Goal: Task Accomplishment & Management: Use online tool/utility

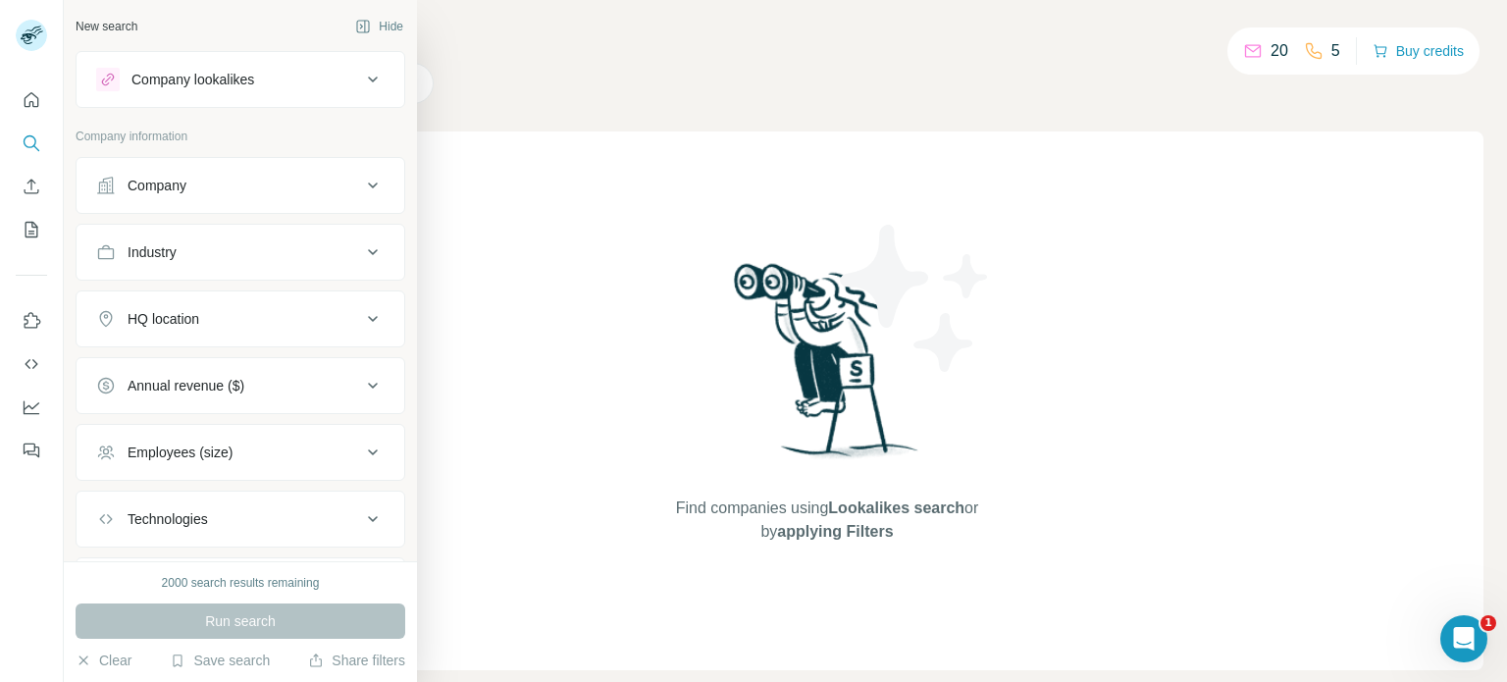
click at [184, 254] on div "Industry" at bounding box center [228, 252] width 265 height 20
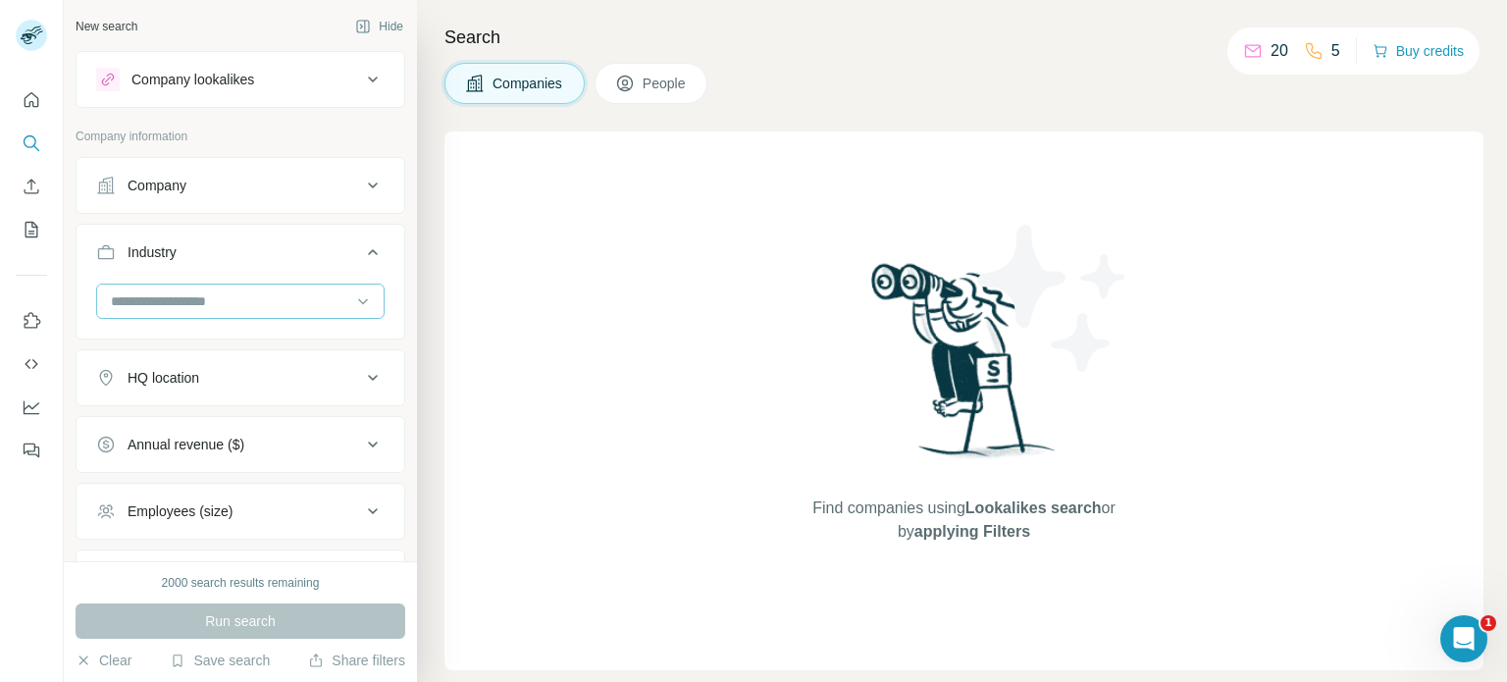
click at [221, 302] on input at bounding box center [230, 301] width 242 height 22
click at [800, 334] on div "Find companies using Lookalikes search or by applying Filters" at bounding box center [964, 400] width 353 height 539
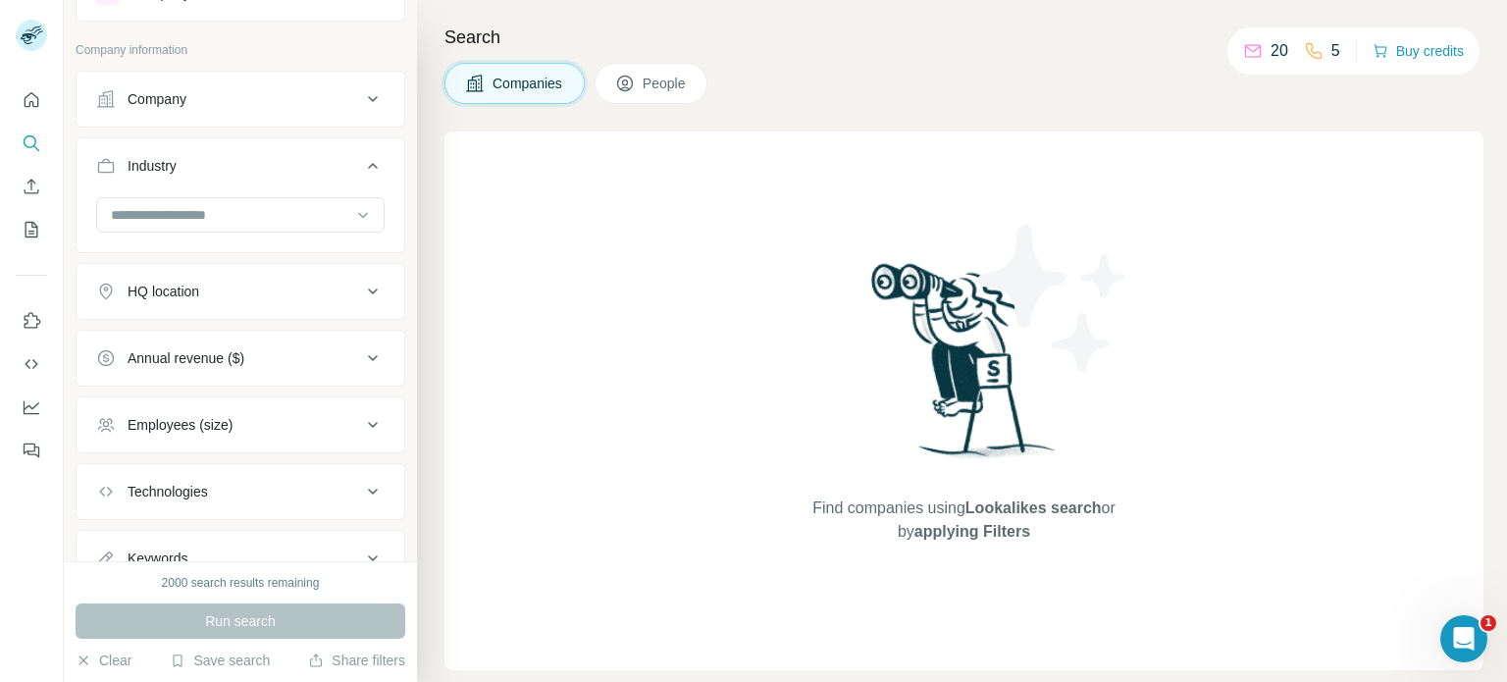
scroll to position [98, 0]
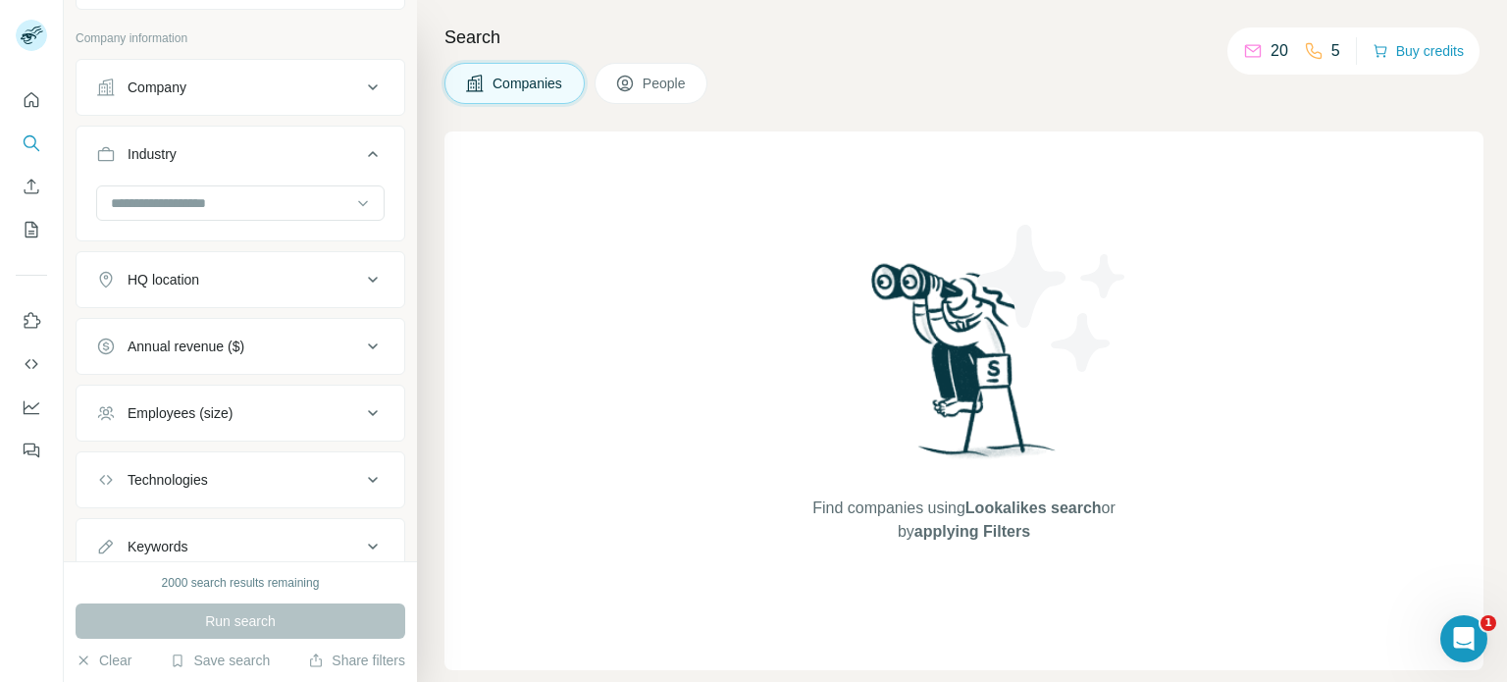
click at [252, 281] on div "HQ location" at bounding box center [228, 280] width 265 height 20
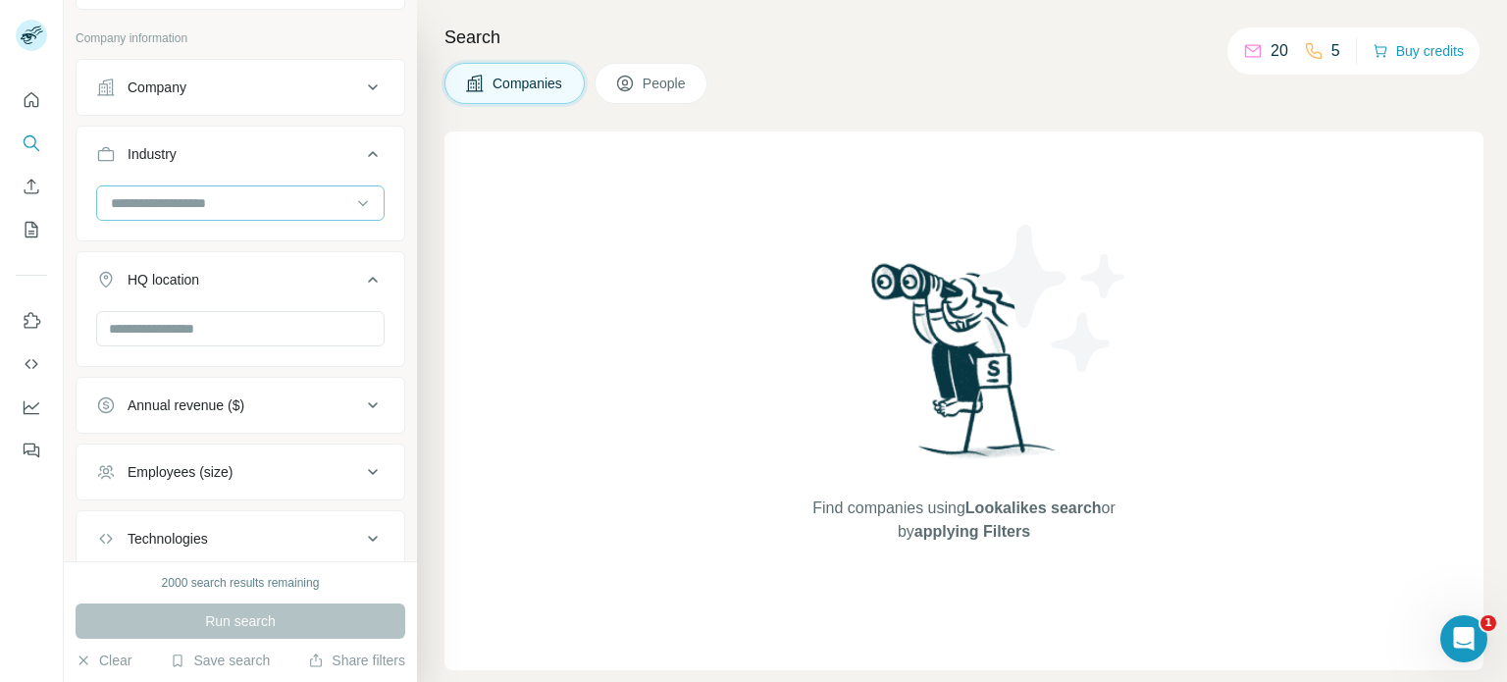
click at [248, 207] on input at bounding box center [230, 203] width 242 height 22
click at [231, 192] on input at bounding box center [230, 203] width 242 height 22
click at [231, 189] on div at bounding box center [230, 202] width 242 height 33
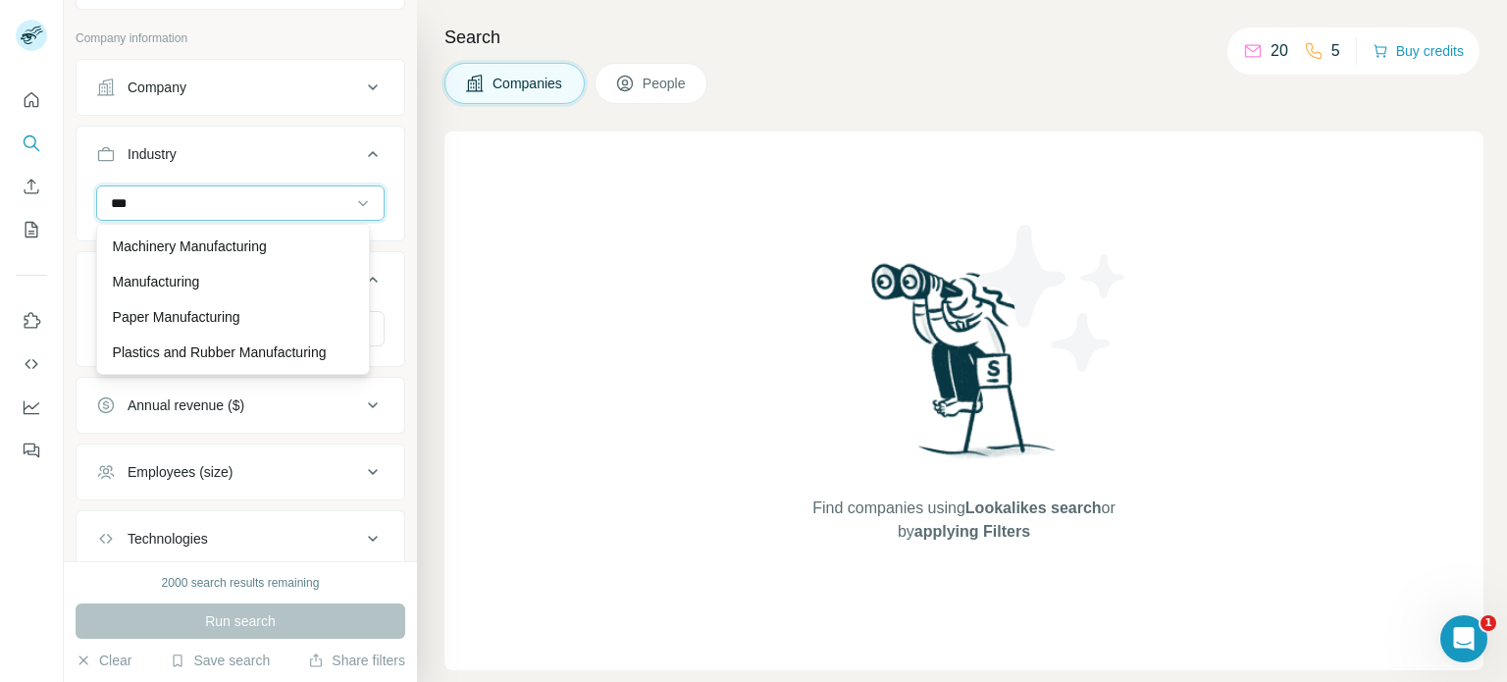
scroll to position [0, 0]
type input "*"
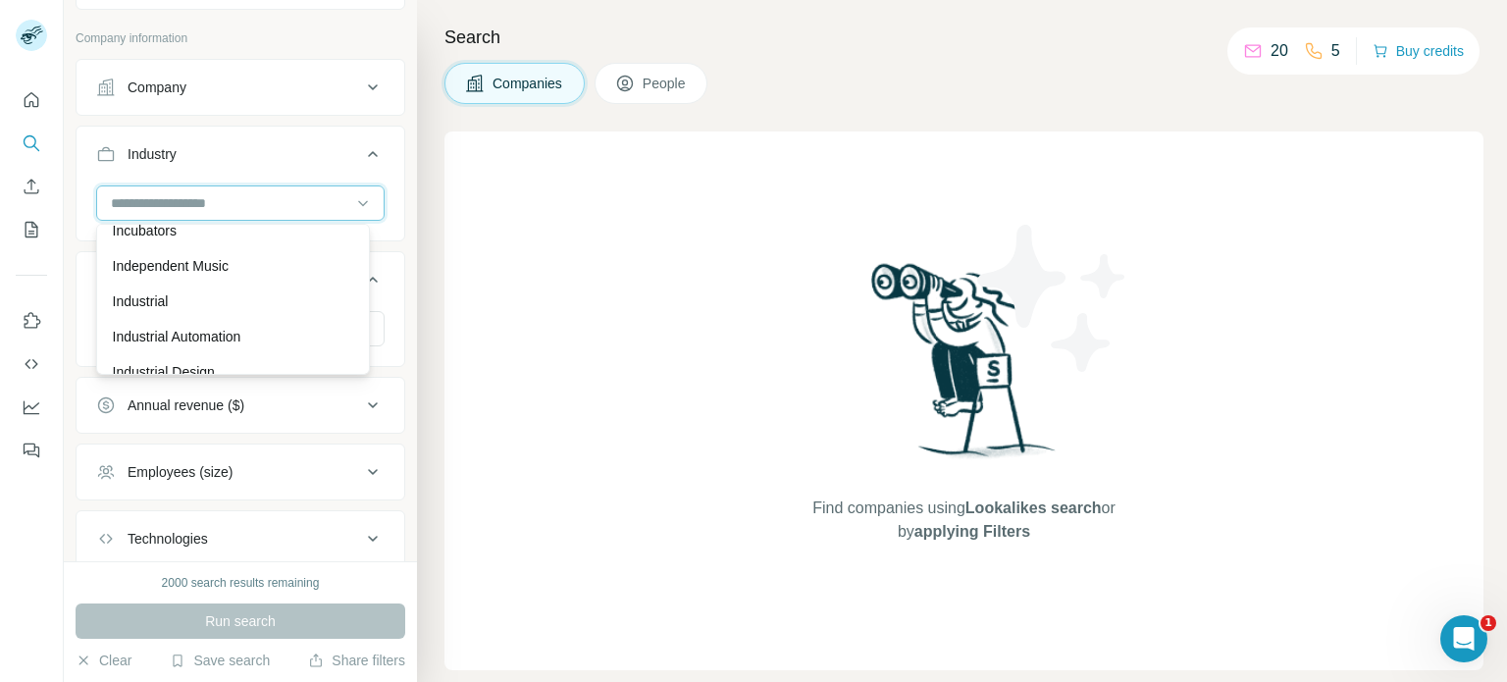
scroll to position [10594, 0]
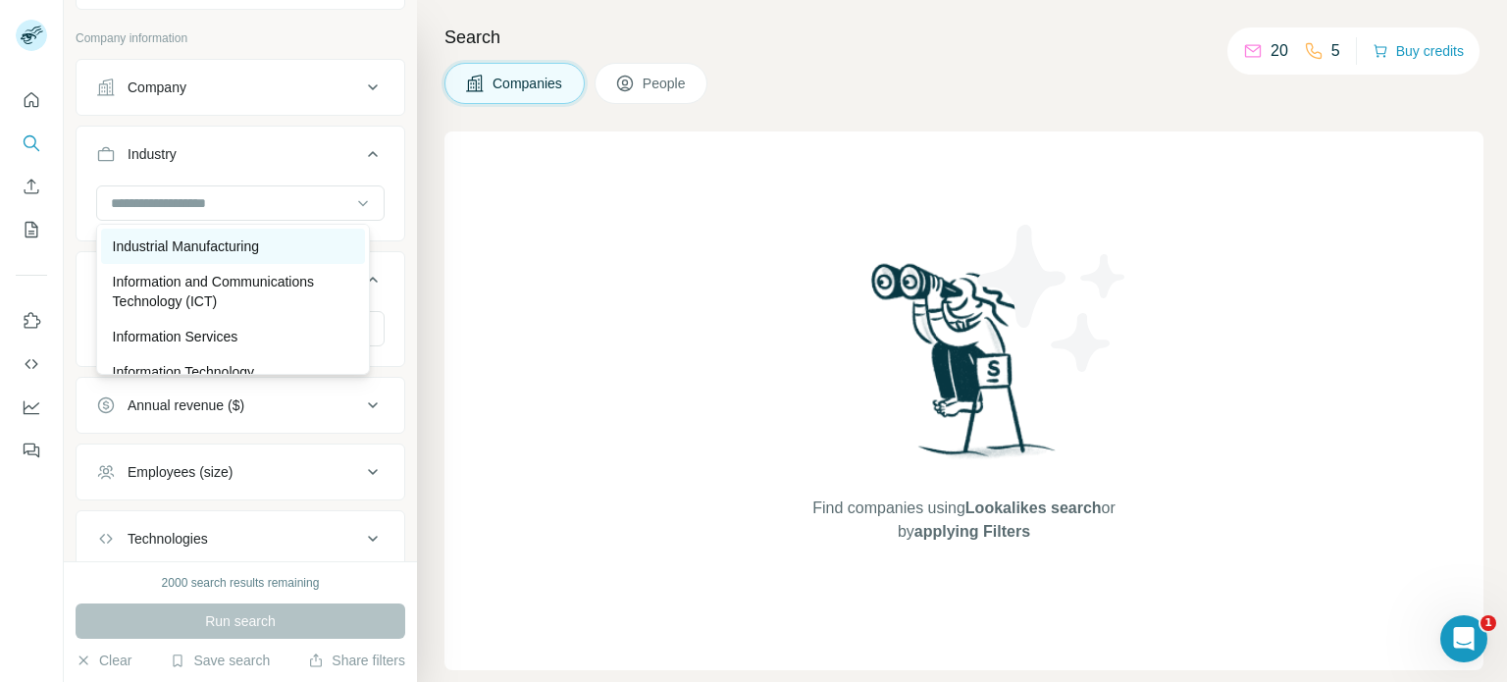
click at [283, 256] on div "Industrial Manufacturing" at bounding box center [233, 246] width 240 height 20
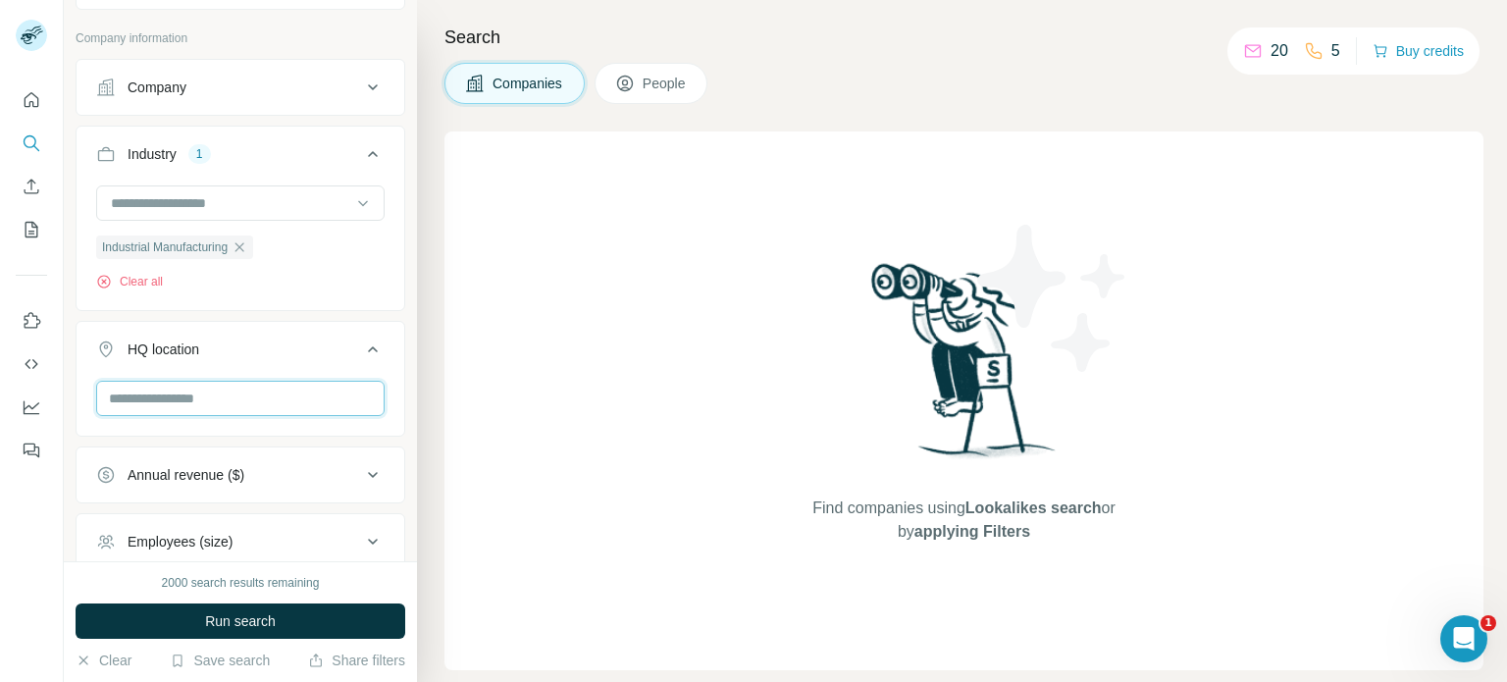
click at [169, 399] on input "text" at bounding box center [240, 398] width 288 height 35
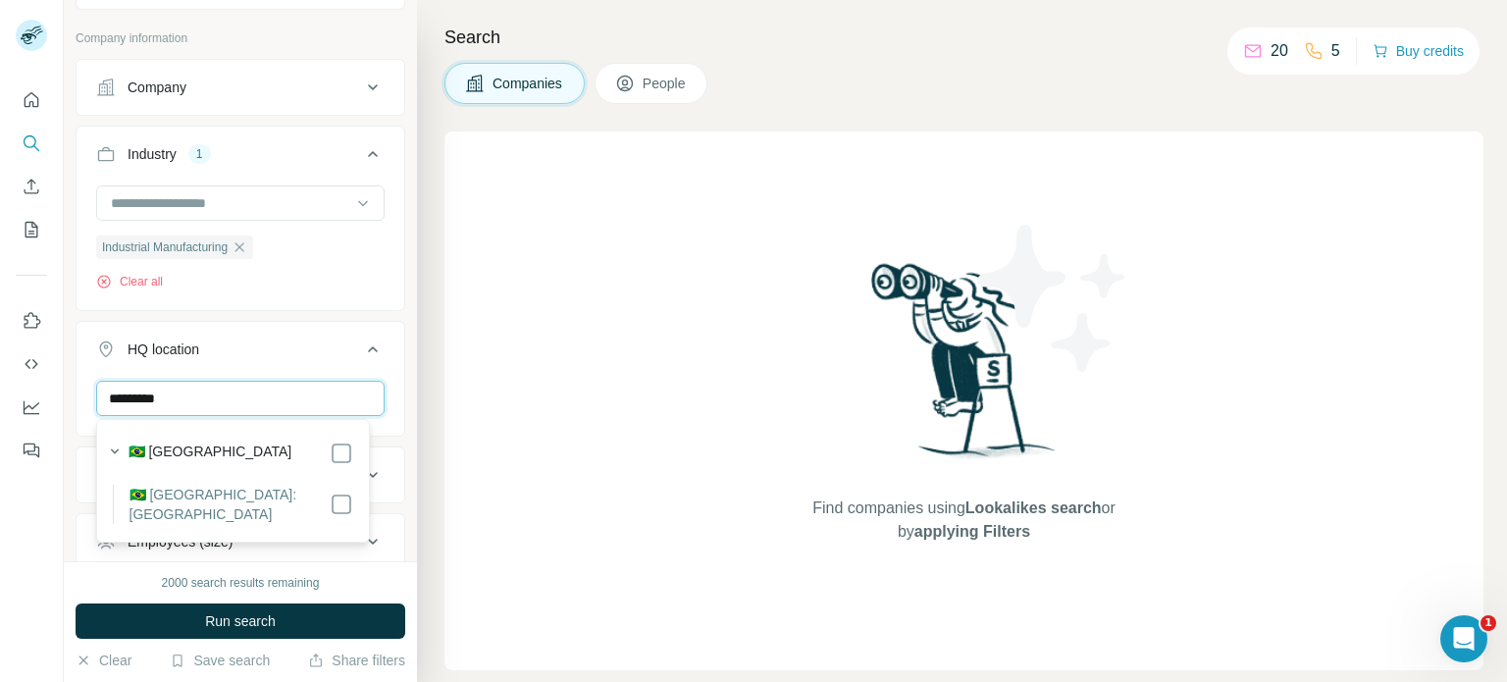
type input "*********"
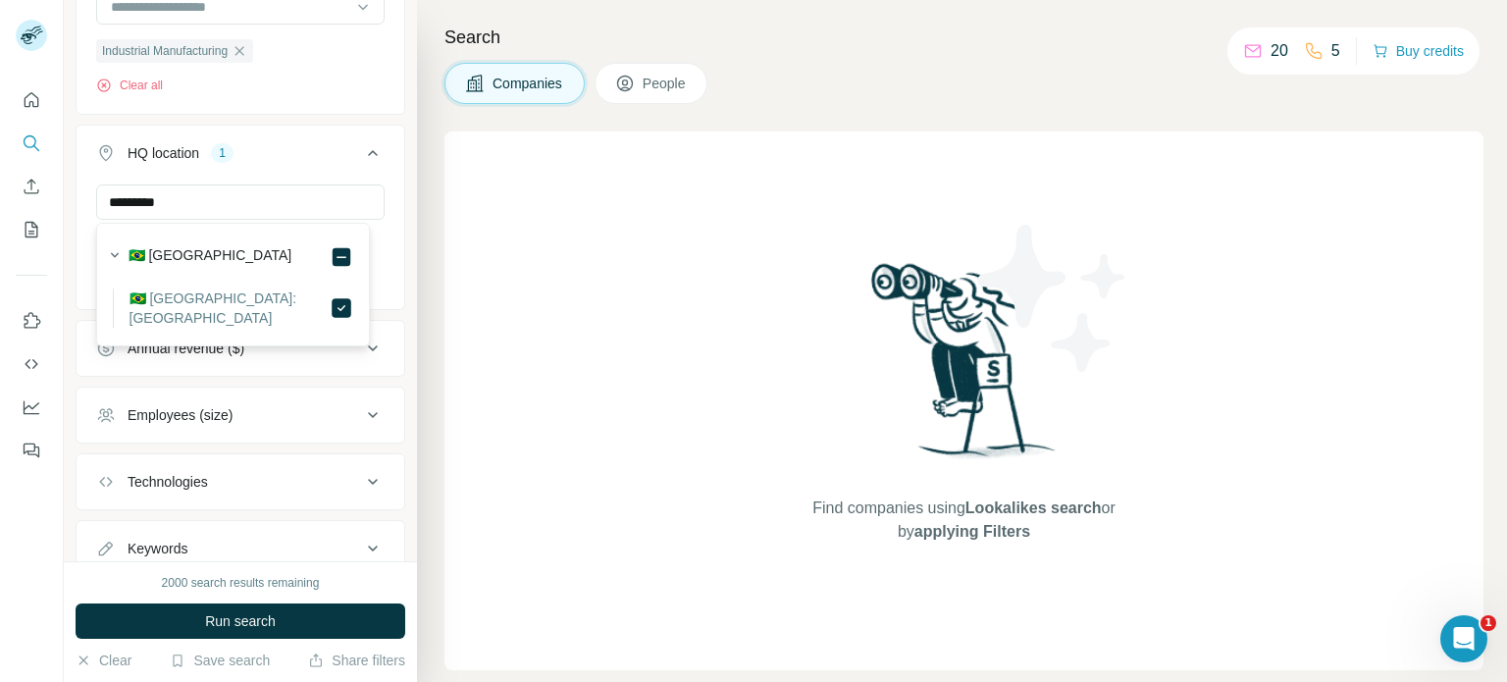
click at [361, 411] on icon at bounding box center [373, 415] width 24 height 24
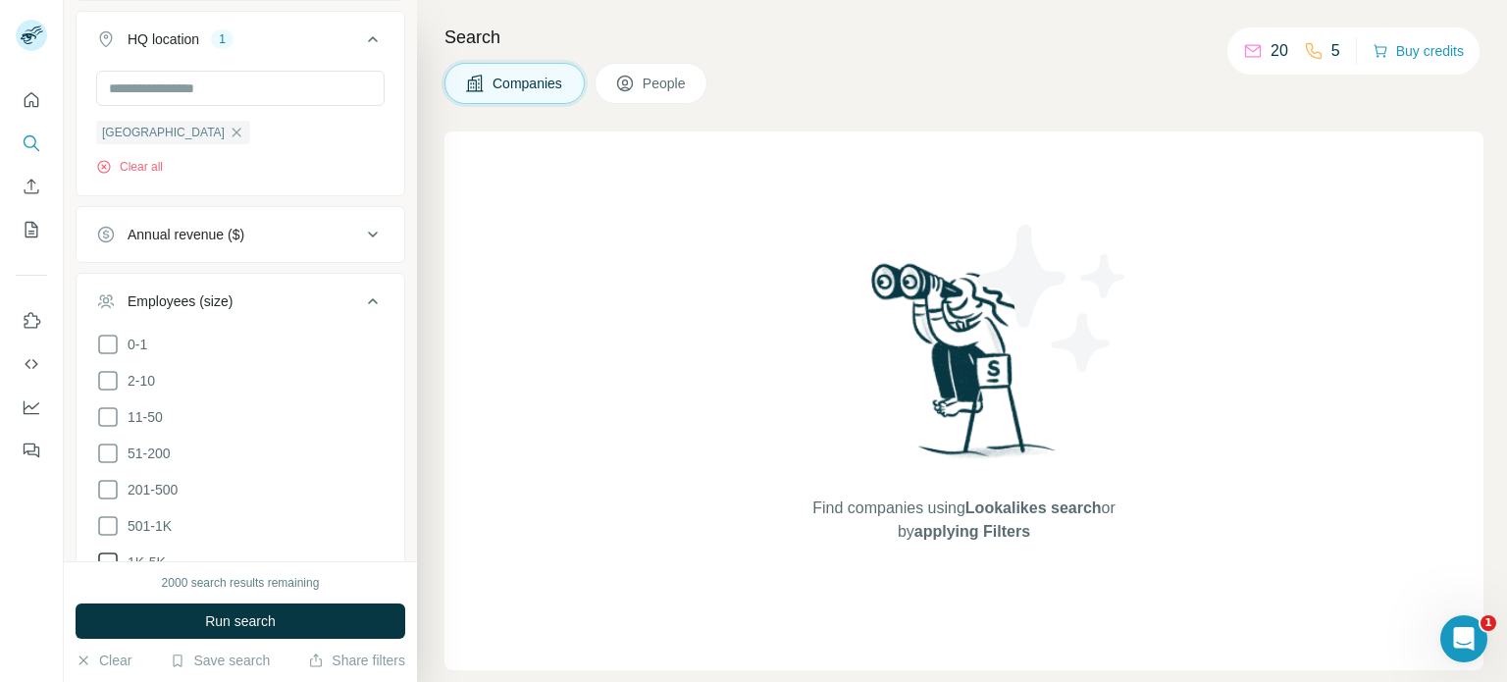
scroll to position [490, 0]
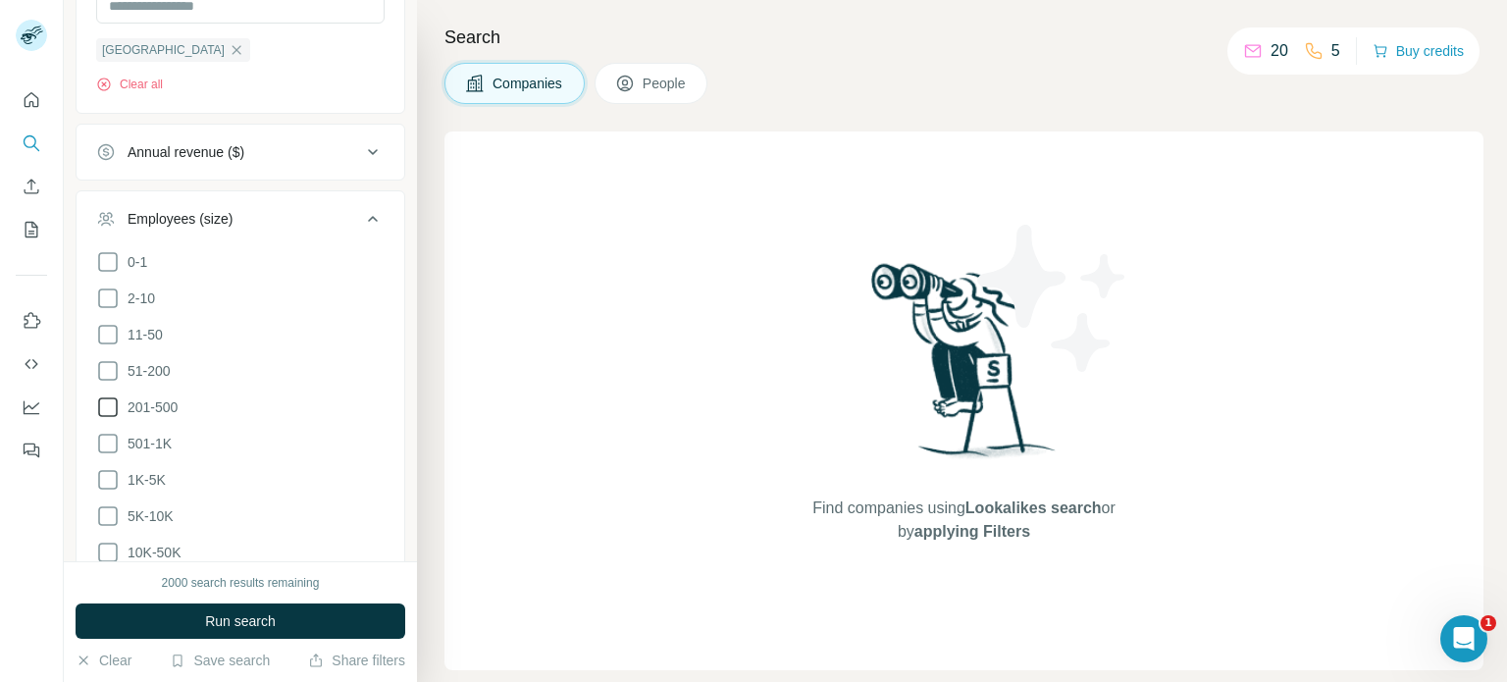
drag, startPoint x: 110, startPoint y: 376, endPoint x: 104, endPoint y: 395, distance: 20.5
click at [109, 376] on icon at bounding box center [108, 371] width 24 height 24
drag, startPoint x: 104, startPoint y: 400, endPoint x: 147, endPoint y: 423, distance: 48.7
click at [102, 399] on icon at bounding box center [108, 407] width 24 height 24
click at [247, 627] on span "Run search" at bounding box center [240, 621] width 71 height 20
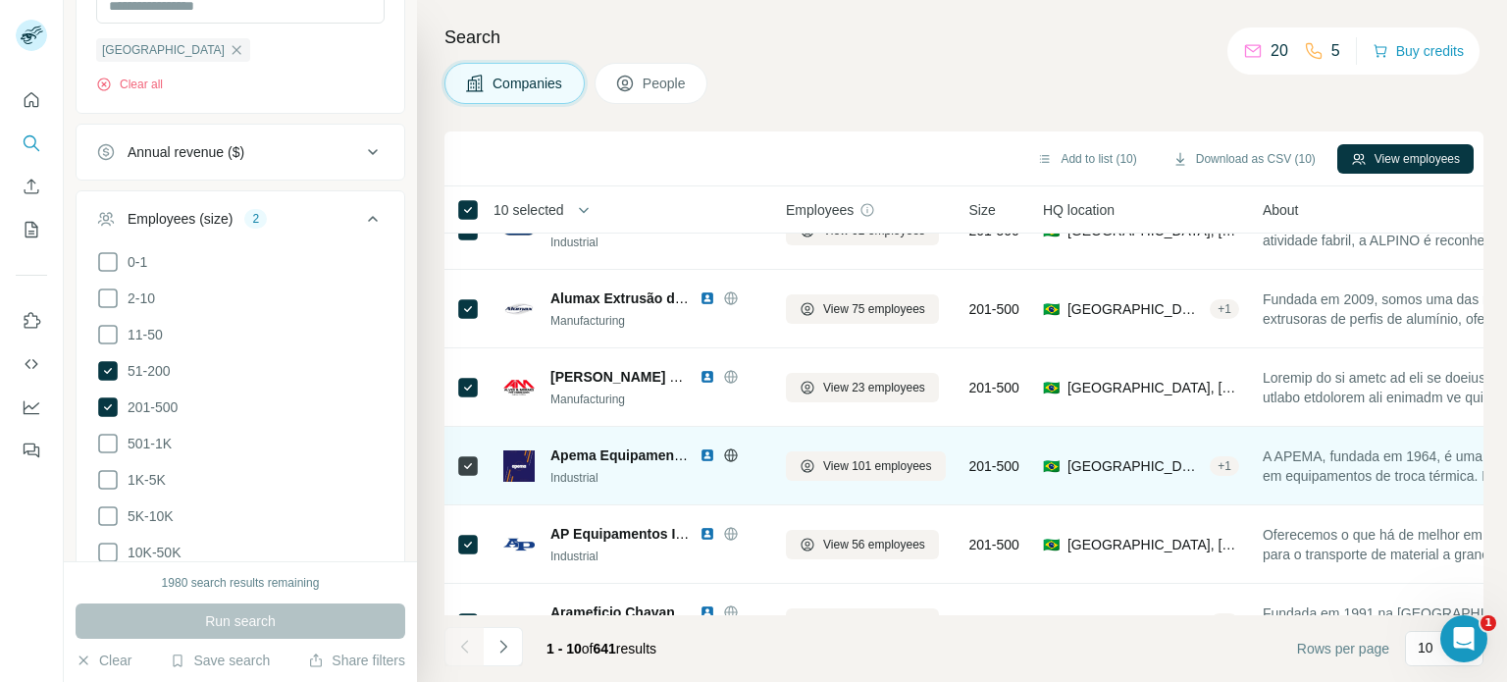
scroll to position [412, 0]
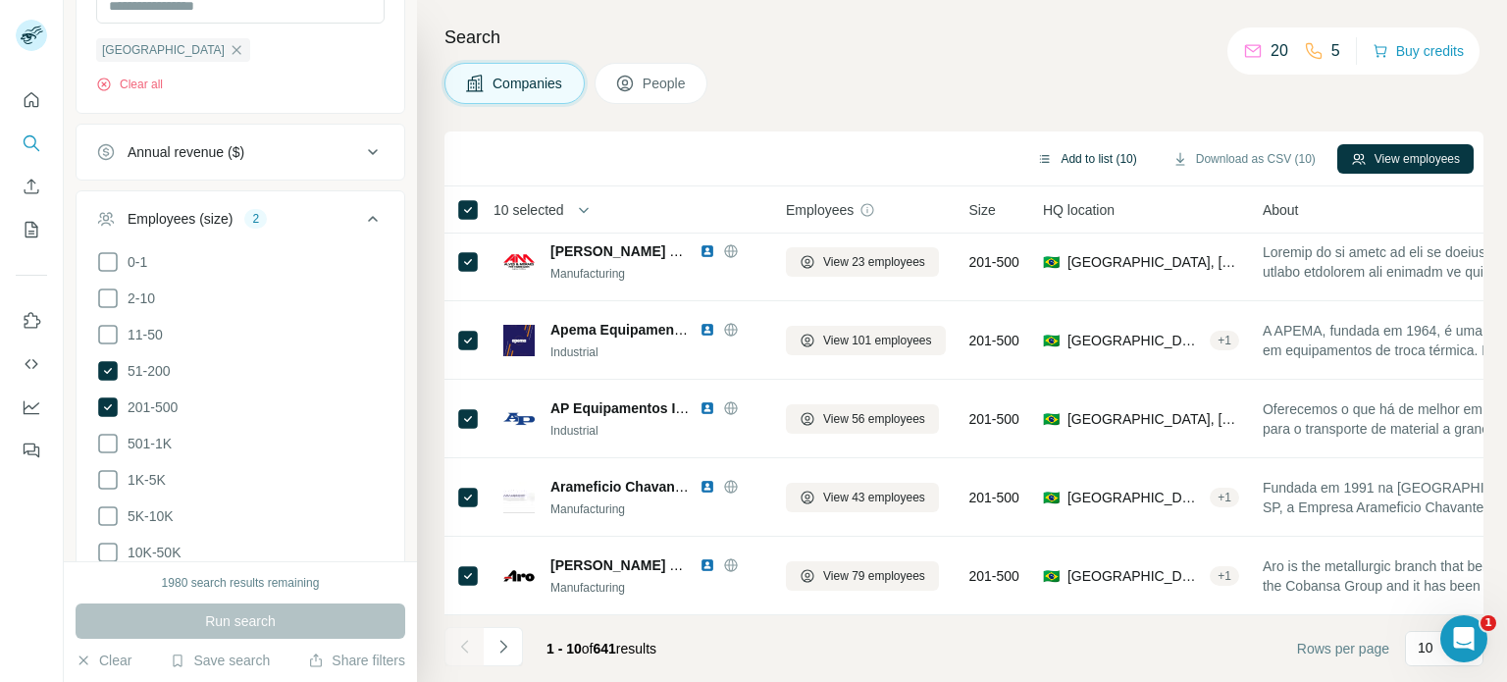
click at [1110, 154] on button "Add to list (10)" at bounding box center [1086, 158] width 127 height 29
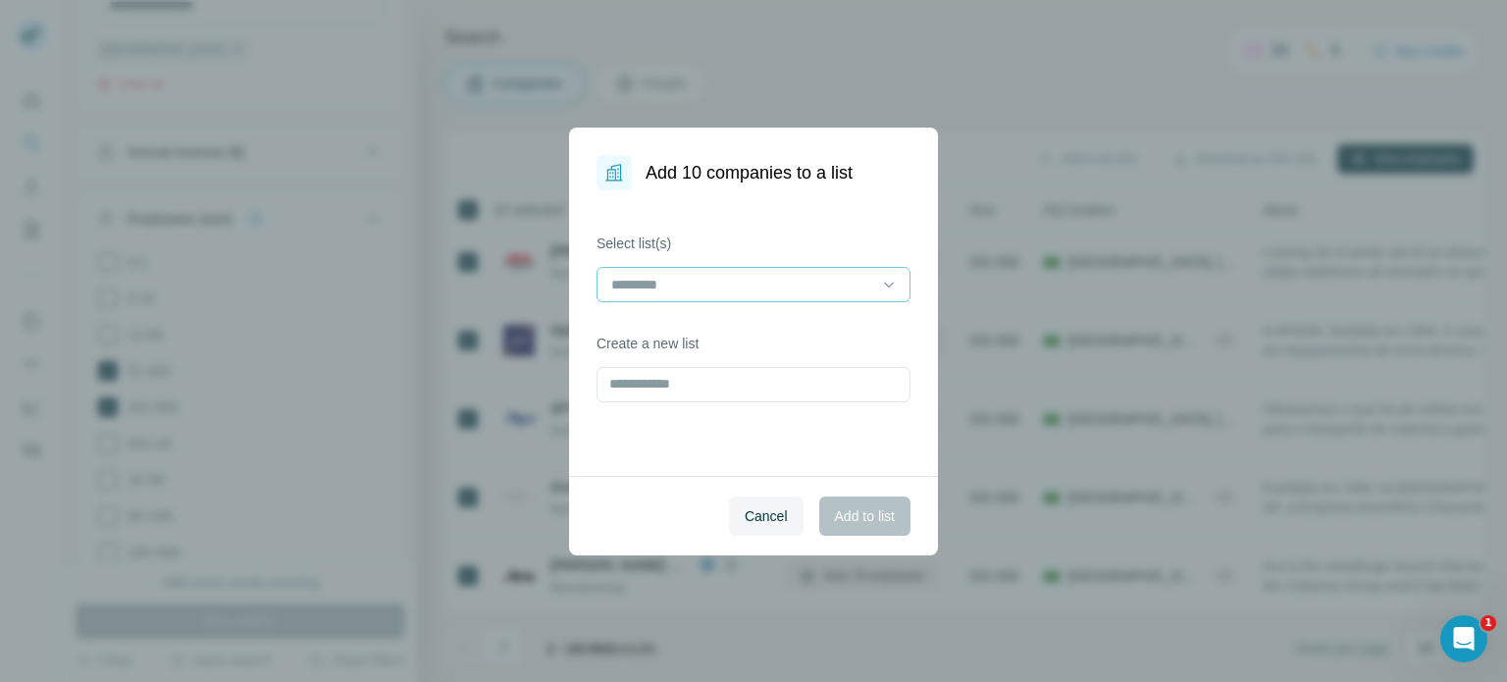
click at [820, 269] on div at bounding box center [741, 284] width 265 height 33
click at [802, 285] on input at bounding box center [741, 285] width 265 height 22
drag, startPoint x: 659, startPoint y: 429, endPoint x: 654, endPoint y: 415, distance: 14.6
click at [659, 429] on div "Select list(s) Create a new list" at bounding box center [753, 332] width 369 height 285
click at [658, 392] on input "text" at bounding box center [753, 384] width 314 height 35
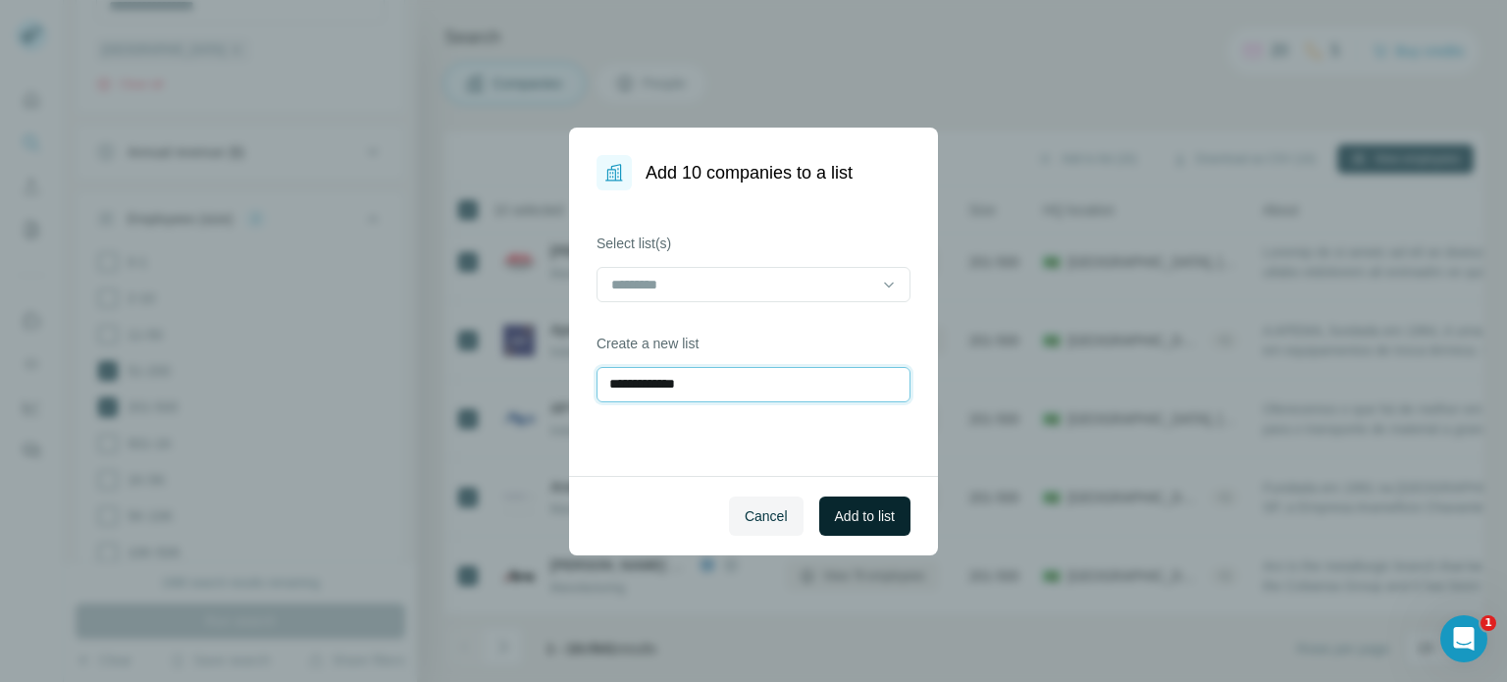
type input "**********"
click at [853, 513] on span "Add to list" at bounding box center [865, 516] width 60 height 20
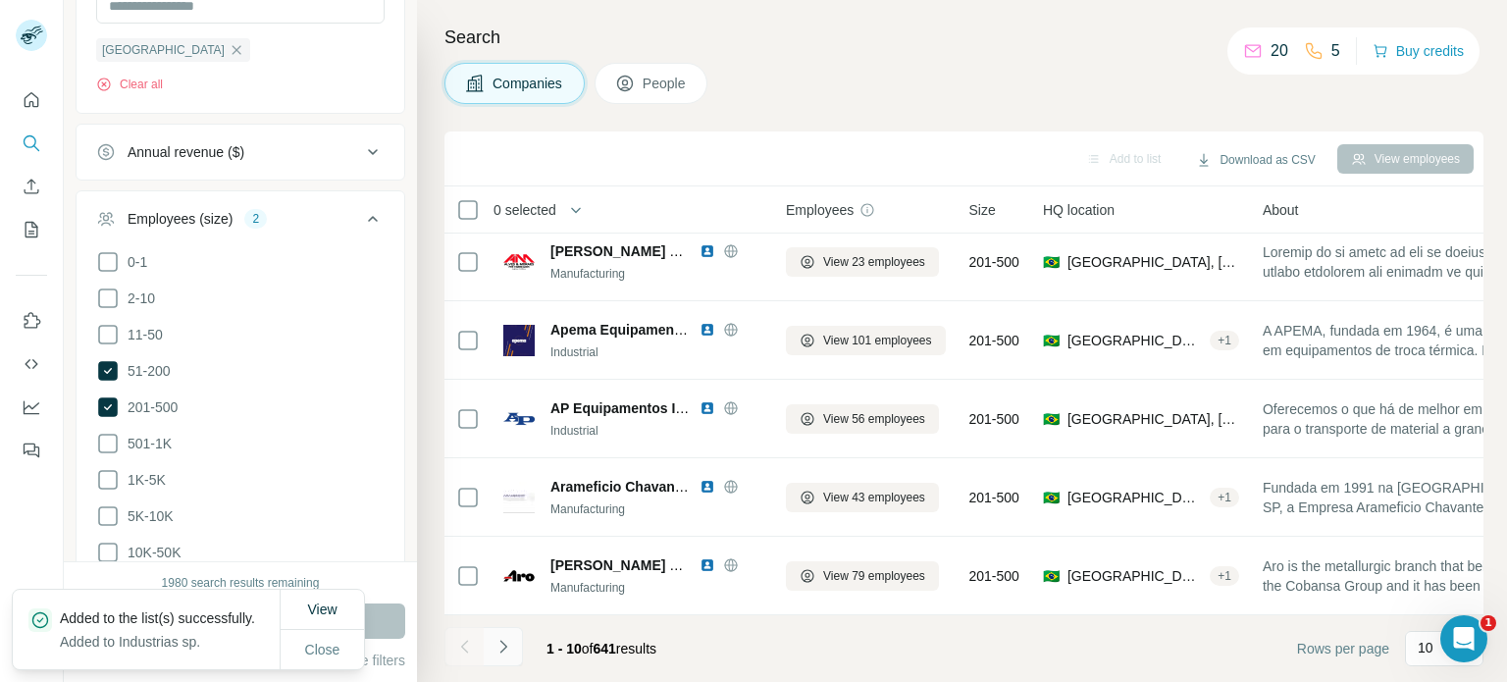
click at [501, 646] on icon "Navigate to next page" at bounding box center [503, 647] width 20 height 20
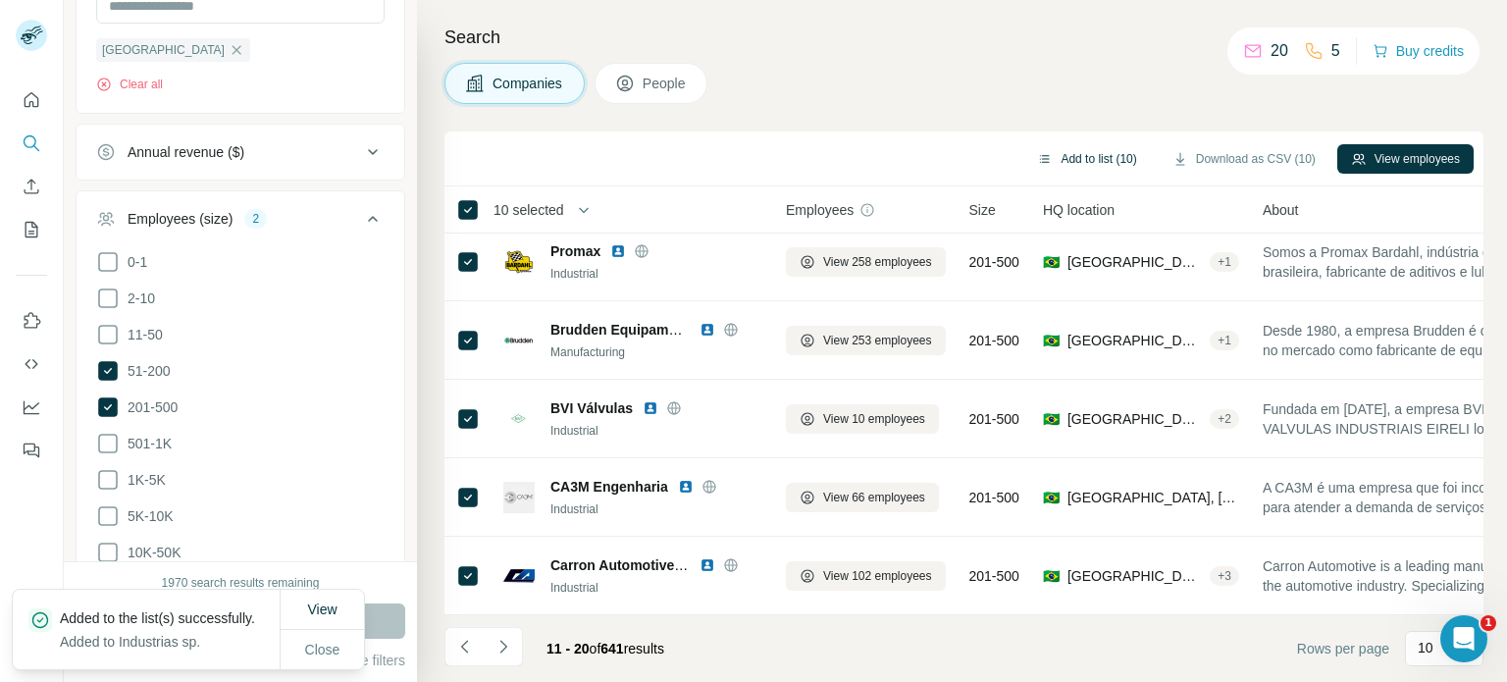
click at [1079, 160] on button "Add to list (10)" at bounding box center [1086, 158] width 127 height 29
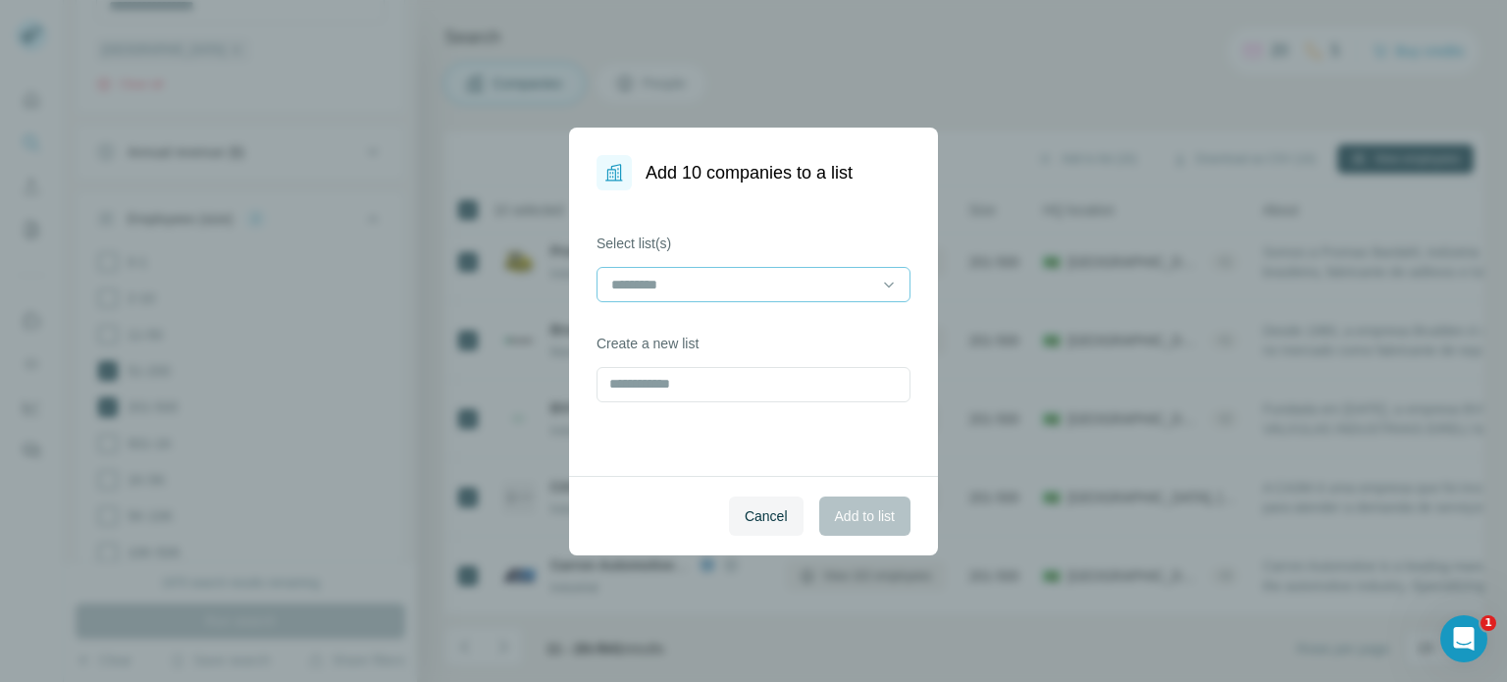
click at [696, 282] on input at bounding box center [741, 285] width 265 height 22
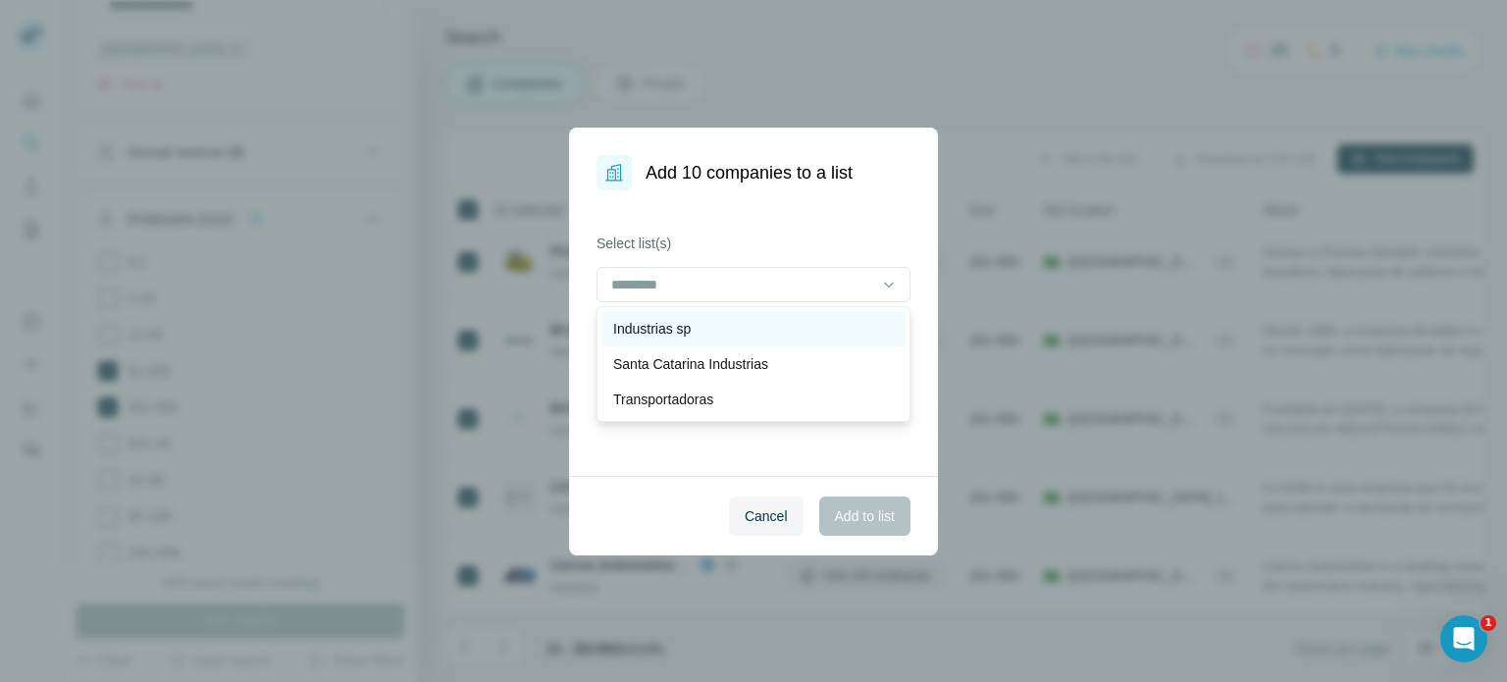
click at [683, 333] on p "Industrias sp" at bounding box center [651, 329] width 77 height 20
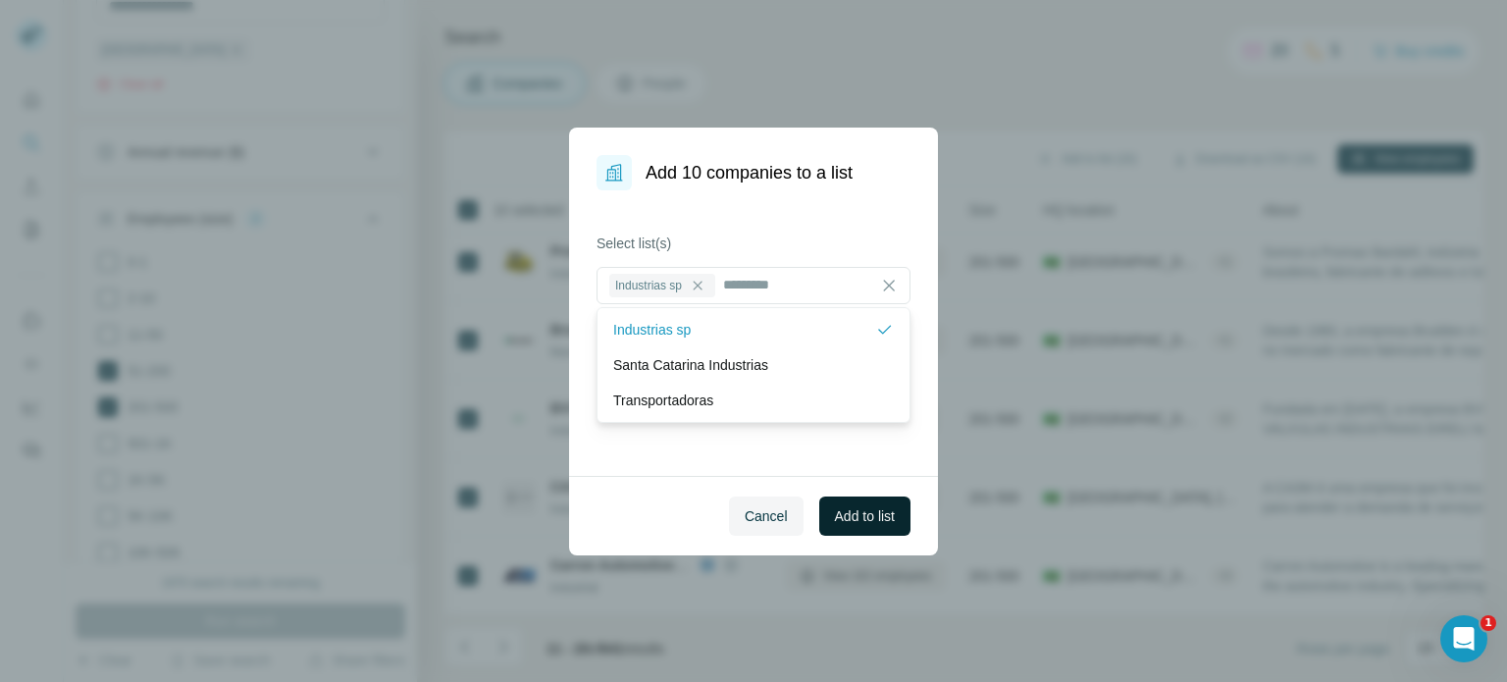
click at [842, 496] on button "Add to list" at bounding box center [864, 515] width 91 height 39
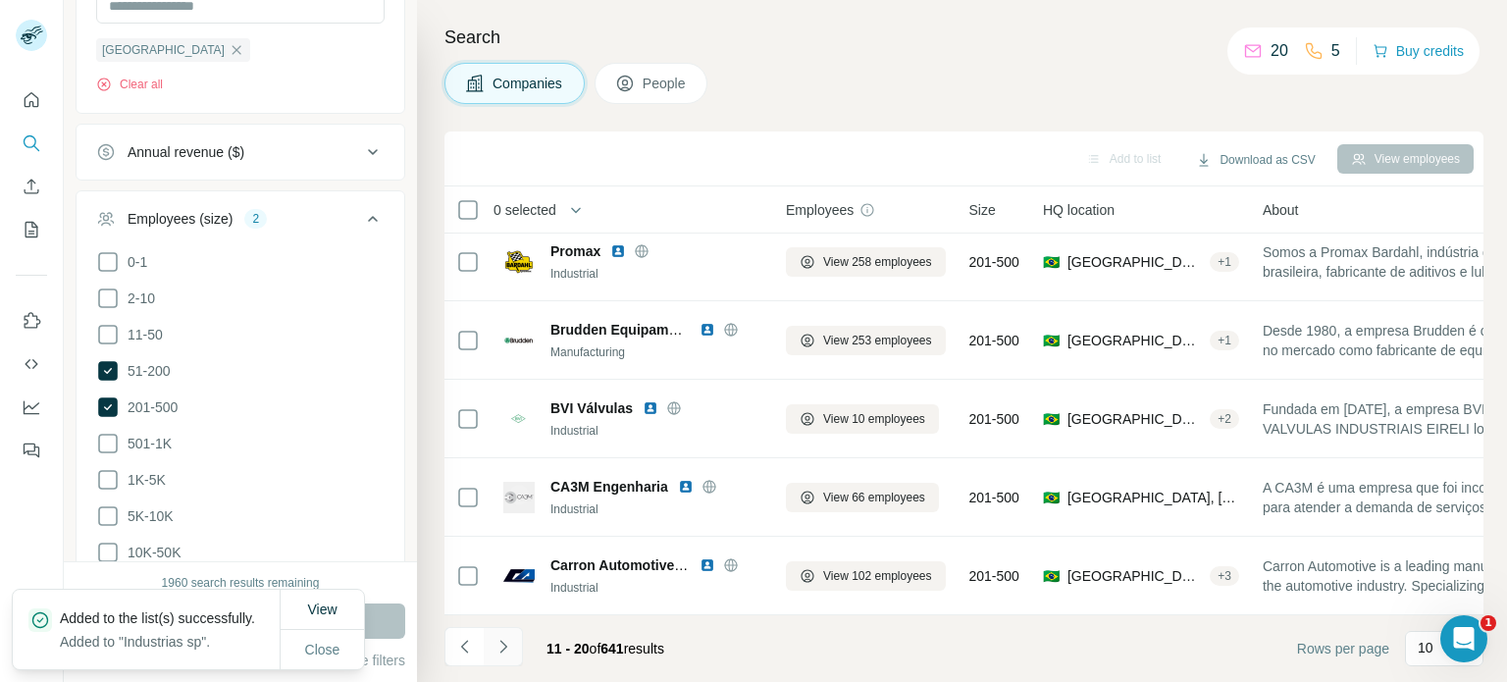
click at [505, 650] on icon "Navigate to next page" at bounding box center [503, 647] width 20 height 20
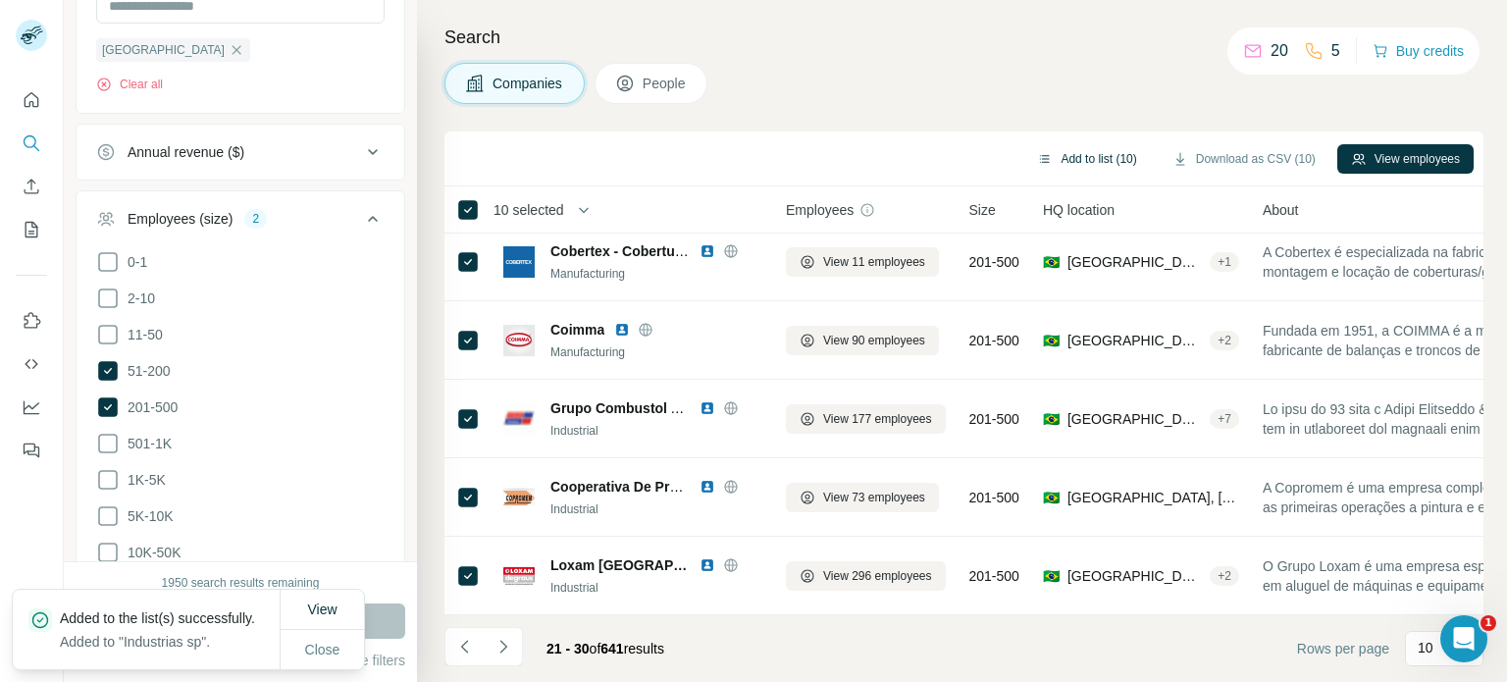
click at [1103, 157] on button "Add to list (10)" at bounding box center [1086, 158] width 127 height 29
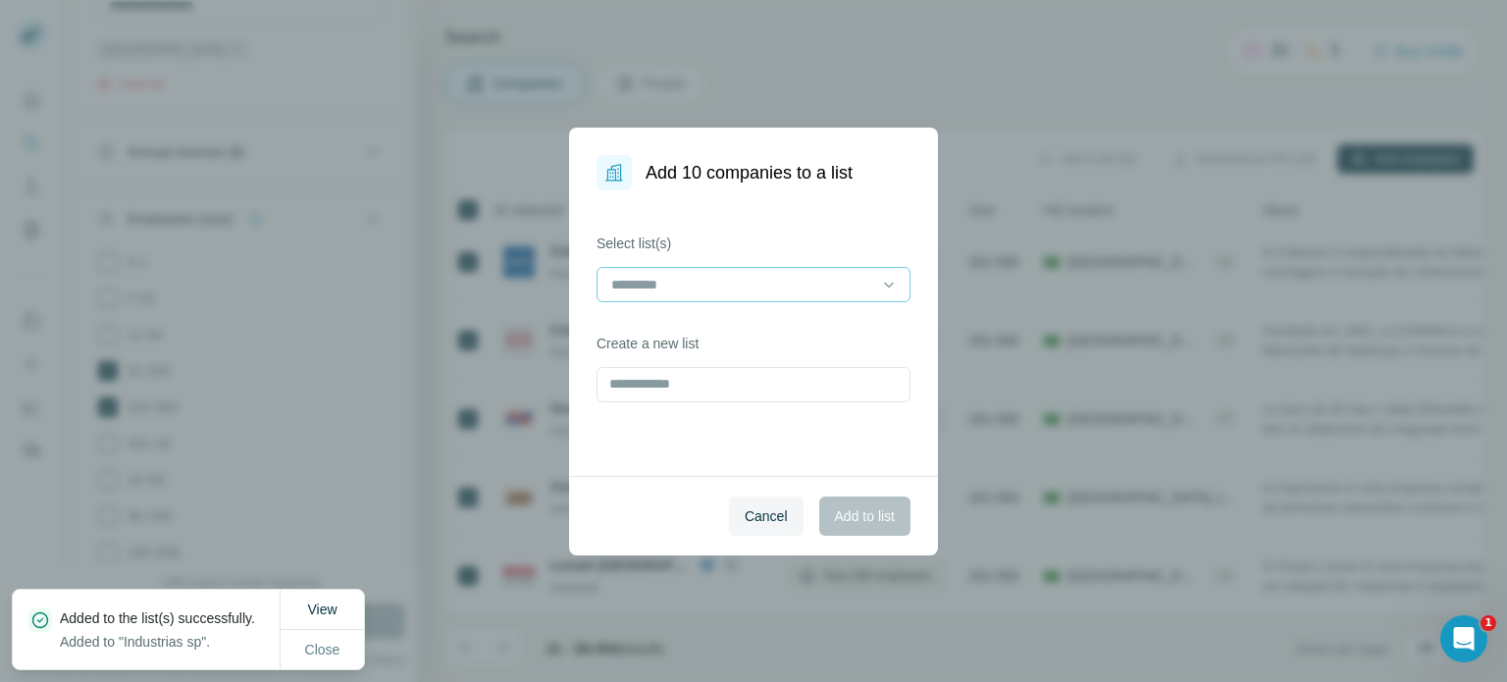
click at [742, 275] on input at bounding box center [741, 285] width 265 height 22
click at [749, 315] on div "Industrias sp" at bounding box center [753, 328] width 304 height 35
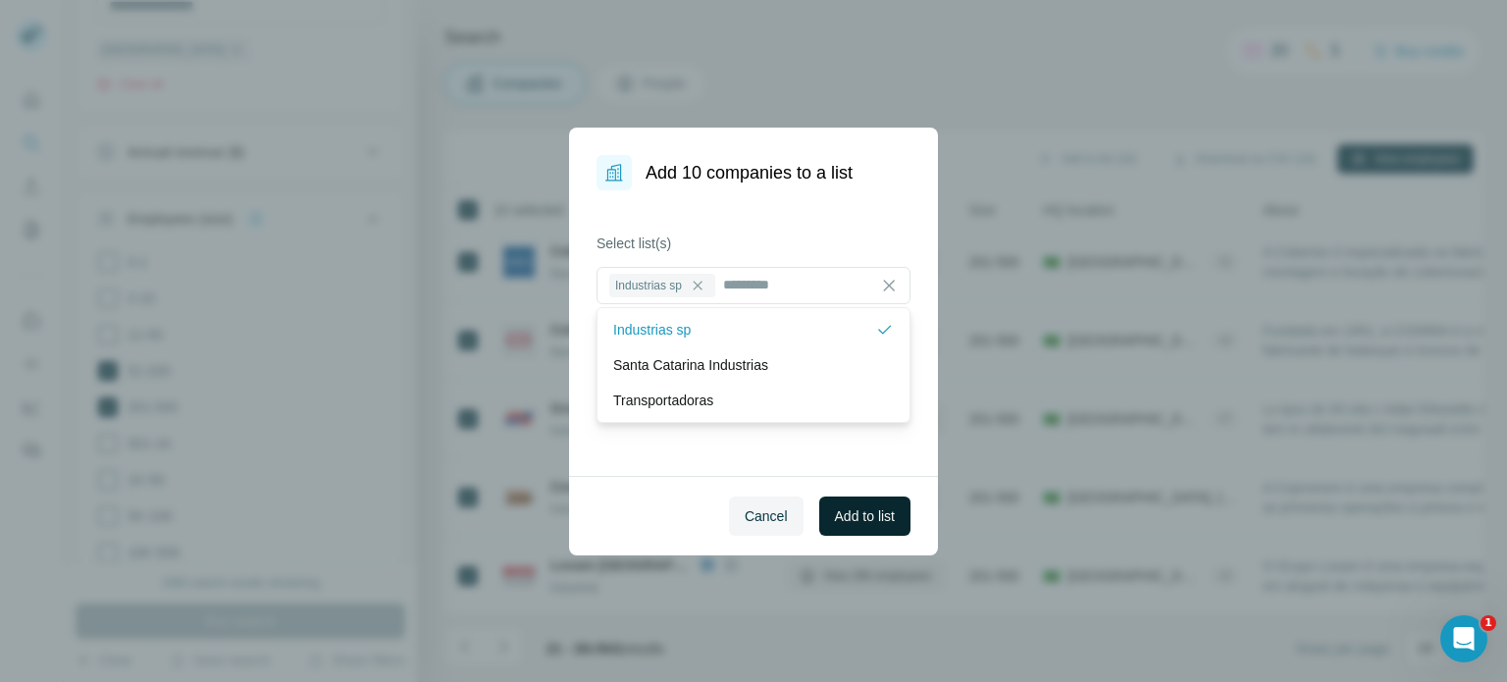
click at [852, 514] on span "Add to list" at bounding box center [865, 516] width 60 height 20
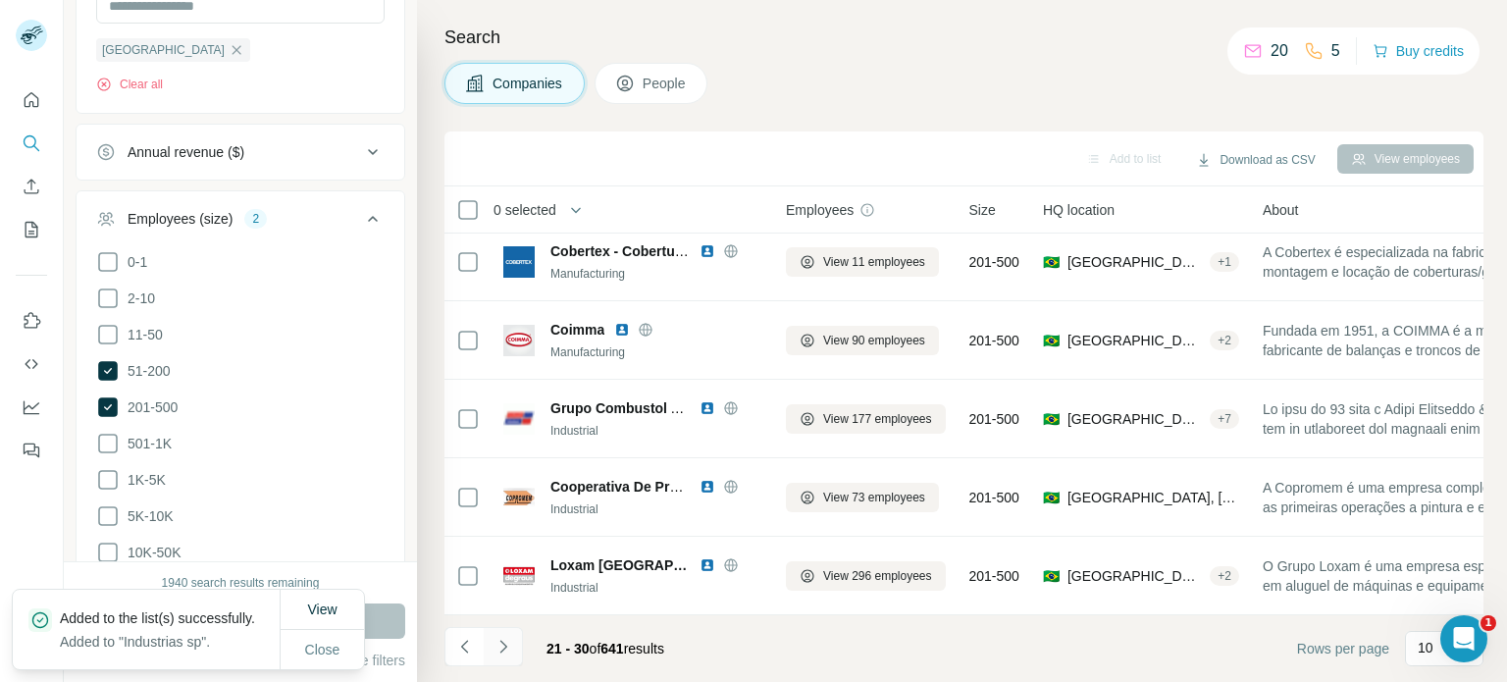
click at [495, 643] on icon "Navigate to next page" at bounding box center [503, 647] width 20 height 20
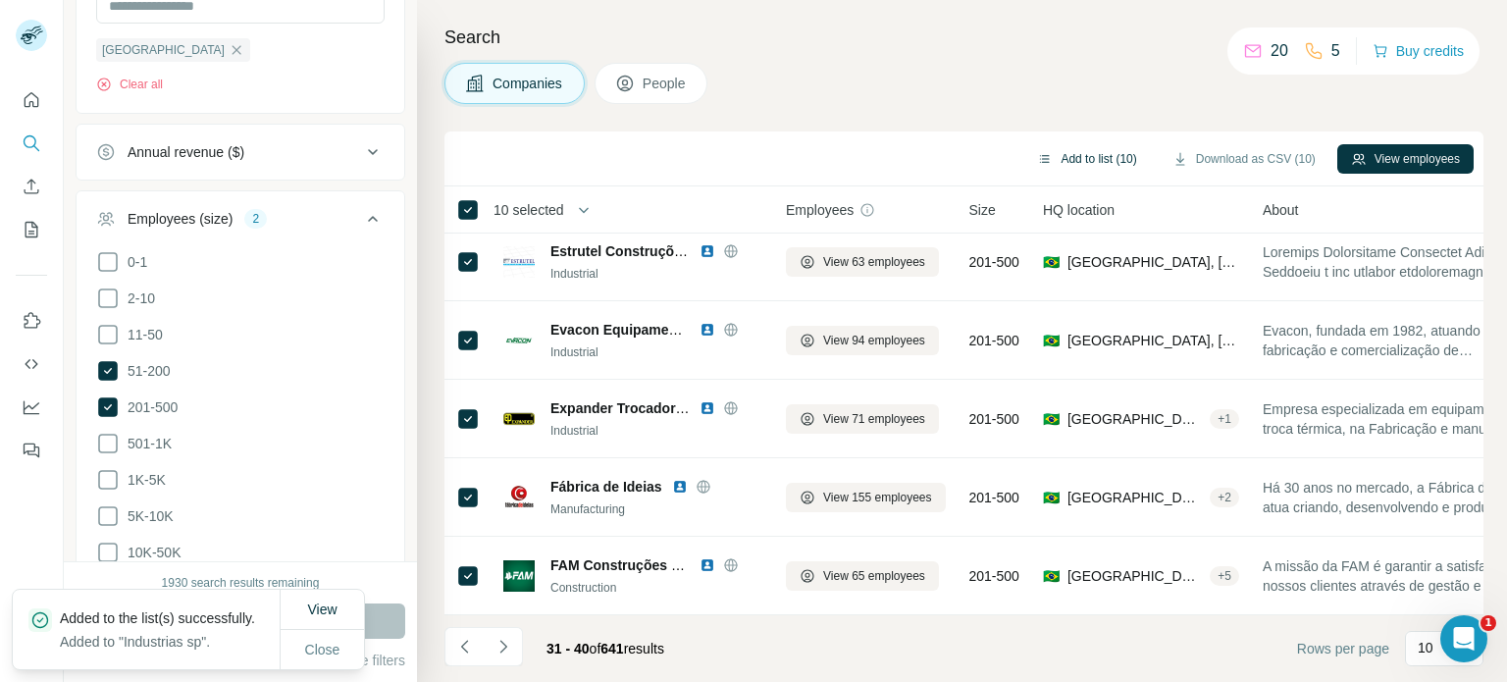
click at [1107, 160] on button "Add to list (10)" at bounding box center [1086, 158] width 127 height 29
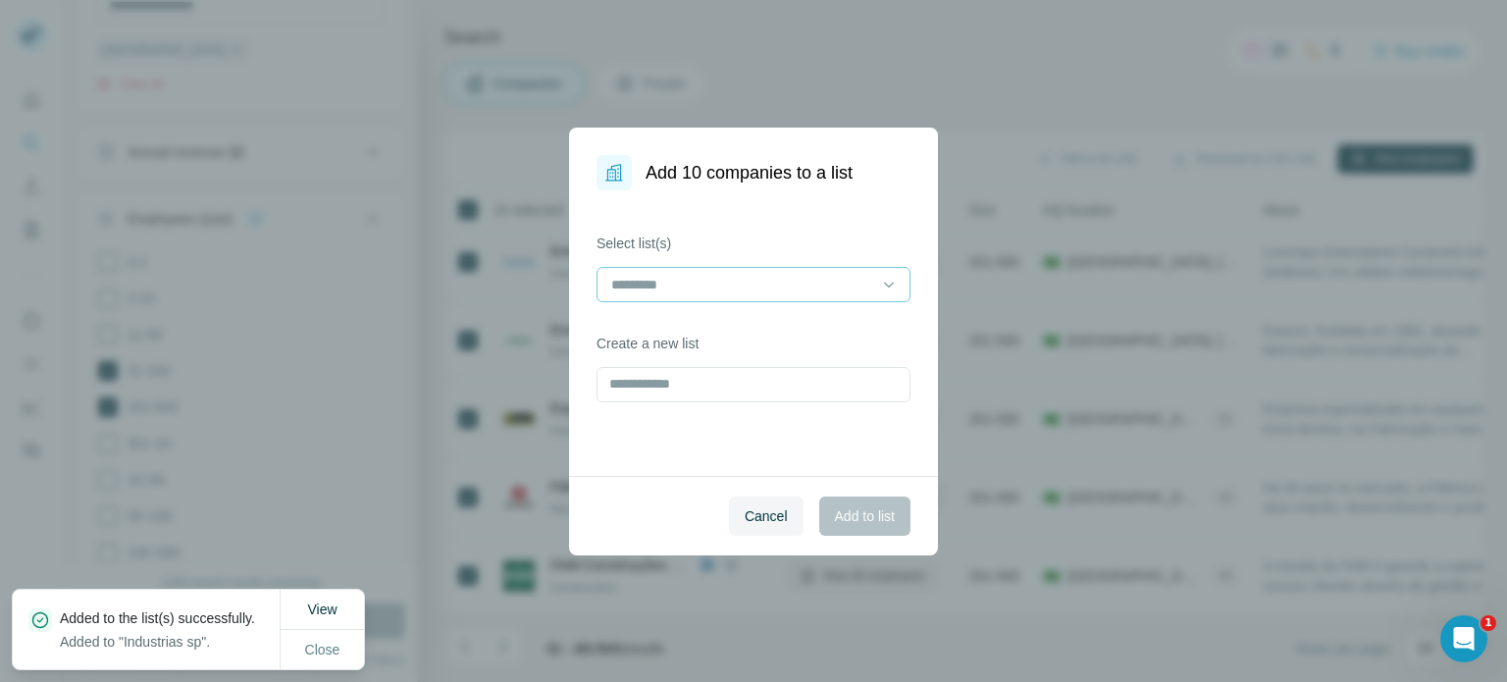
click at [655, 274] on input at bounding box center [741, 285] width 265 height 22
click at [666, 331] on p "Industrias sp" at bounding box center [651, 329] width 77 height 20
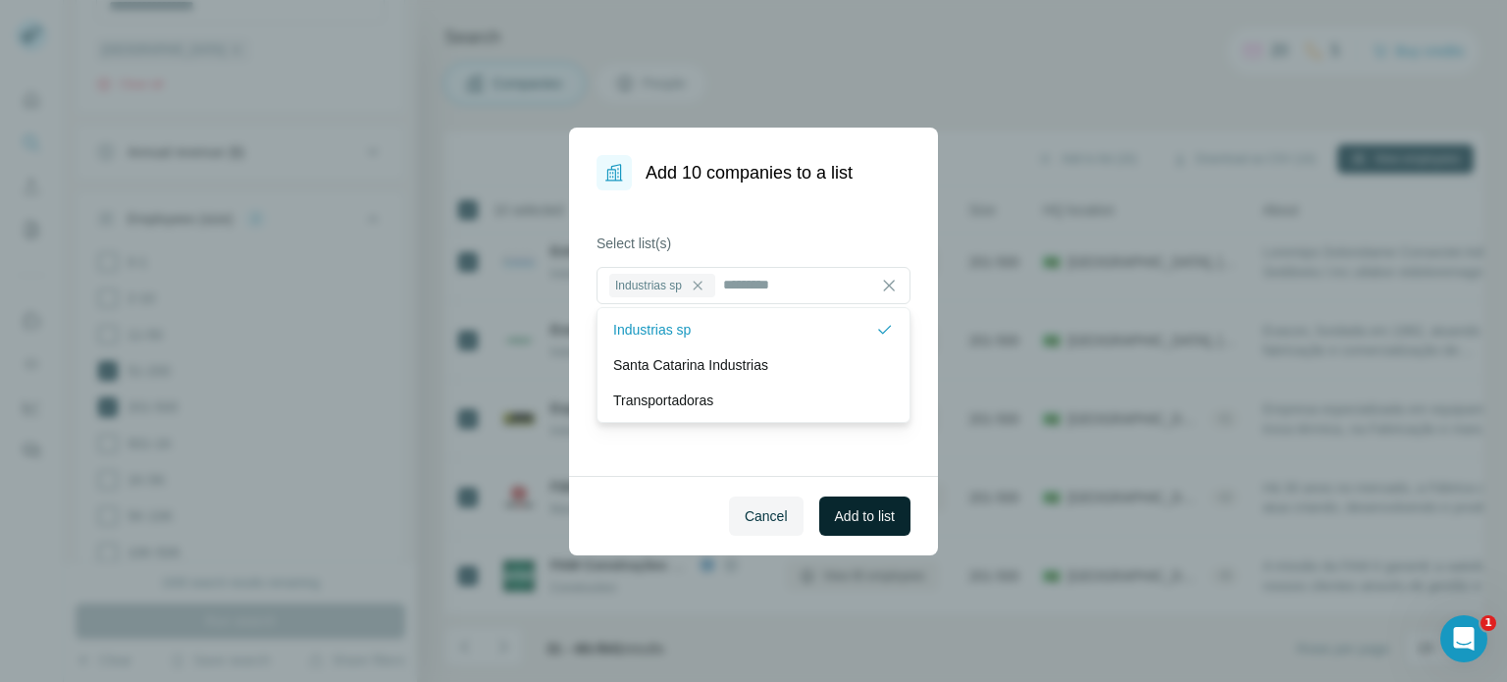
click at [885, 507] on span "Add to list" at bounding box center [865, 516] width 60 height 20
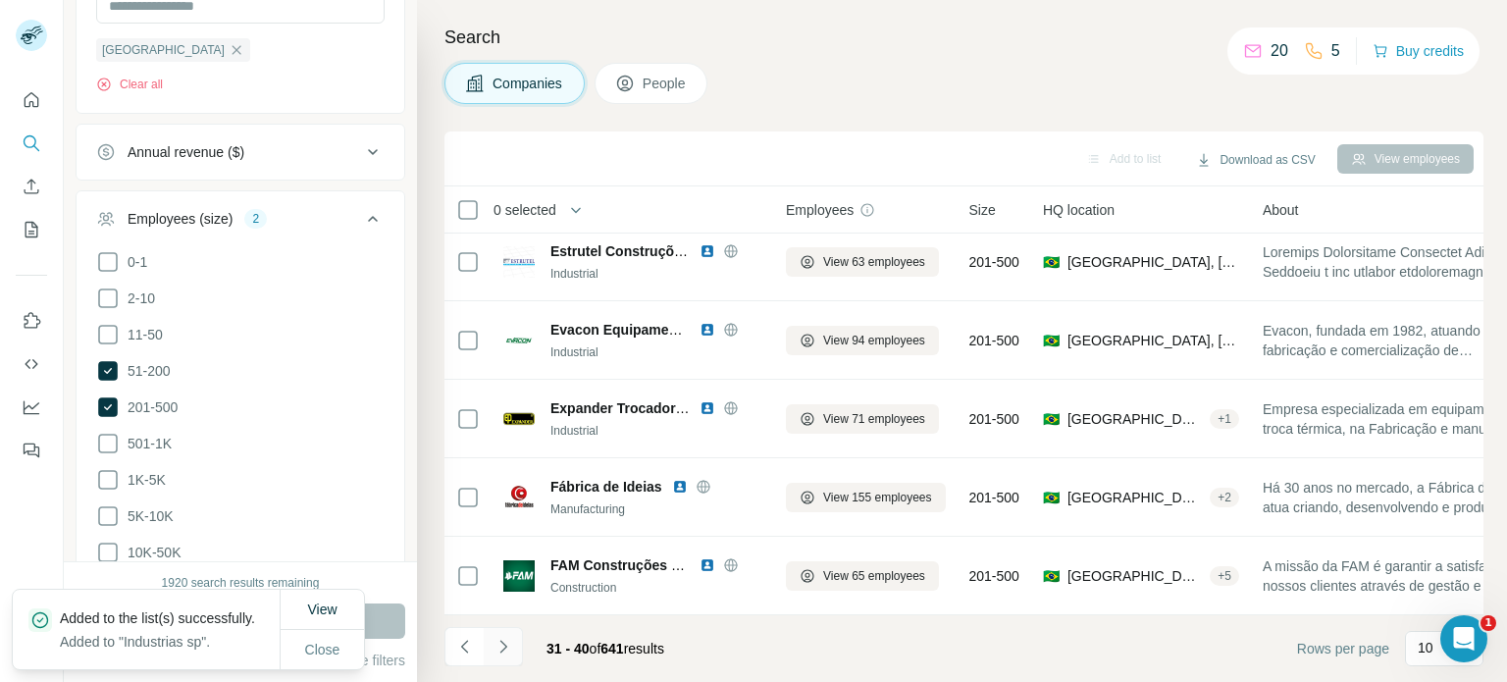
click at [516, 644] on button "Navigate to next page" at bounding box center [503, 646] width 39 height 39
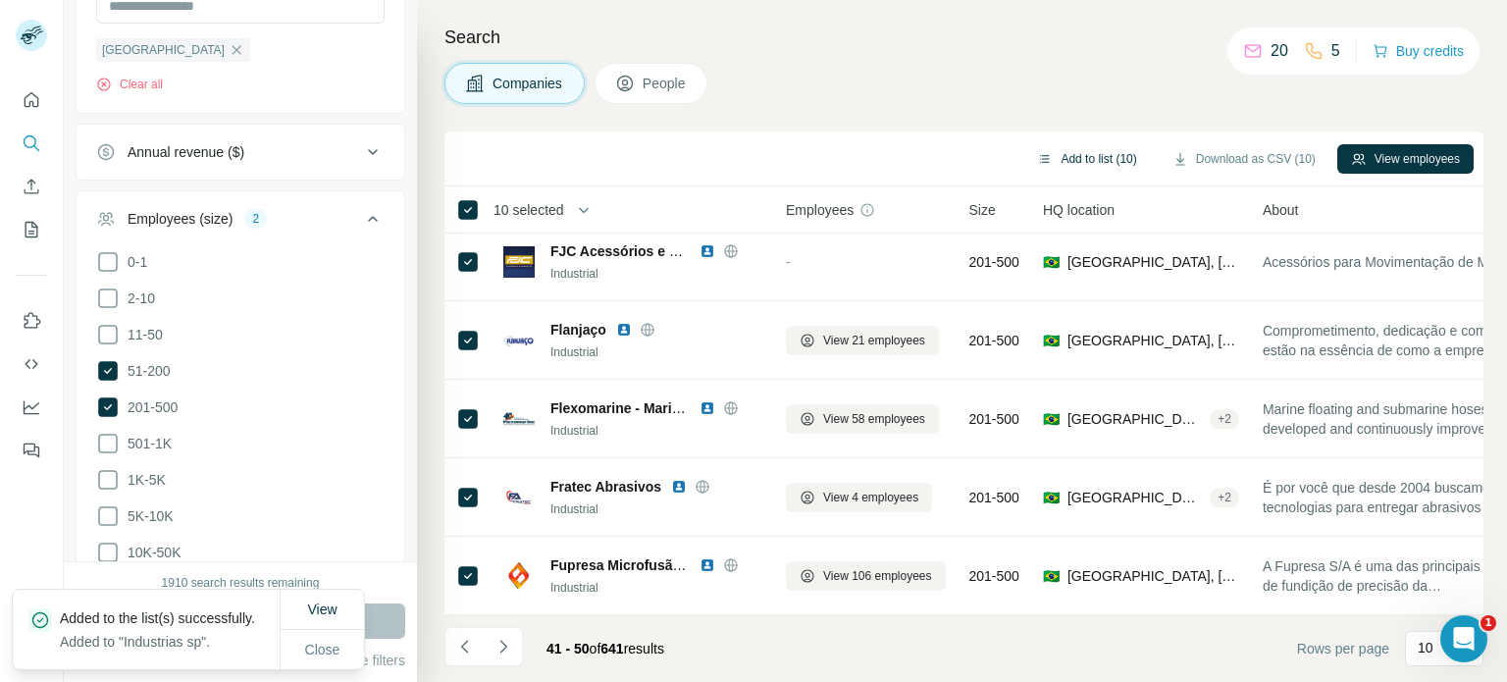
click at [1100, 161] on button "Add to list (10)" at bounding box center [1086, 158] width 127 height 29
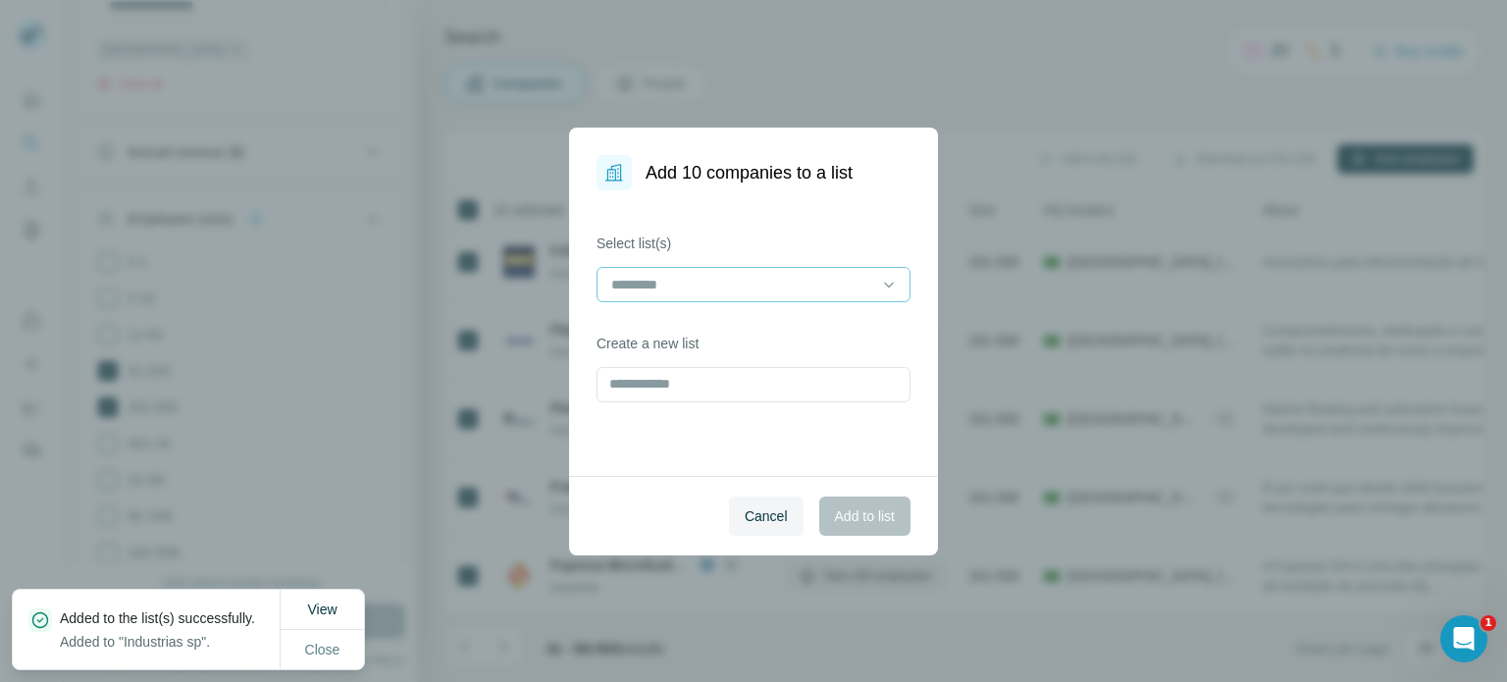
click at [770, 291] on input at bounding box center [741, 285] width 265 height 22
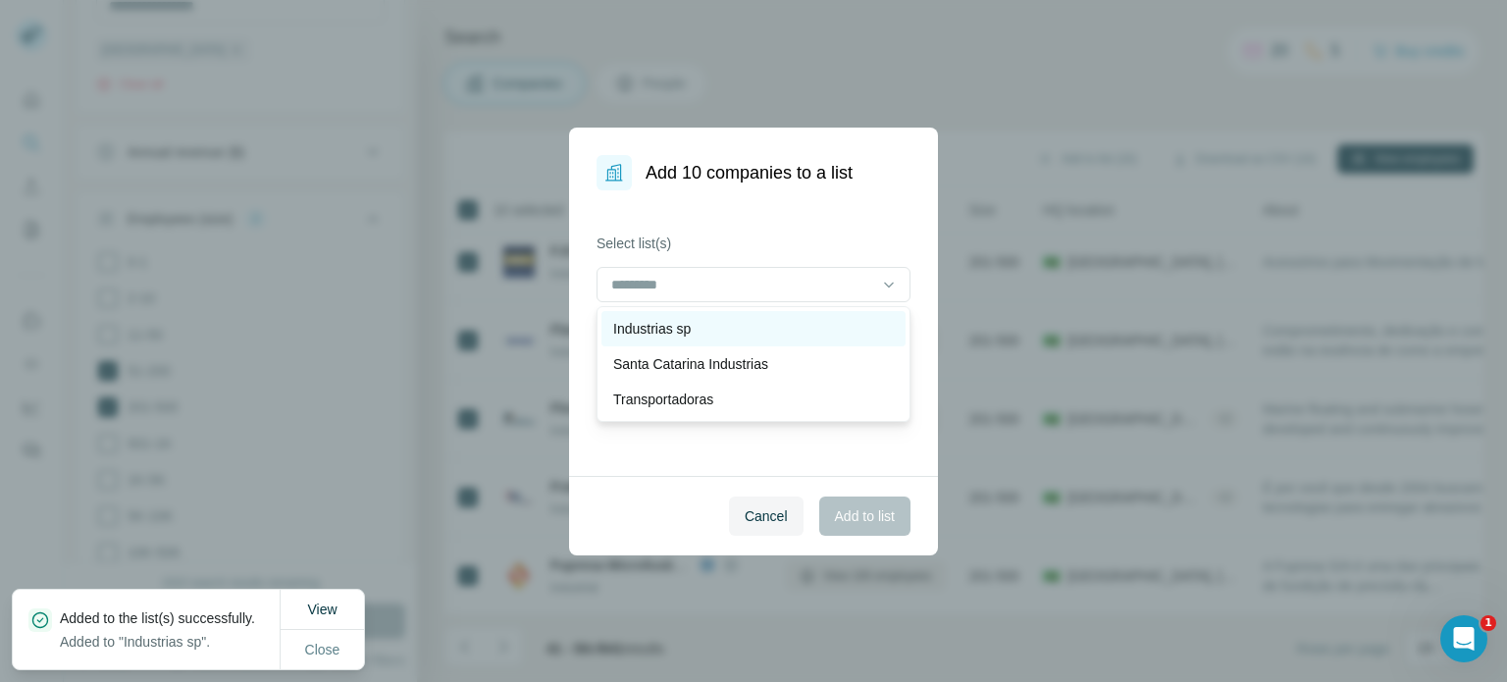
click at [731, 319] on div "Industrias sp" at bounding box center [753, 329] width 281 height 20
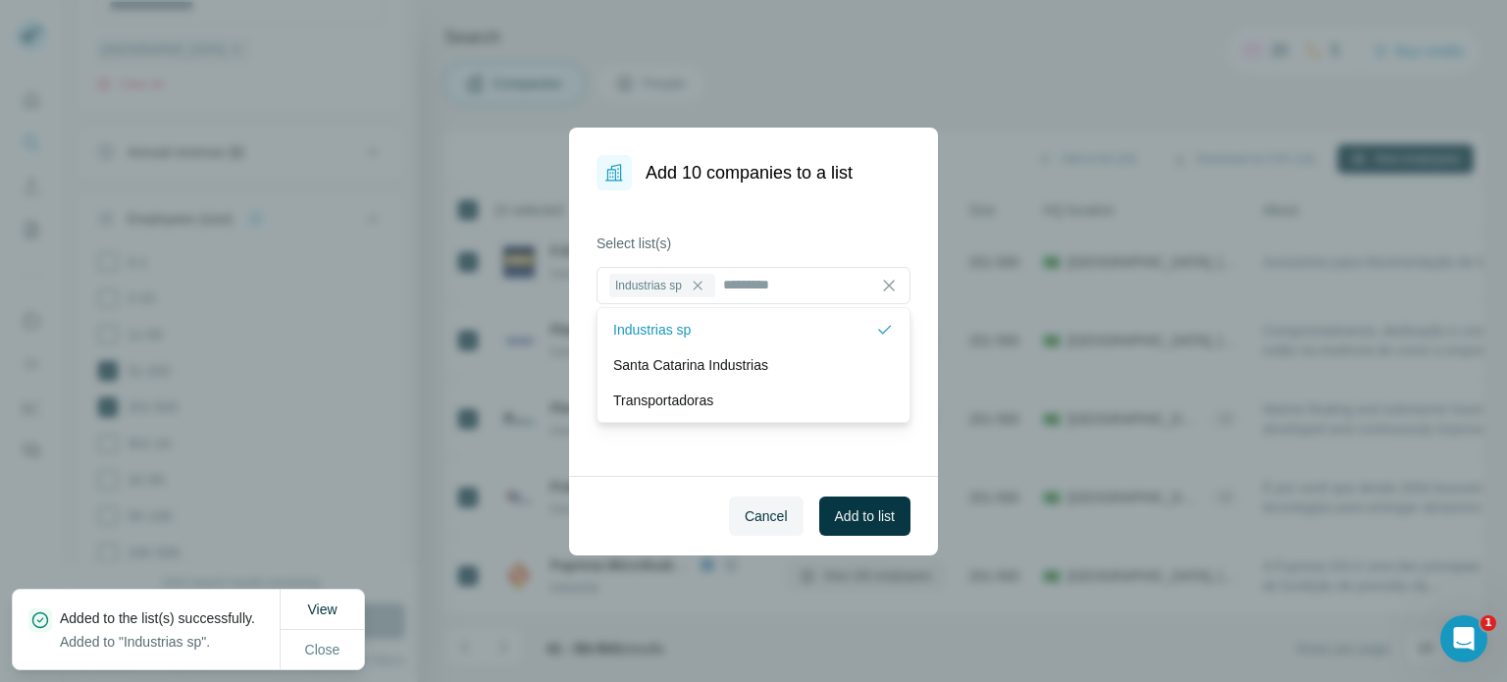
click at [651, 481] on div "Cancel Add to list" at bounding box center [753, 515] width 369 height 79
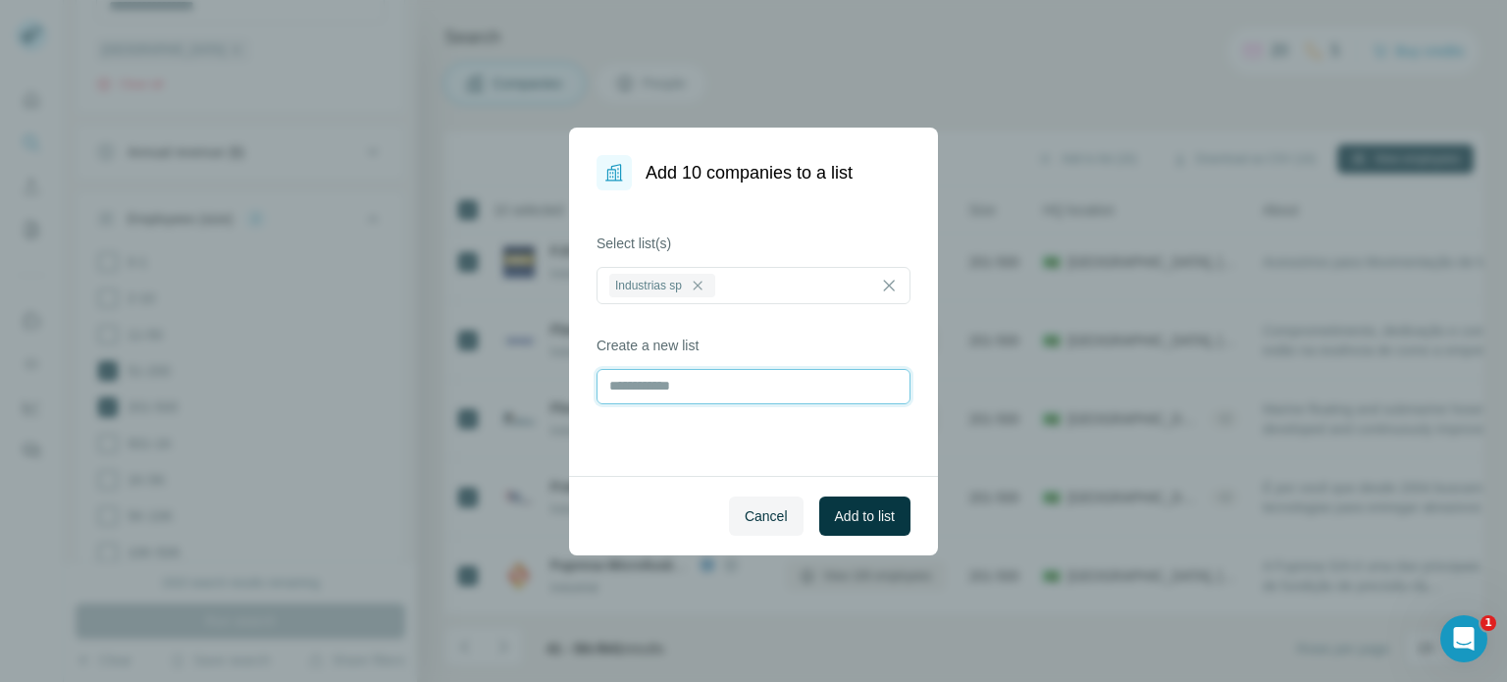
click at [671, 395] on input "text" at bounding box center [753, 386] width 314 height 35
click at [848, 509] on span "Add to list" at bounding box center [865, 516] width 60 height 20
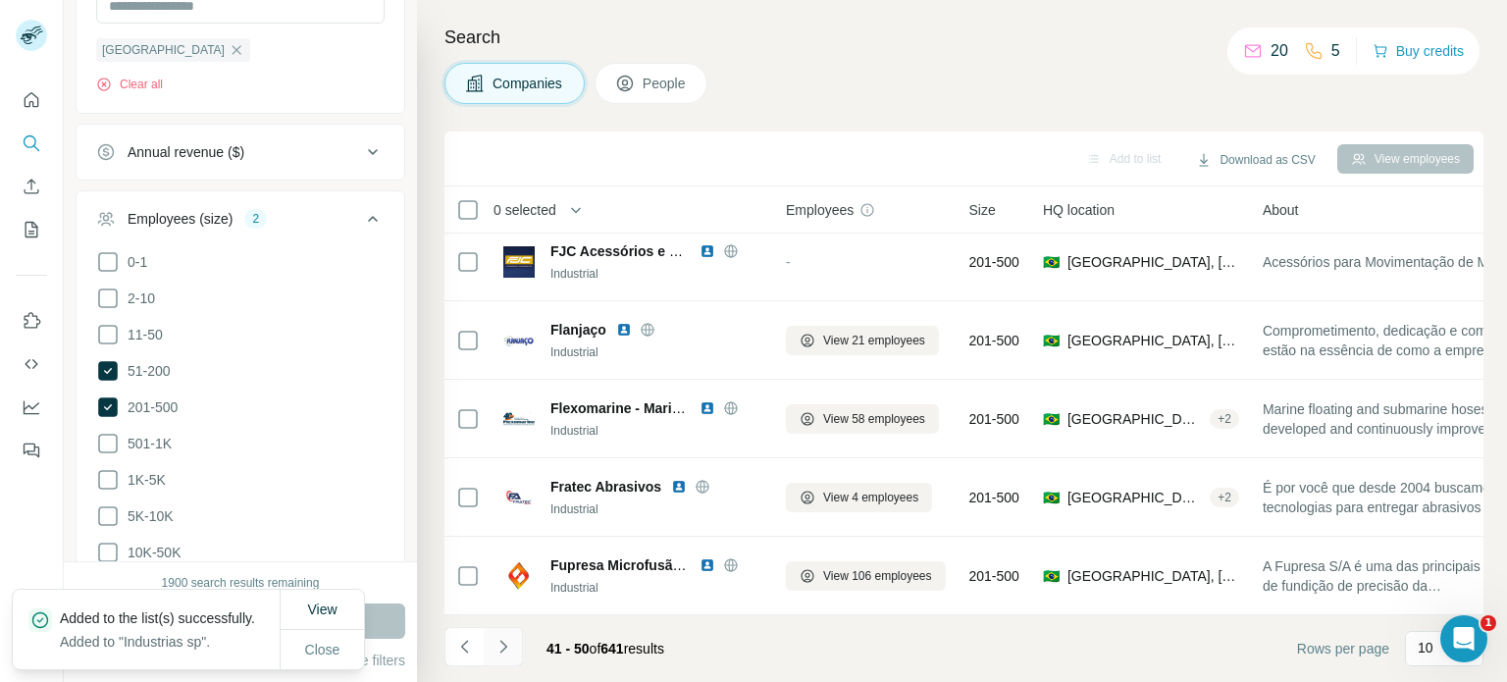
click at [495, 650] on icon "Navigate to next page" at bounding box center [503, 647] width 20 height 20
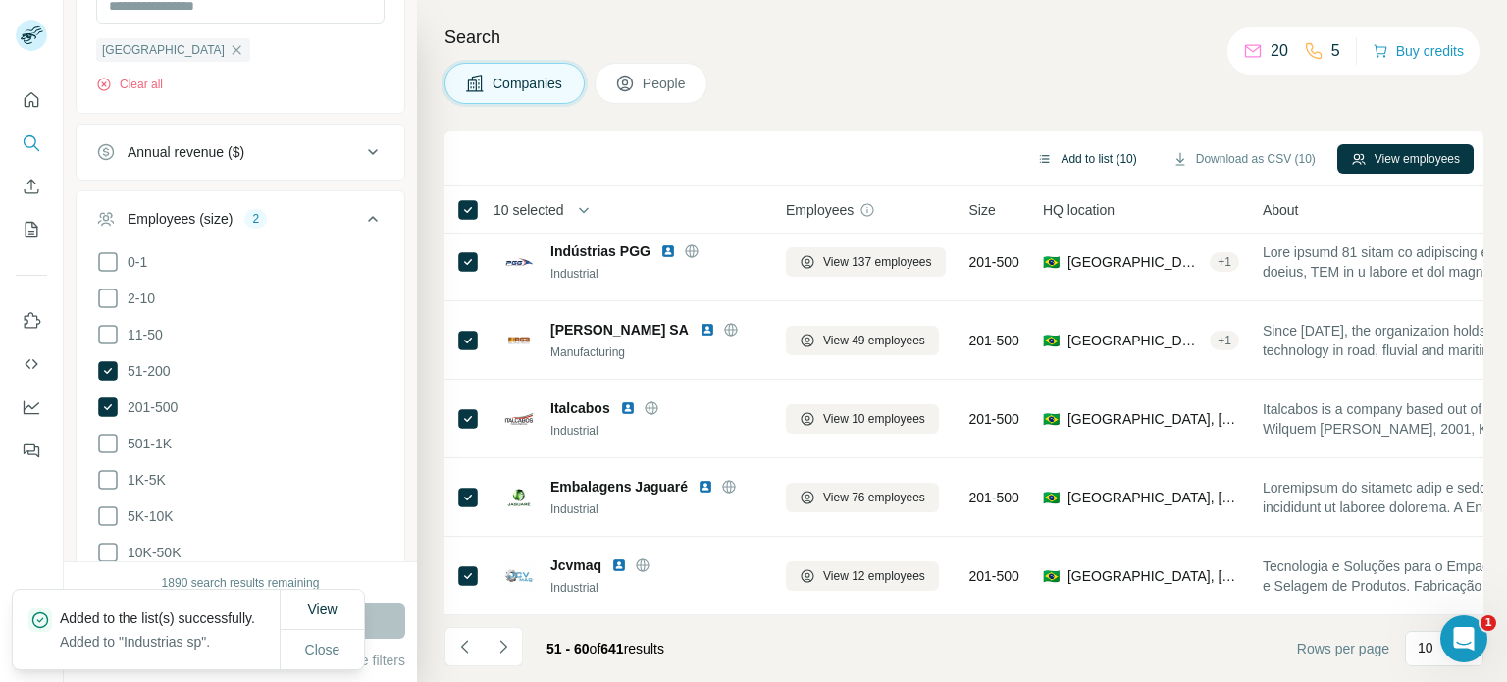
click at [1093, 159] on button "Add to list (10)" at bounding box center [1086, 158] width 127 height 29
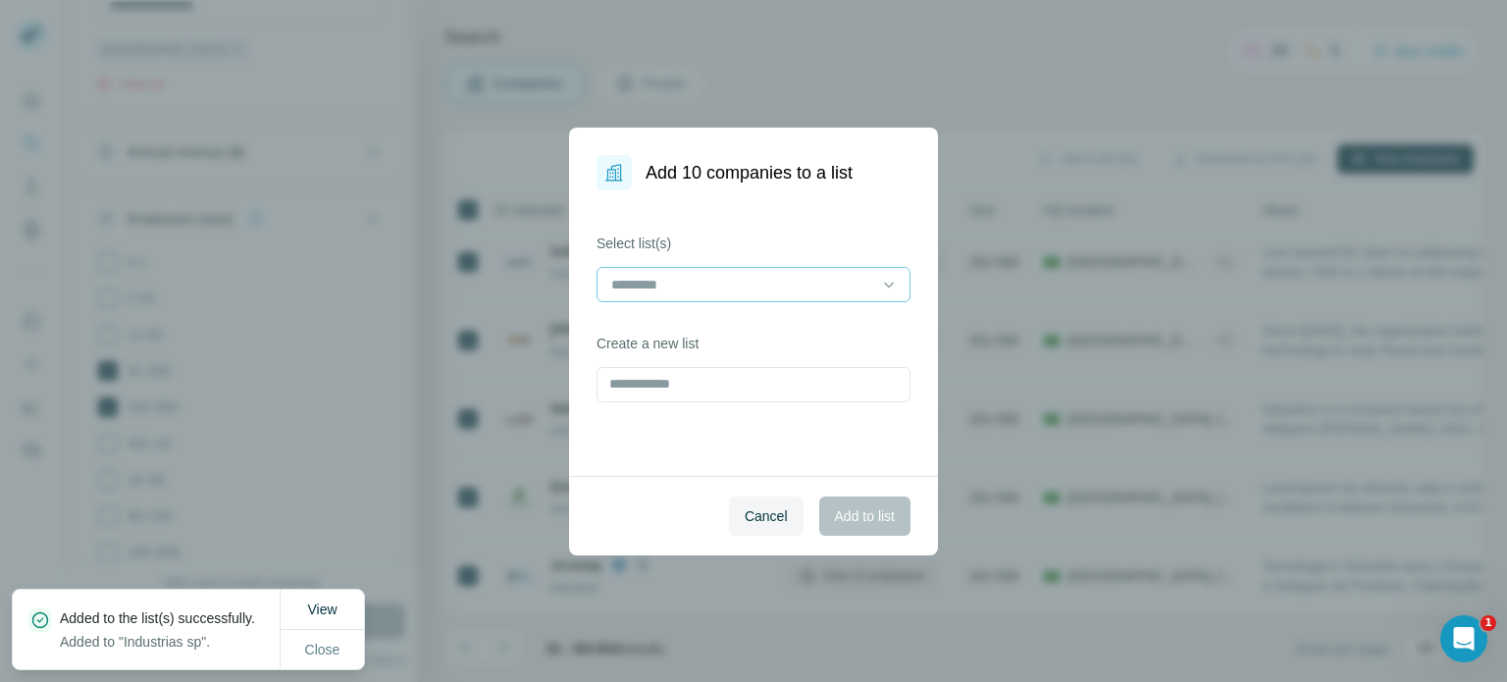
click at [706, 282] on input at bounding box center [741, 285] width 265 height 22
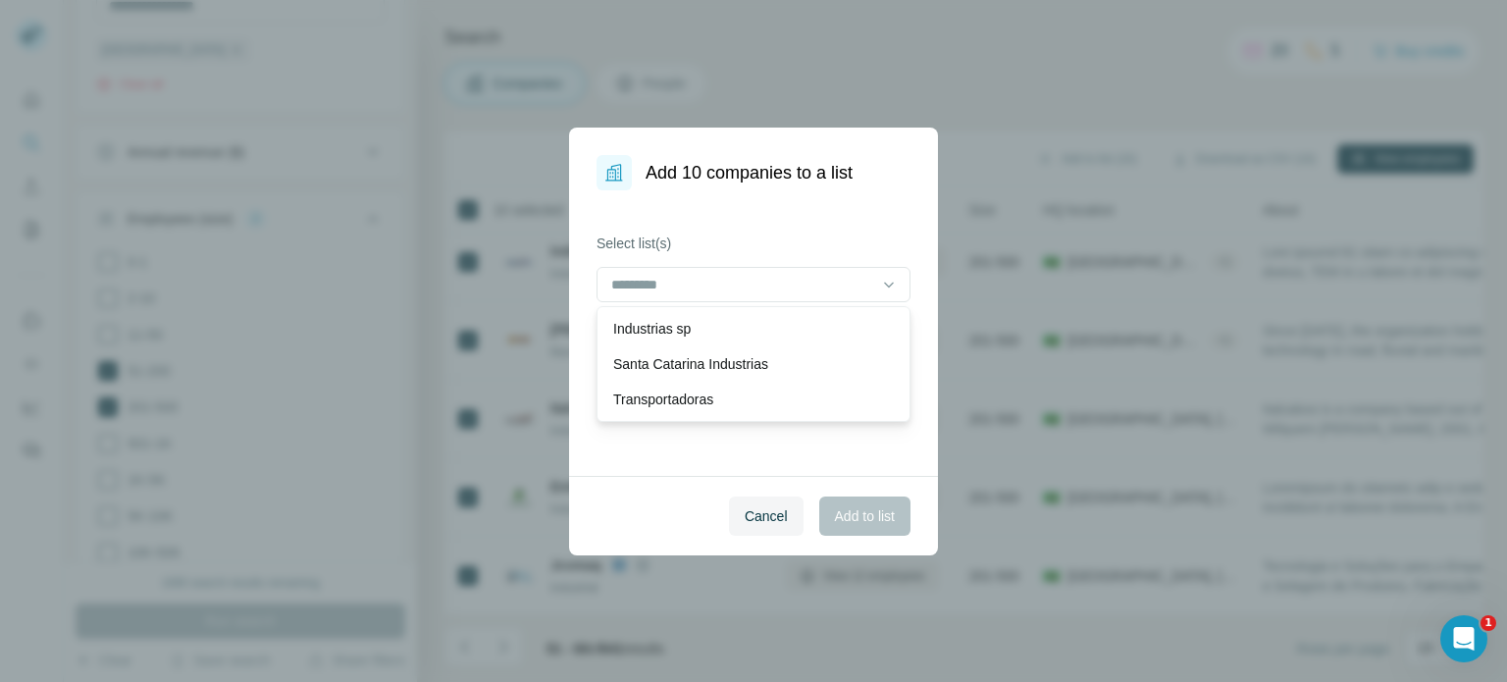
click at [691, 339] on div "Industrias sp" at bounding box center [753, 328] width 304 height 35
click at [899, 527] on button "Add to list" at bounding box center [864, 515] width 91 height 39
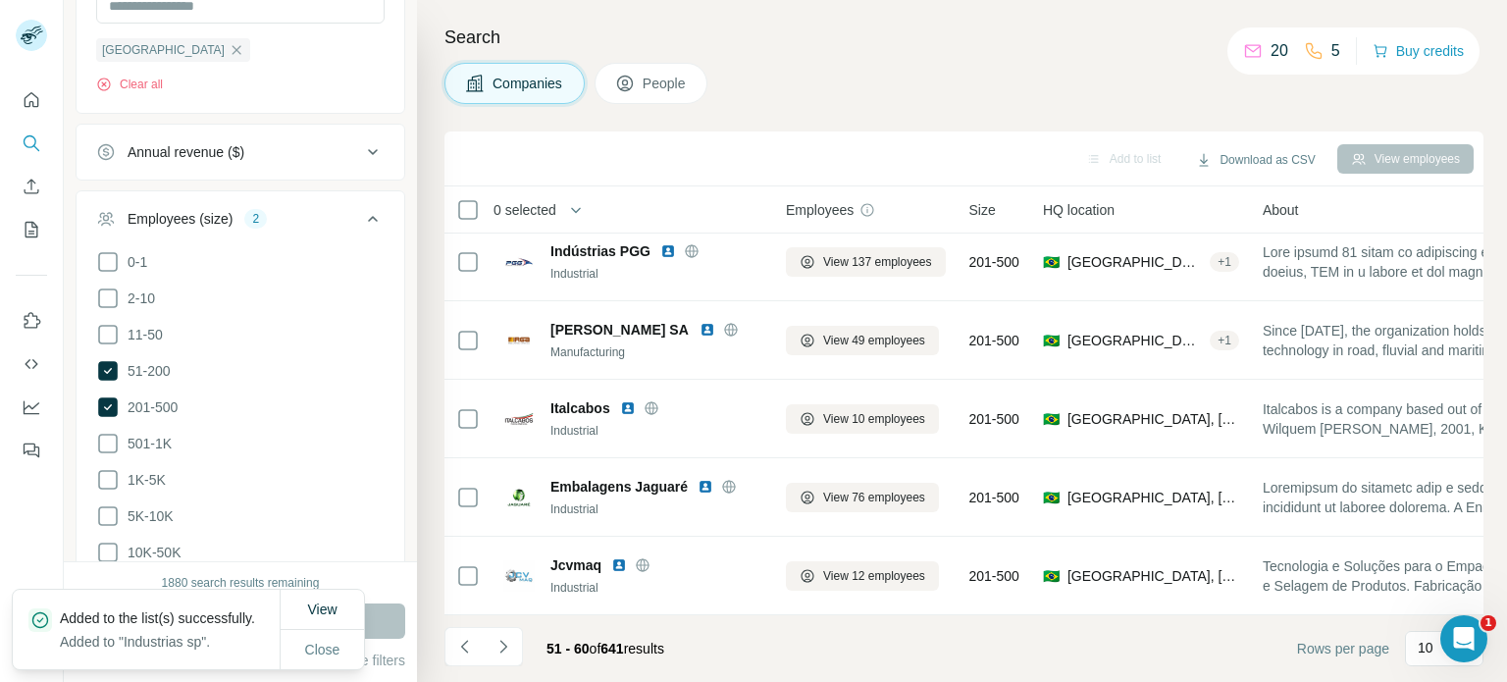
click at [505, 638] on icon "Navigate to next page" at bounding box center [503, 647] width 20 height 20
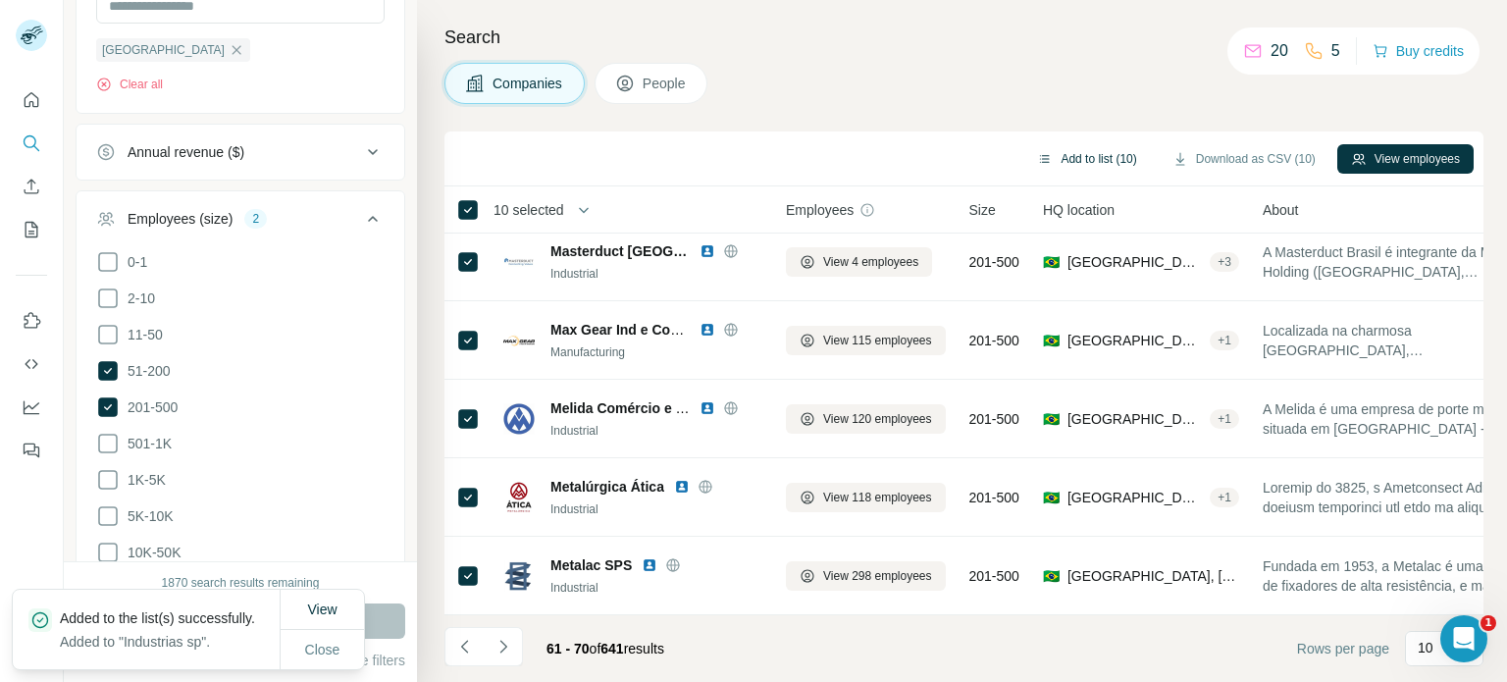
click at [1083, 157] on button "Add to list (10)" at bounding box center [1086, 158] width 127 height 29
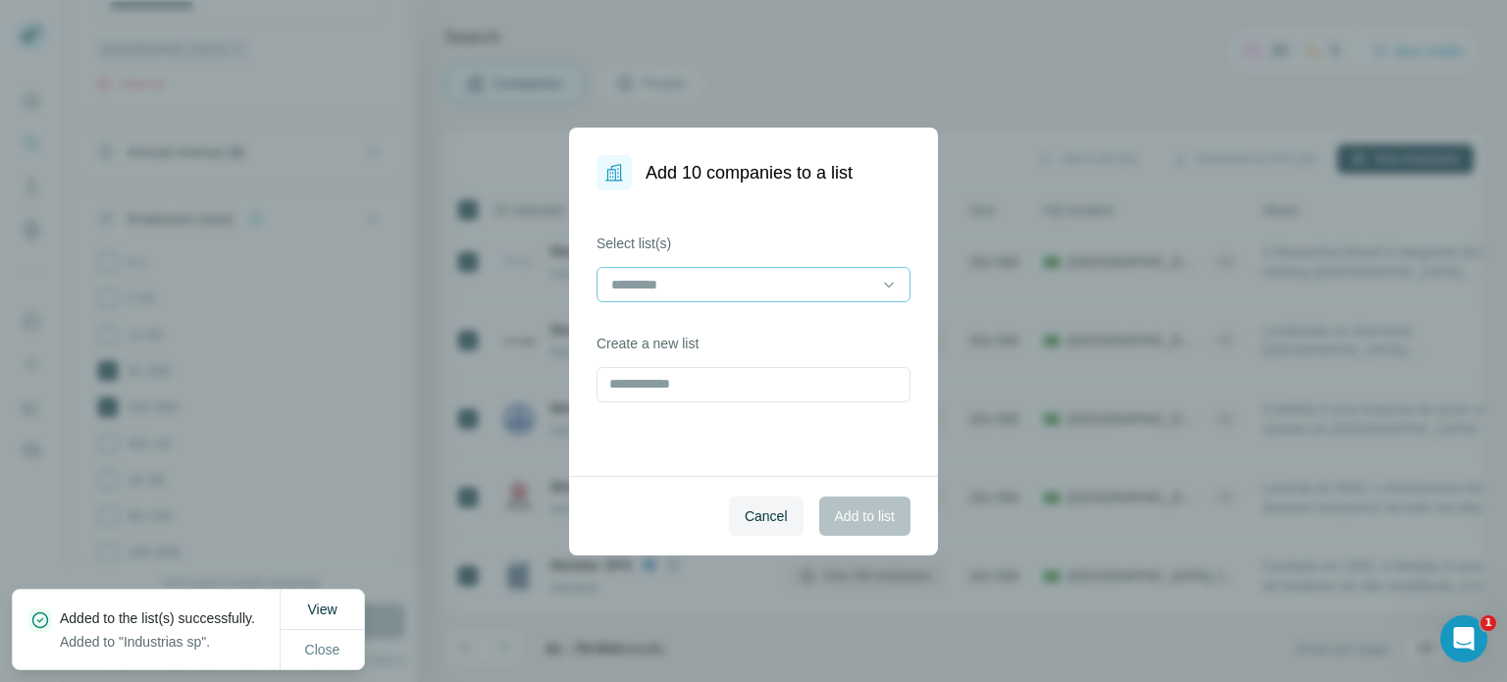
click at [723, 289] on input at bounding box center [741, 285] width 265 height 22
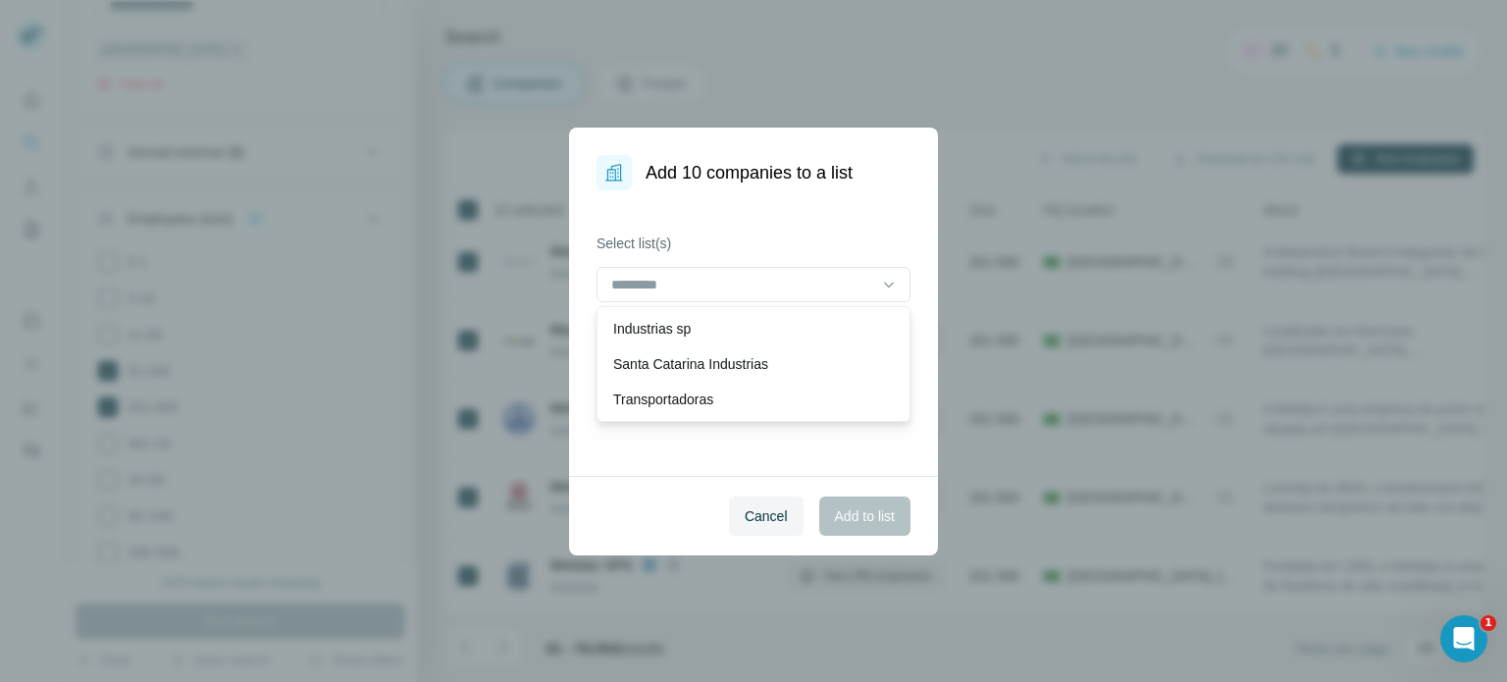
click at [679, 331] on p "Industrias sp" at bounding box center [651, 329] width 77 height 20
click at [832, 501] on button "Add to list" at bounding box center [864, 515] width 91 height 39
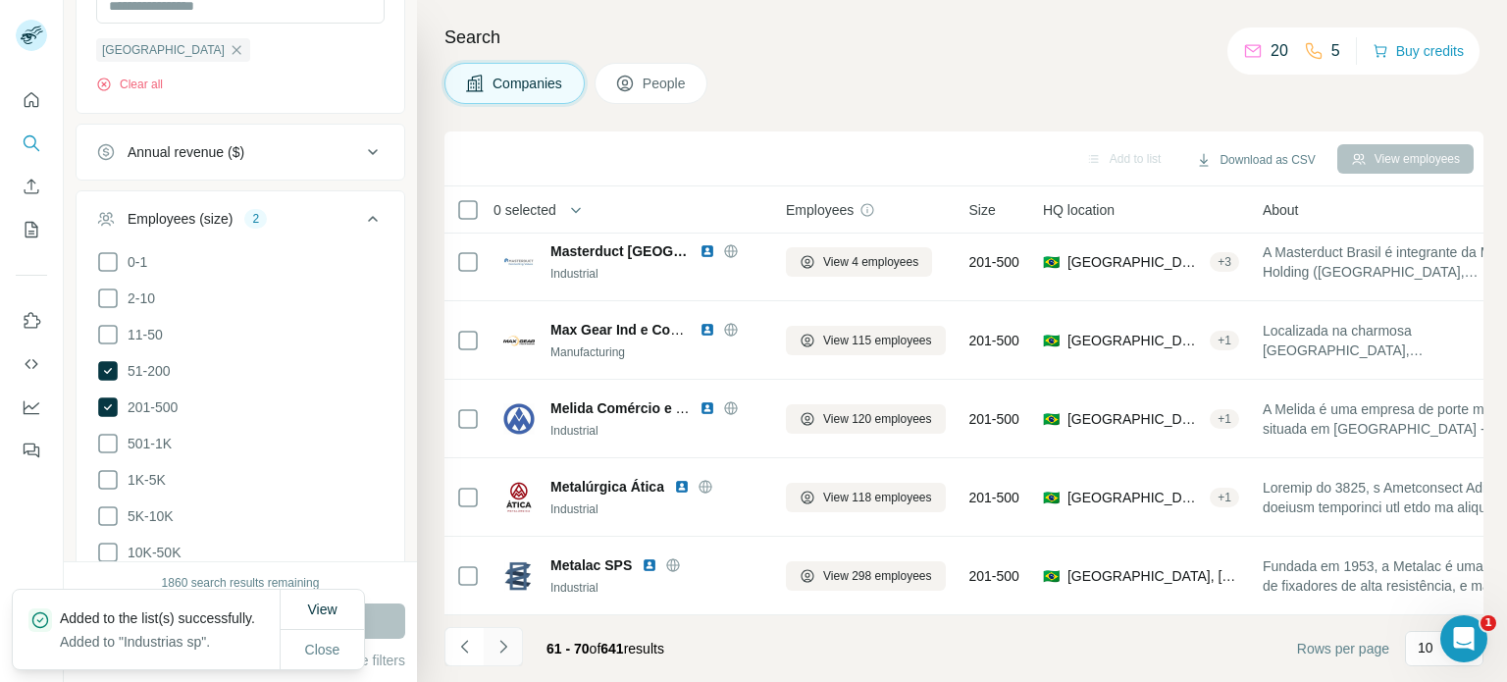
click at [511, 641] on icon "Navigate to next page" at bounding box center [503, 647] width 20 height 20
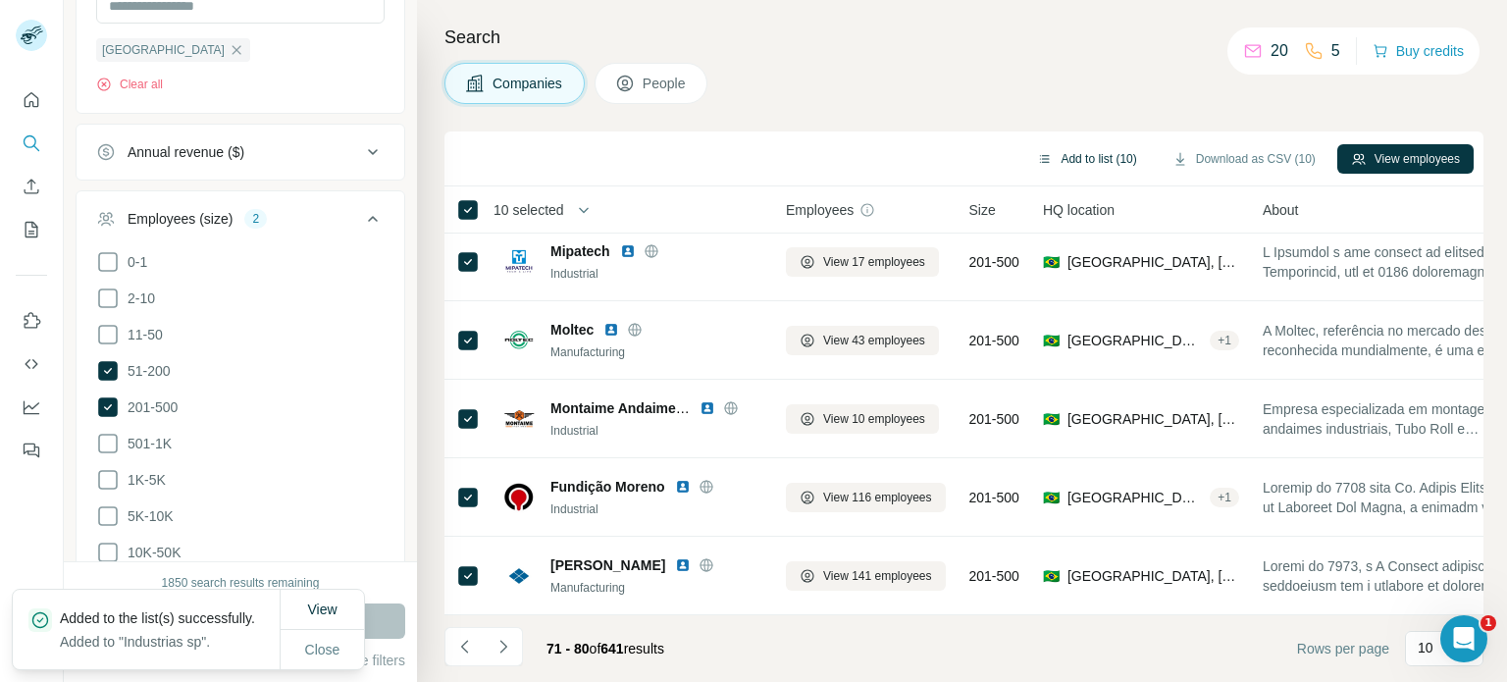
click at [1076, 163] on button "Add to list (10)" at bounding box center [1086, 158] width 127 height 29
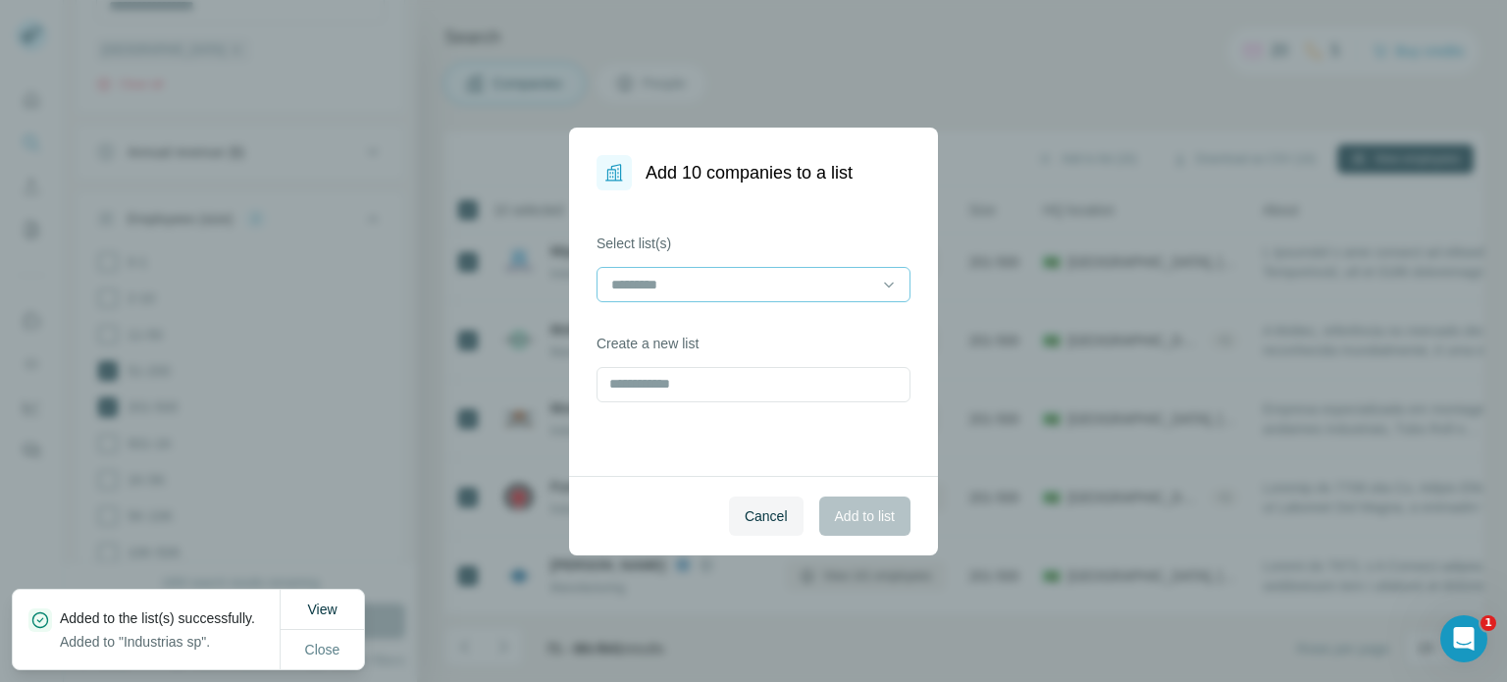
click at [746, 293] on input at bounding box center [741, 285] width 265 height 22
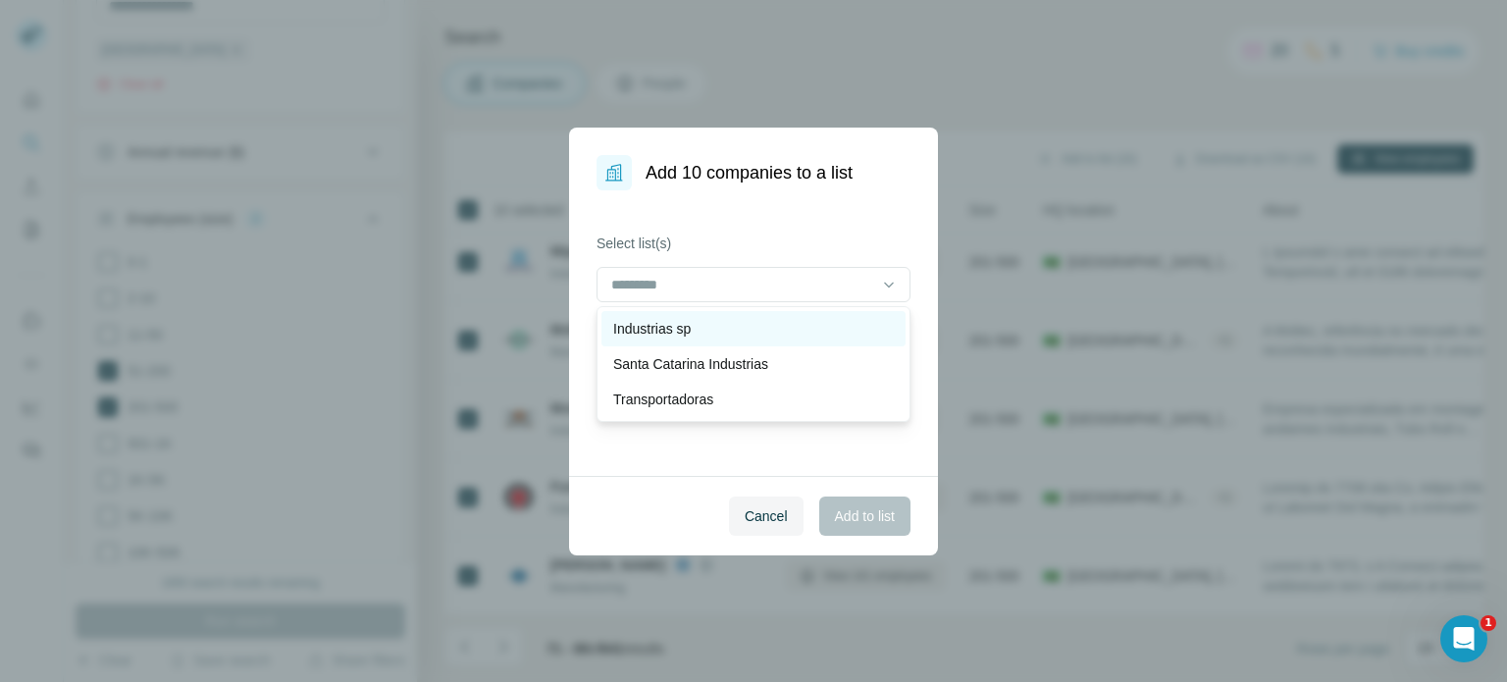
click at [708, 334] on div "Industrias sp" at bounding box center [753, 329] width 281 height 20
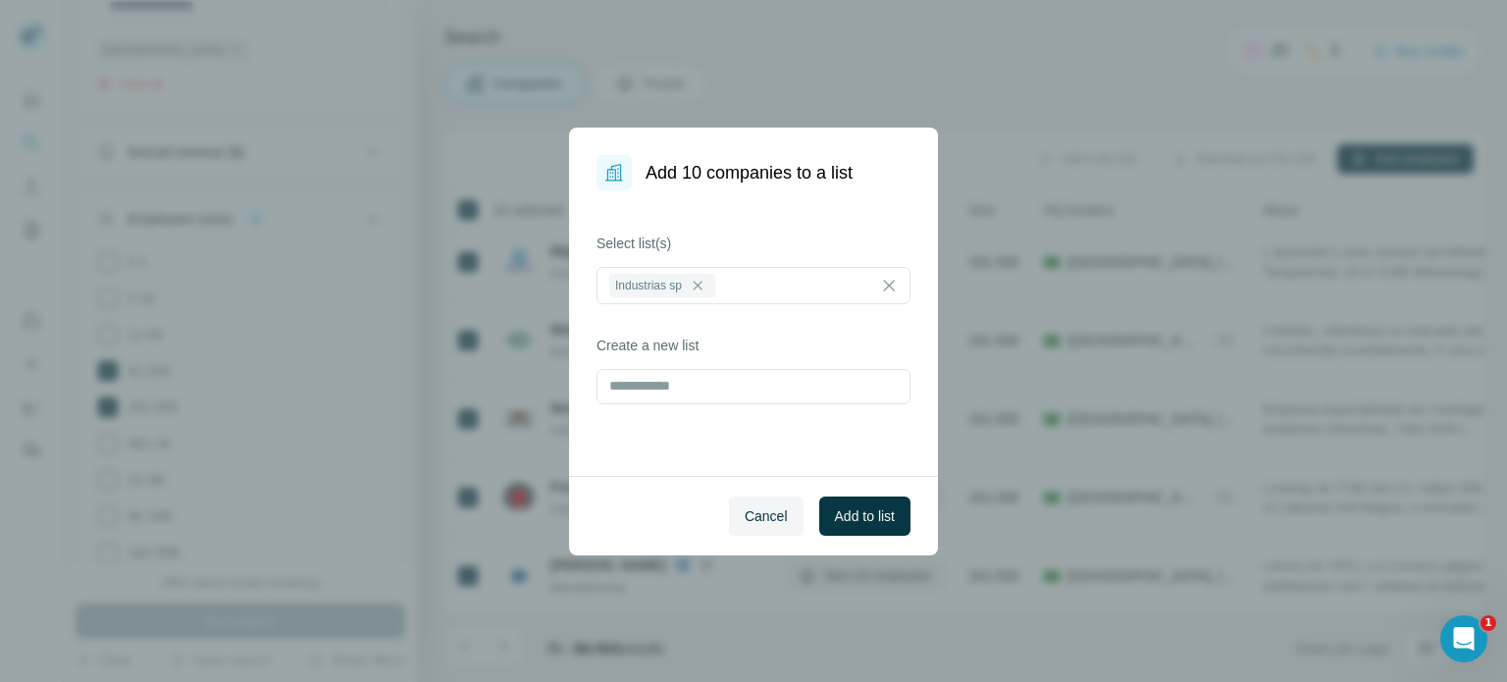
click at [674, 489] on div "Cancel Add to list" at bounding box center [753, 515] width 369 height 79
click at [661, 384] on input "text" at bounding box center [753, 386] width 314 height 35
click at [863, 528] on button "Add to list" at bounding box center [864, 515] width 91 height 39
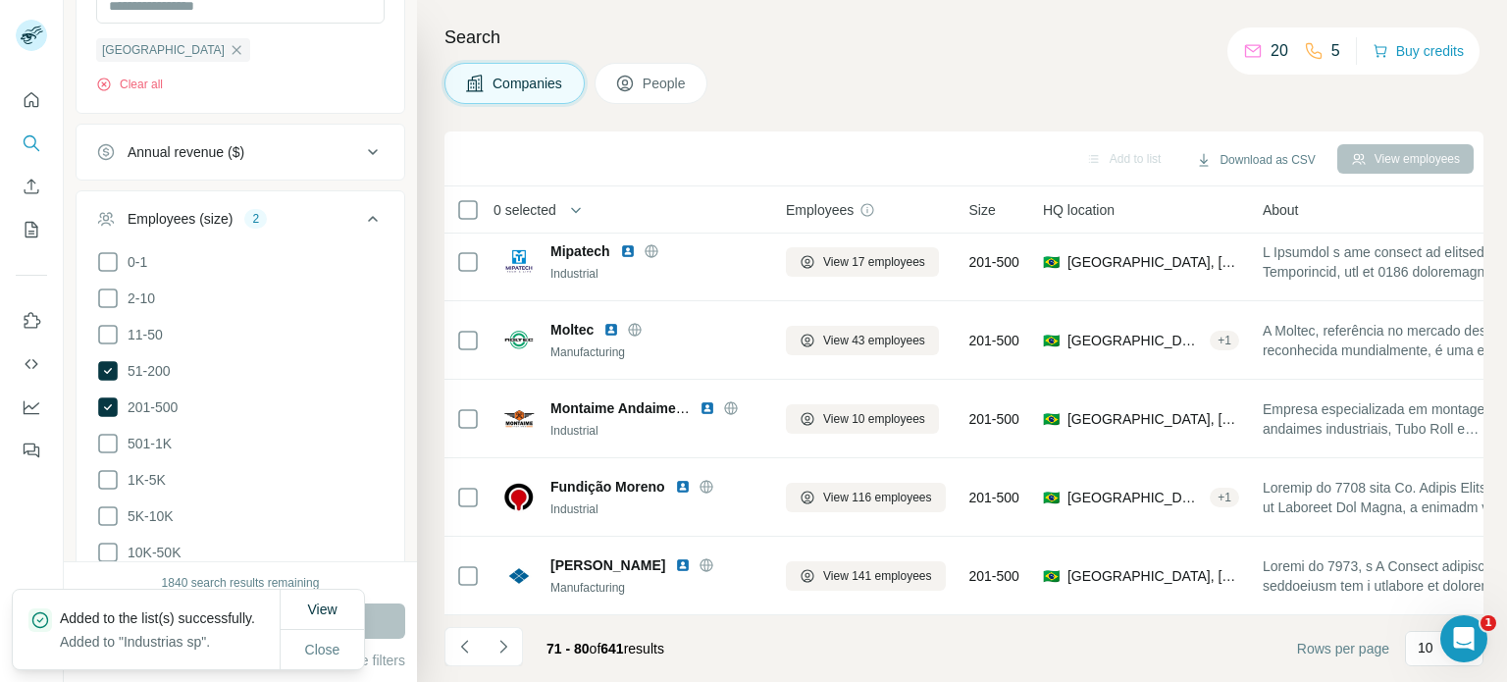
click at [510, 650] on icon "Navigate to next page" at bounding box center [503, 647] width 20 height 20
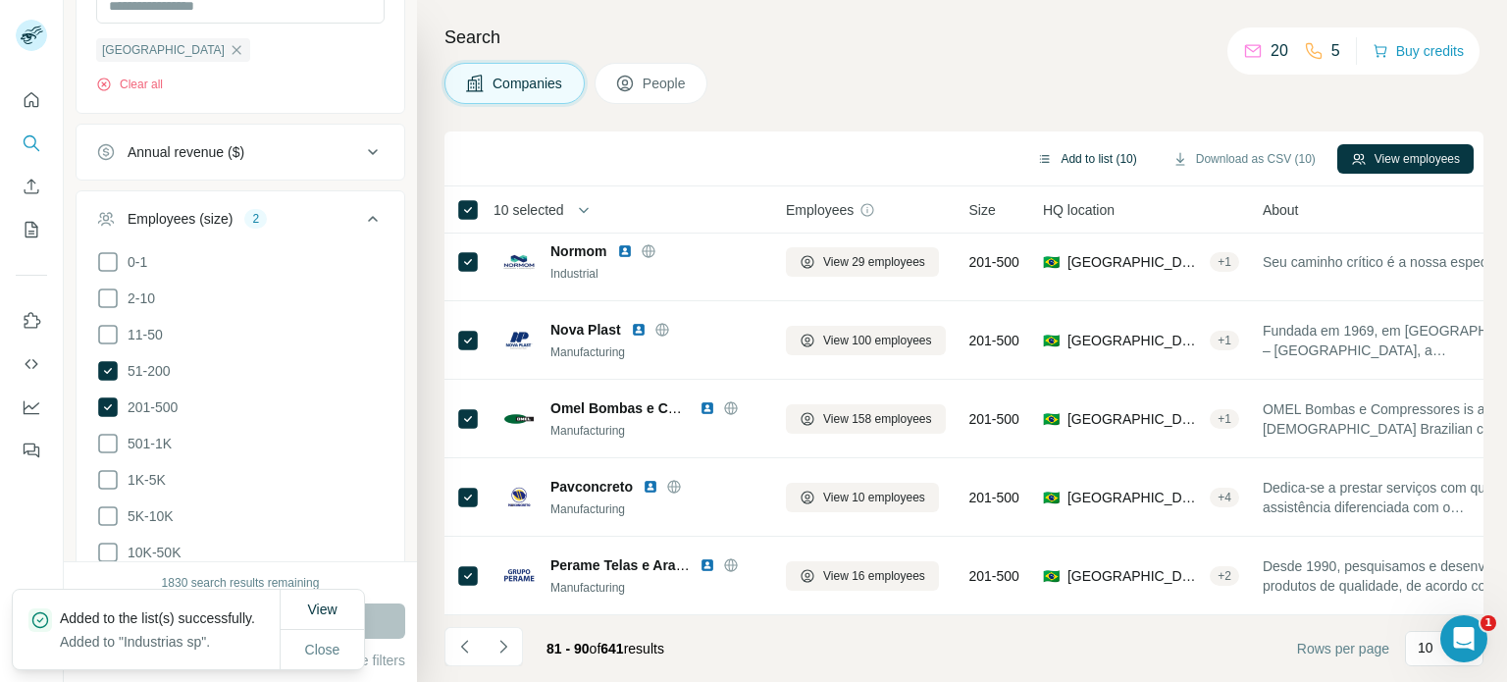
click at [1095, 162] on button "Add to list (10)" at bounding box center [1086, 158] width 127 height 29
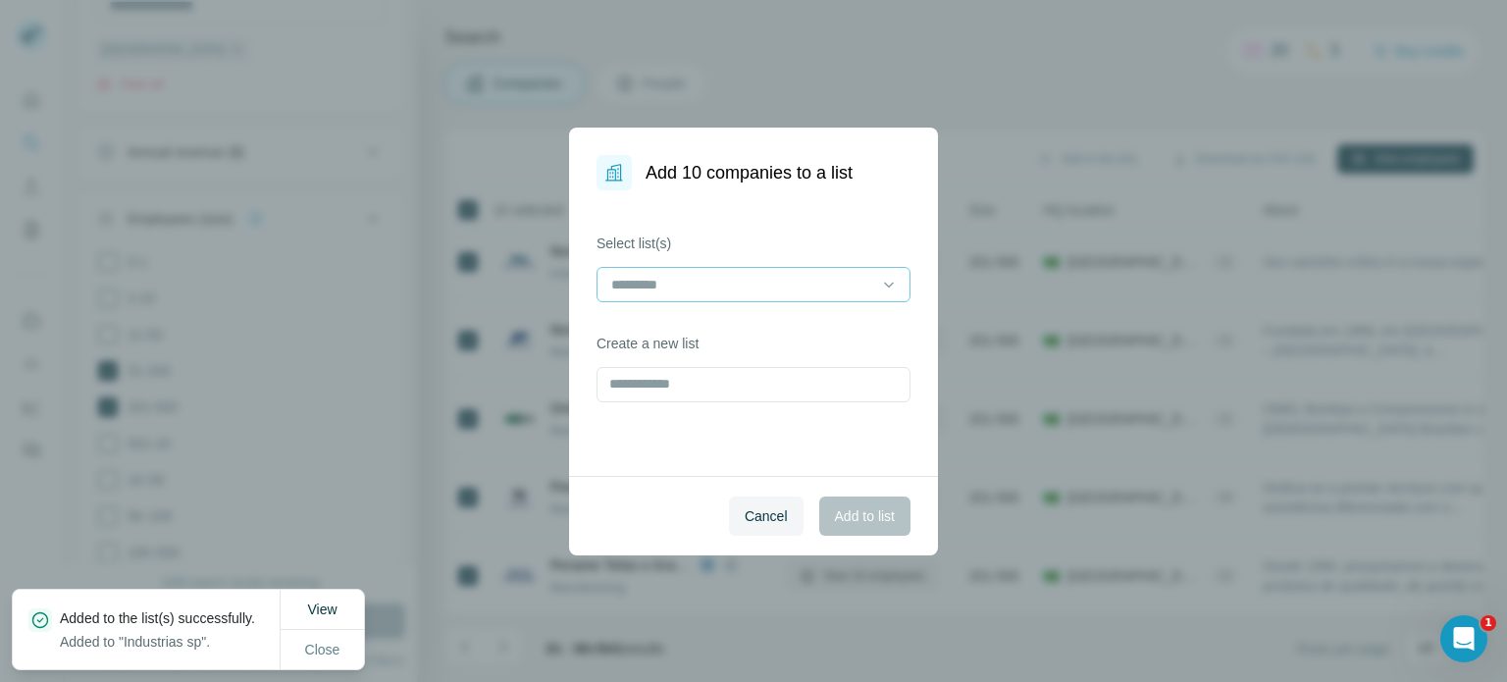
click at [761, 268] on div at bounding box center [741, 284] width 265 height 33
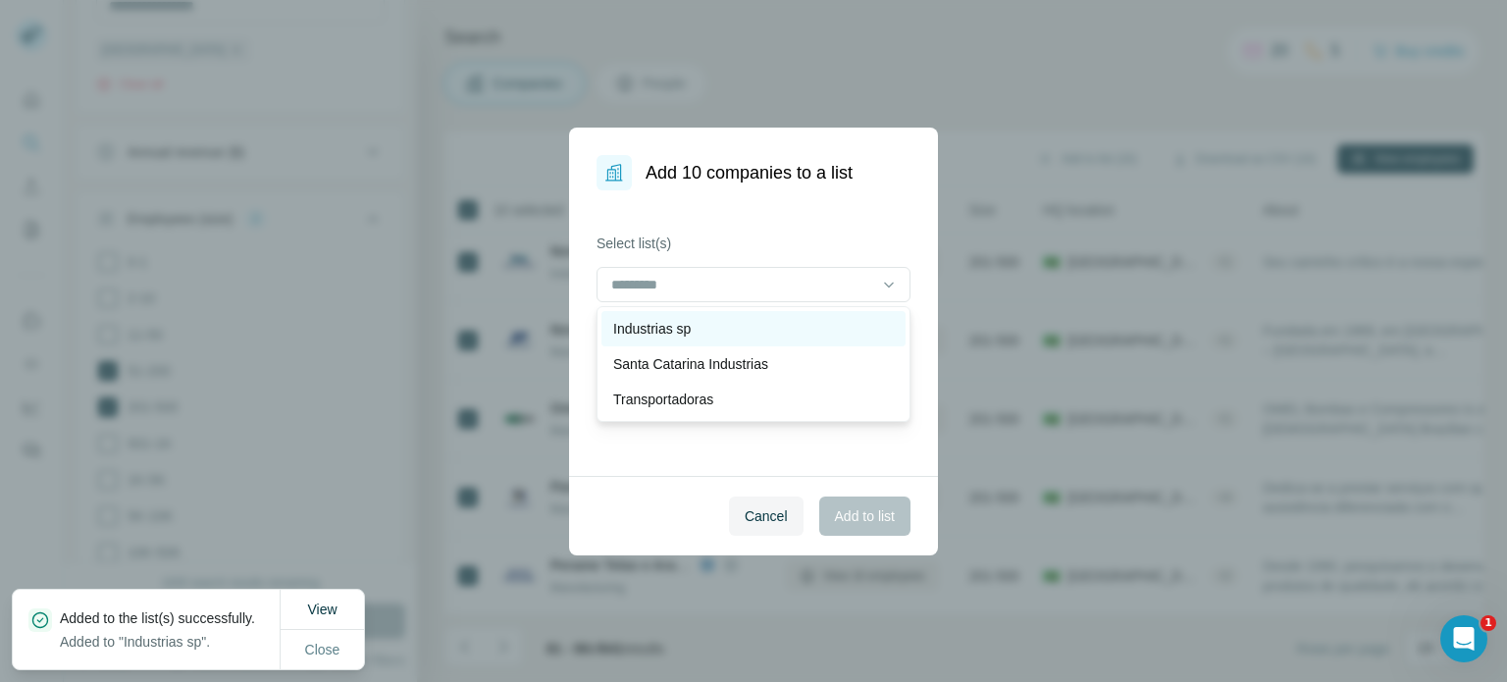
click at [714, 313] on div "Industrias sp" at bounding box center [753, 328] width 304 height 35
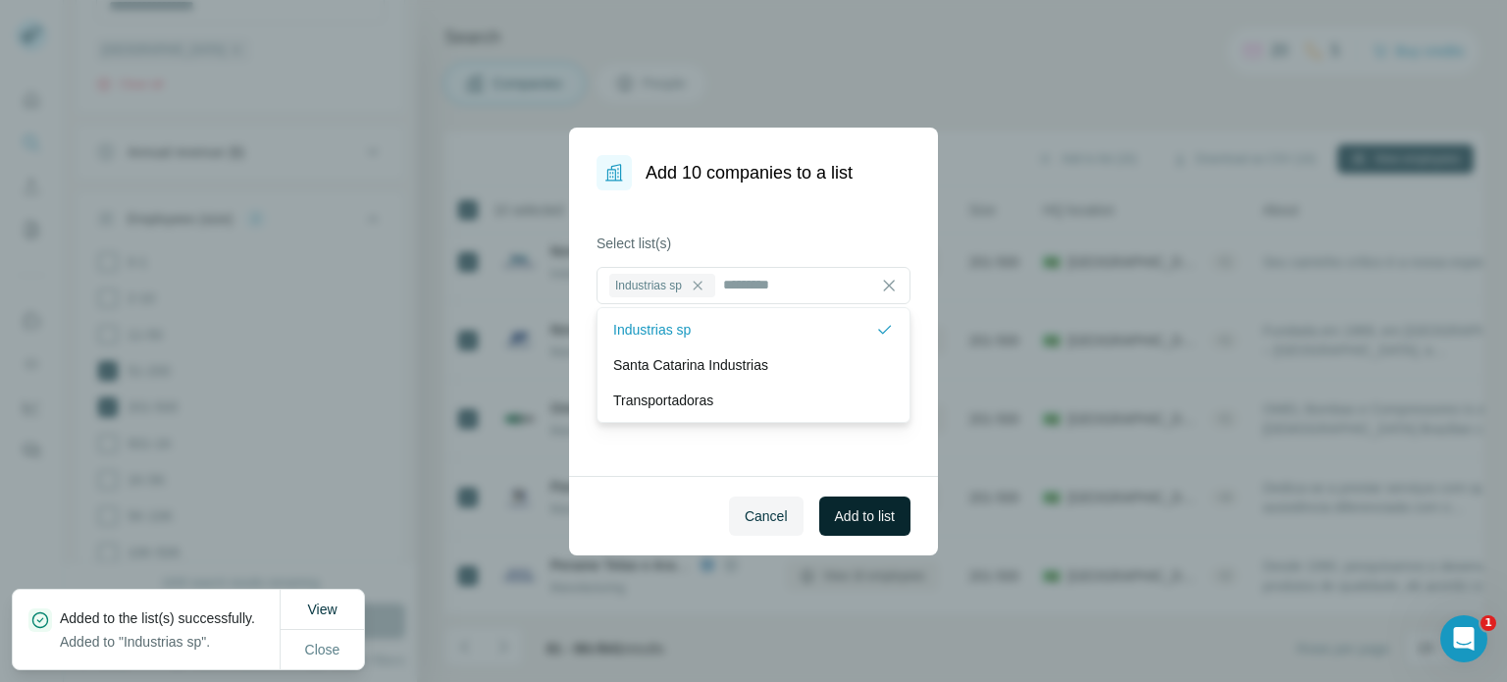
click at [861, 497] on button "Add to list" at bounding box center [864, 515] width 91 height 39
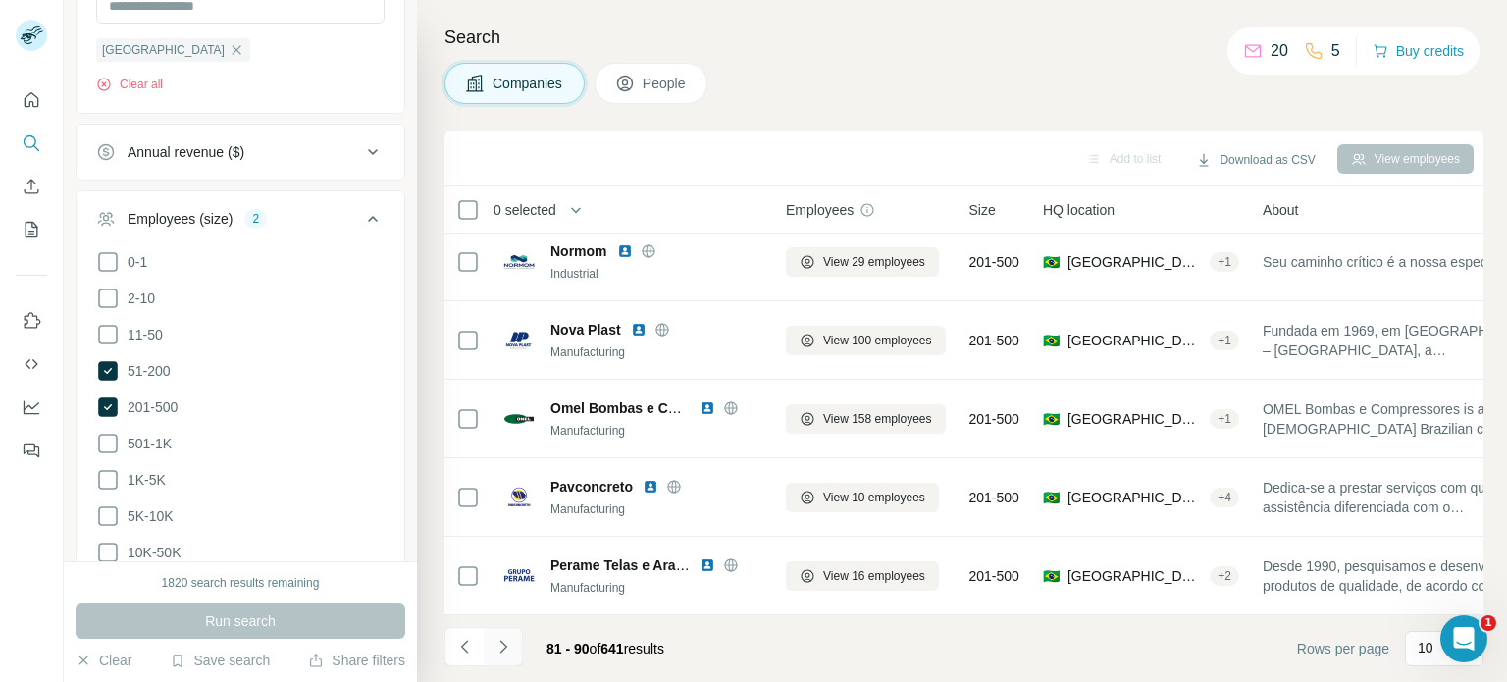
click at [502, 638] on icon "Navigate to next page" at bounding box center [503, 647] width 20 height 20
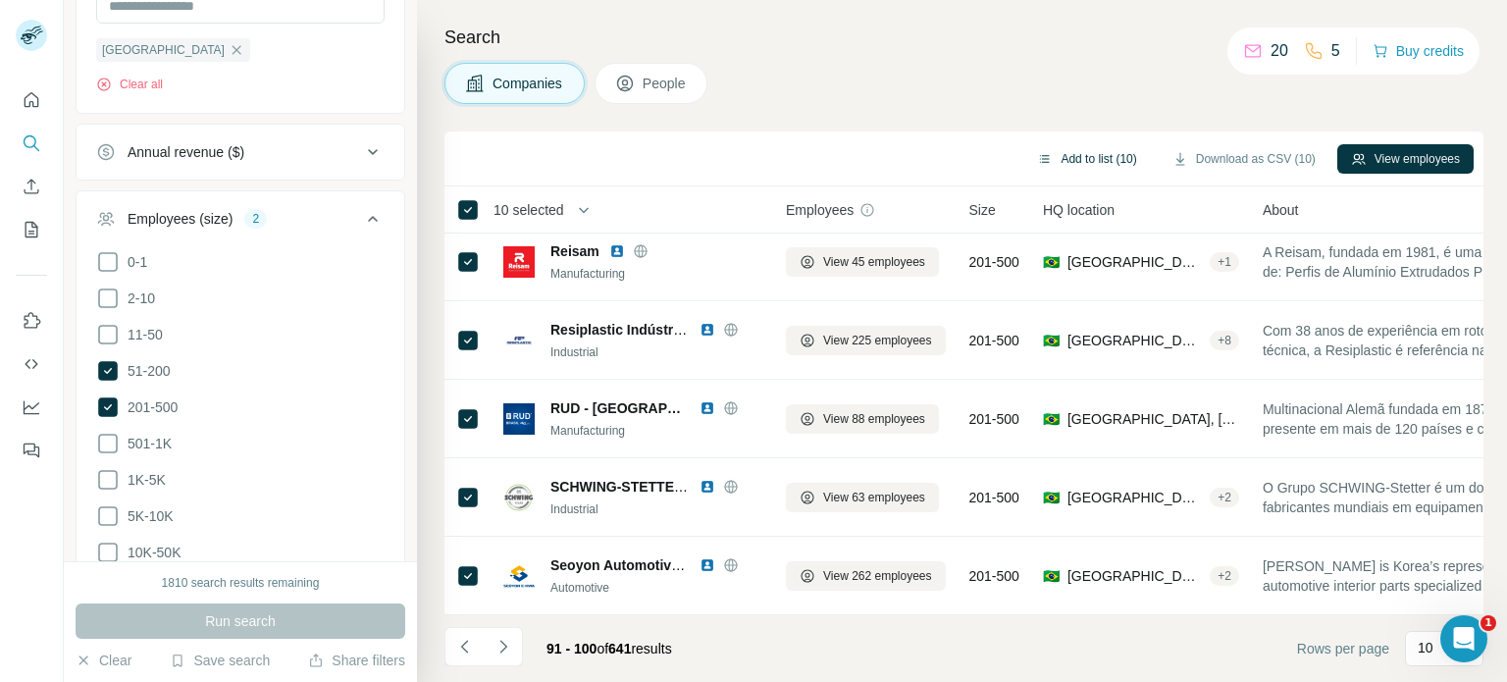
click at [1102, 161] on button "Add to list (10)" at bounding box center [1086, 158] width 127 height 29
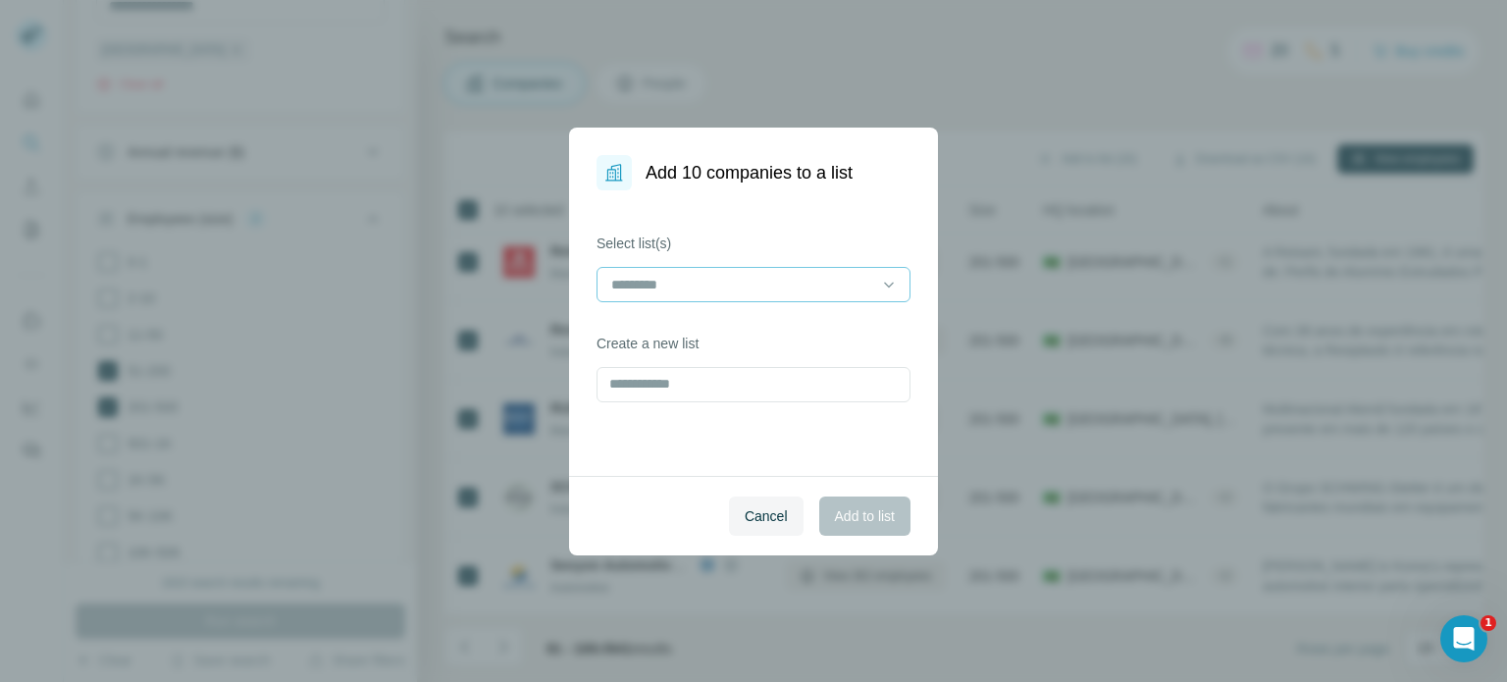
click at [724, 288] on input at bounding box center [741, 285] width 265 height 22
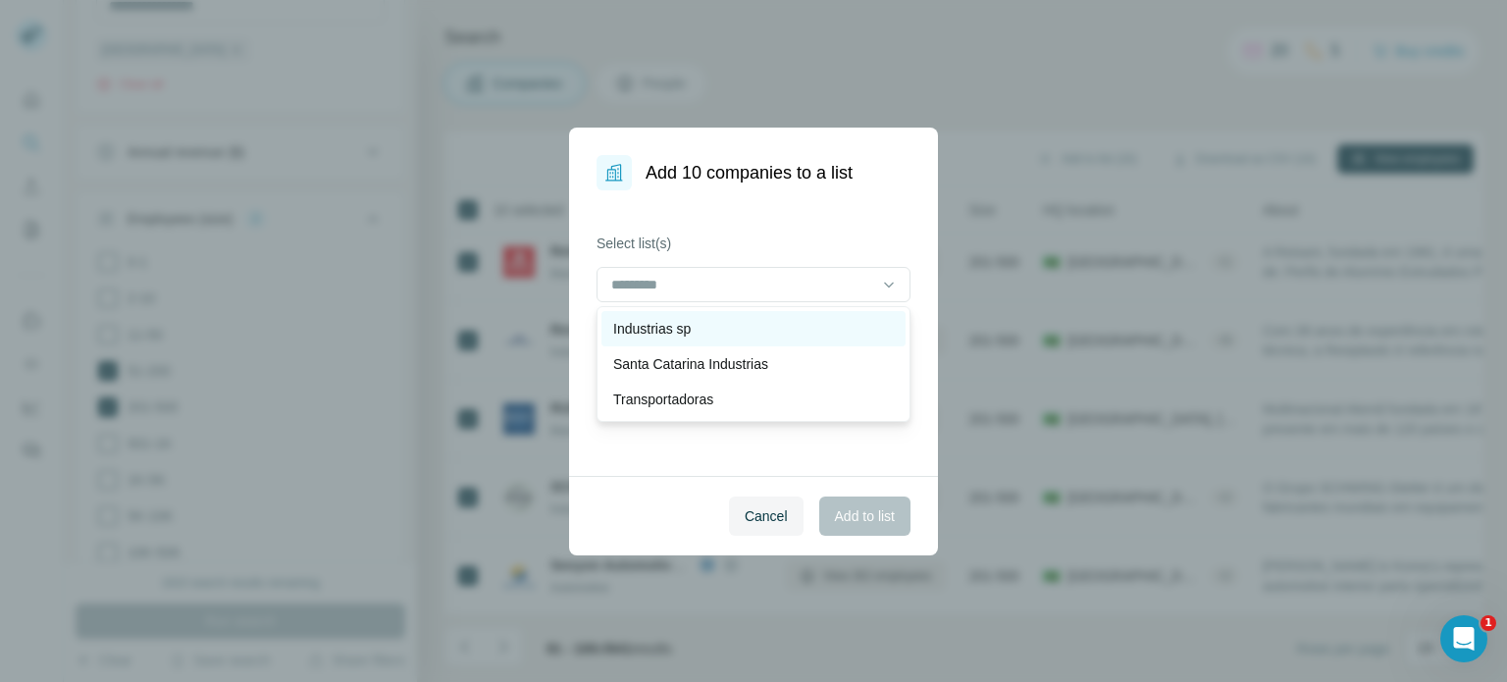
click at [691, 329] on p "Industrias sp" at bounding box center [651, 329] width 77 height 20
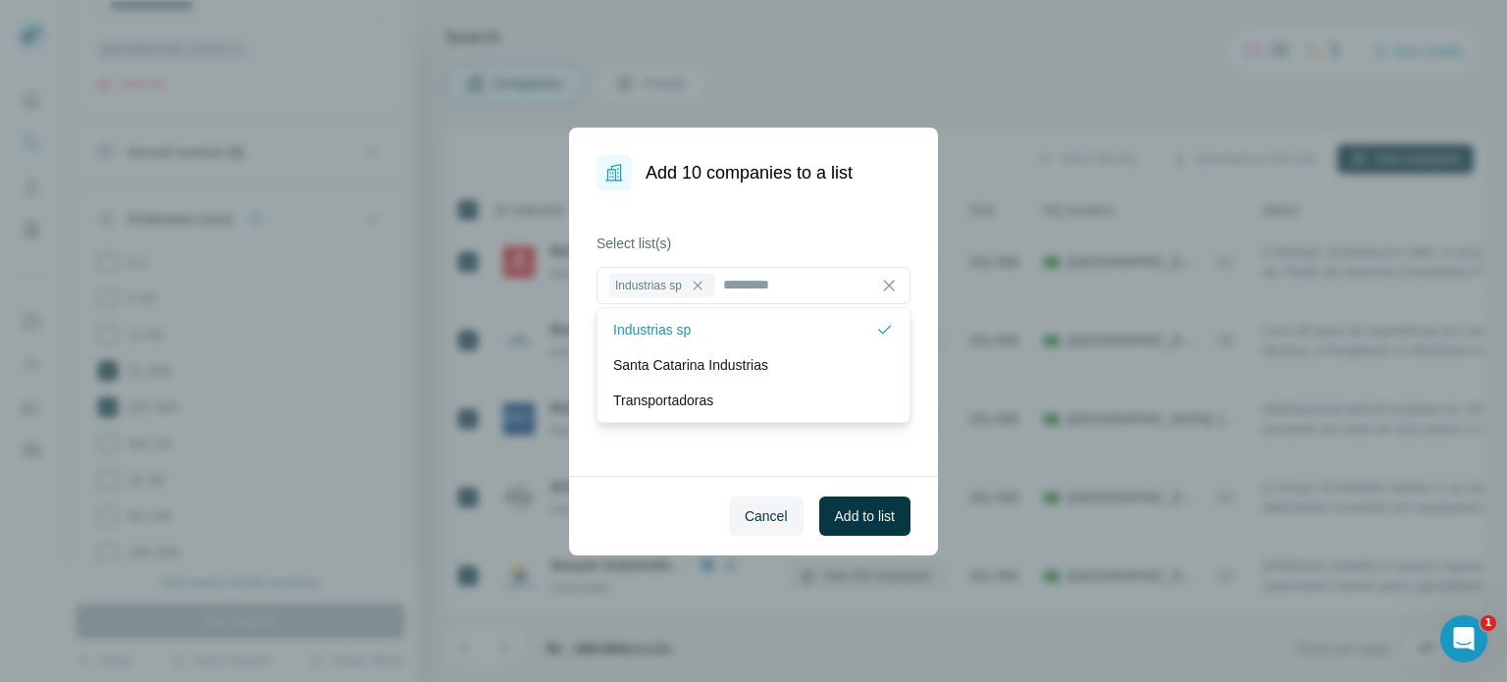
click at [664, 473] on div "Select list(s) Industrias sp Create a new list" at bounding box center [753, 332] width 369 height 285
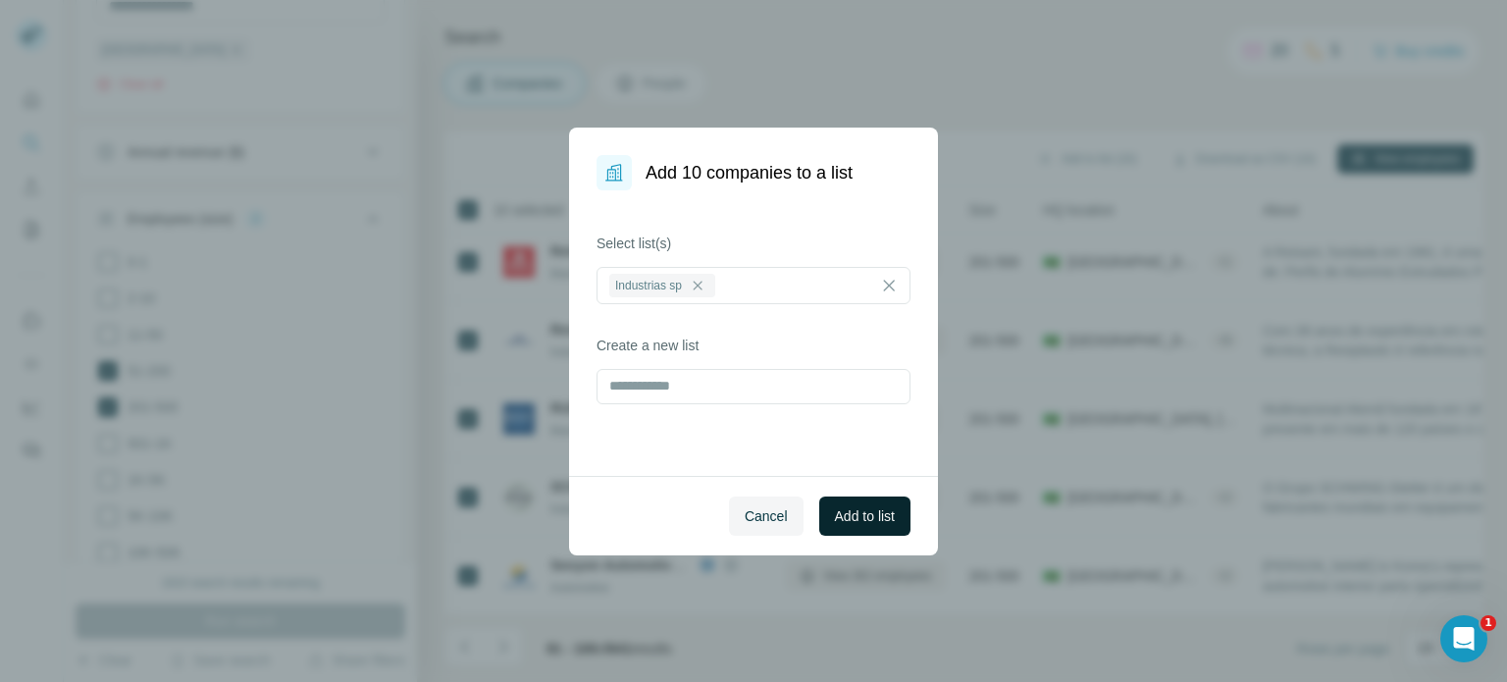
click at [858, 516] on span "Add to list" at bounding box center [865, 516] width 60 height 20
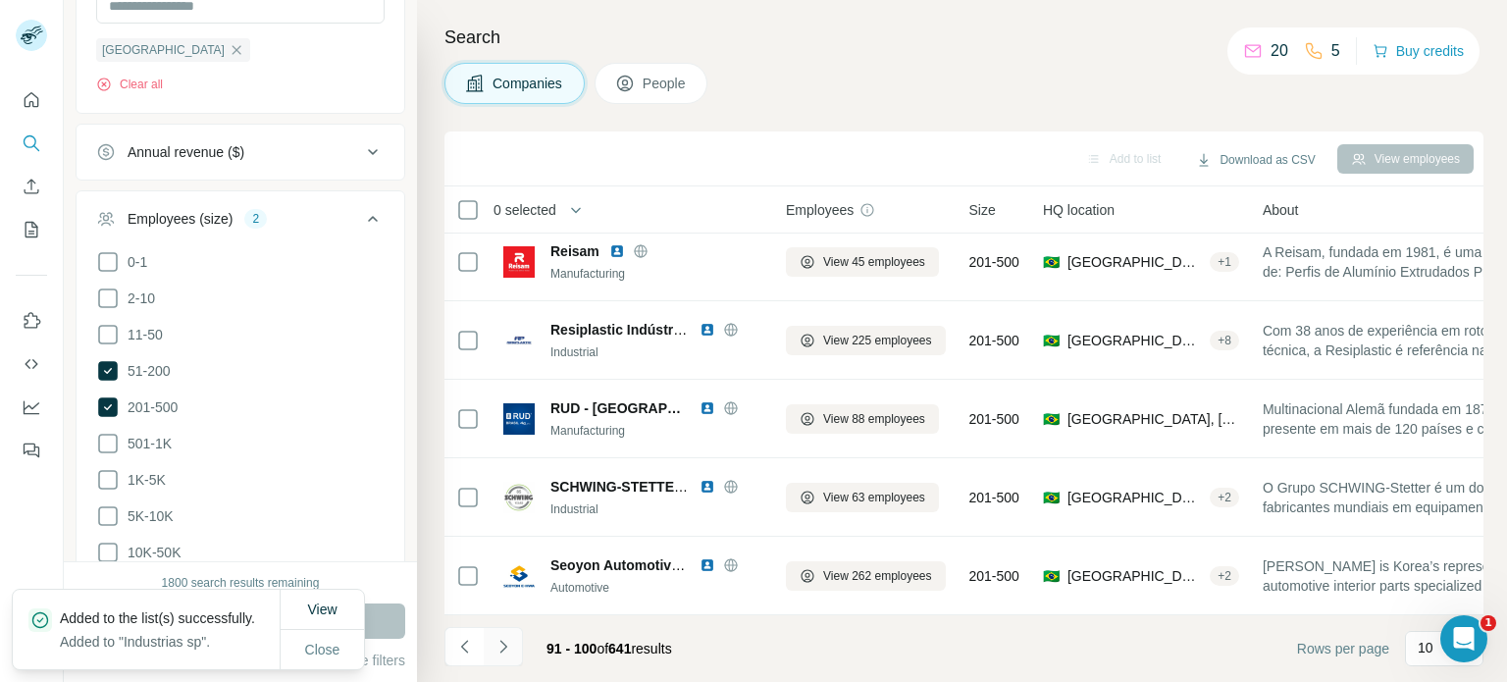
click at [515, 650] on button "Navigate to next page" at bounding box center [503, 646] width 39 height 39
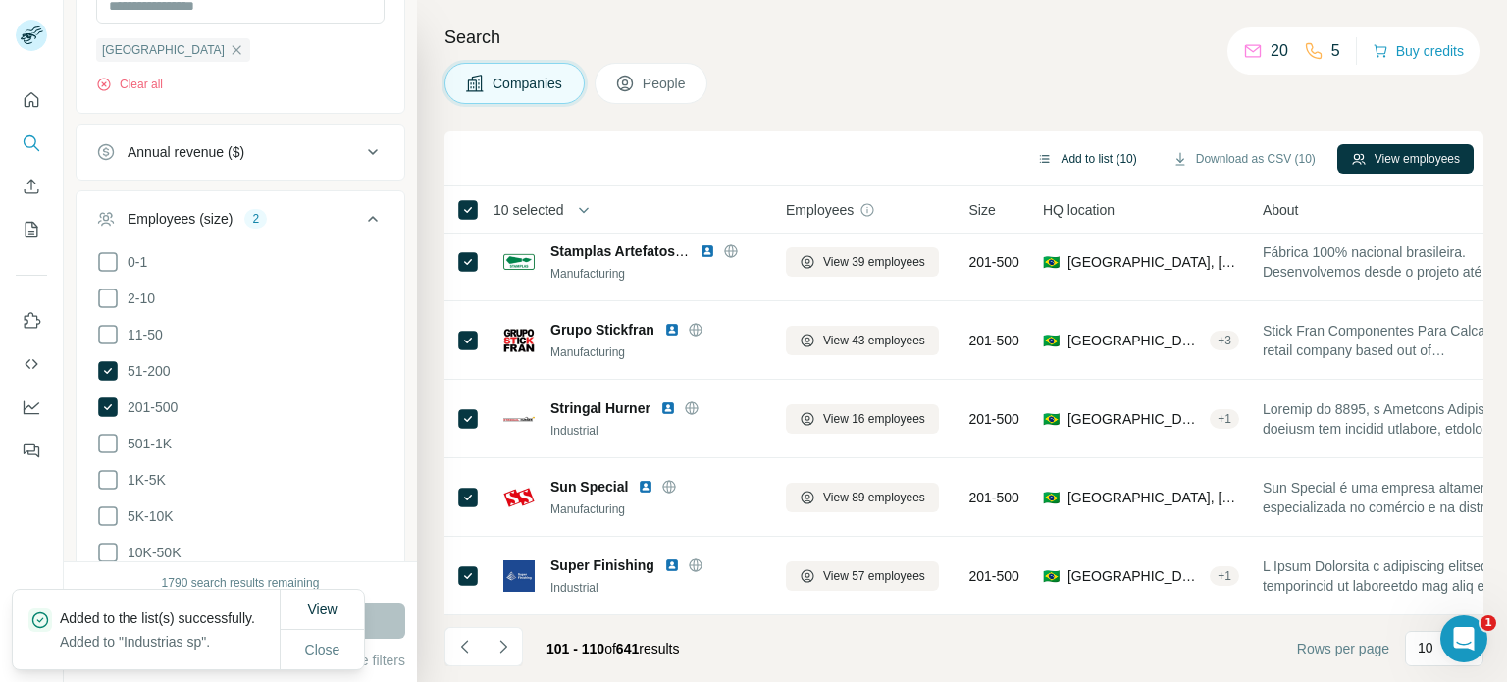
click at [1106, 152] on button "Add to list (10)" at bounding box center [1086, 158] width 127 height 29
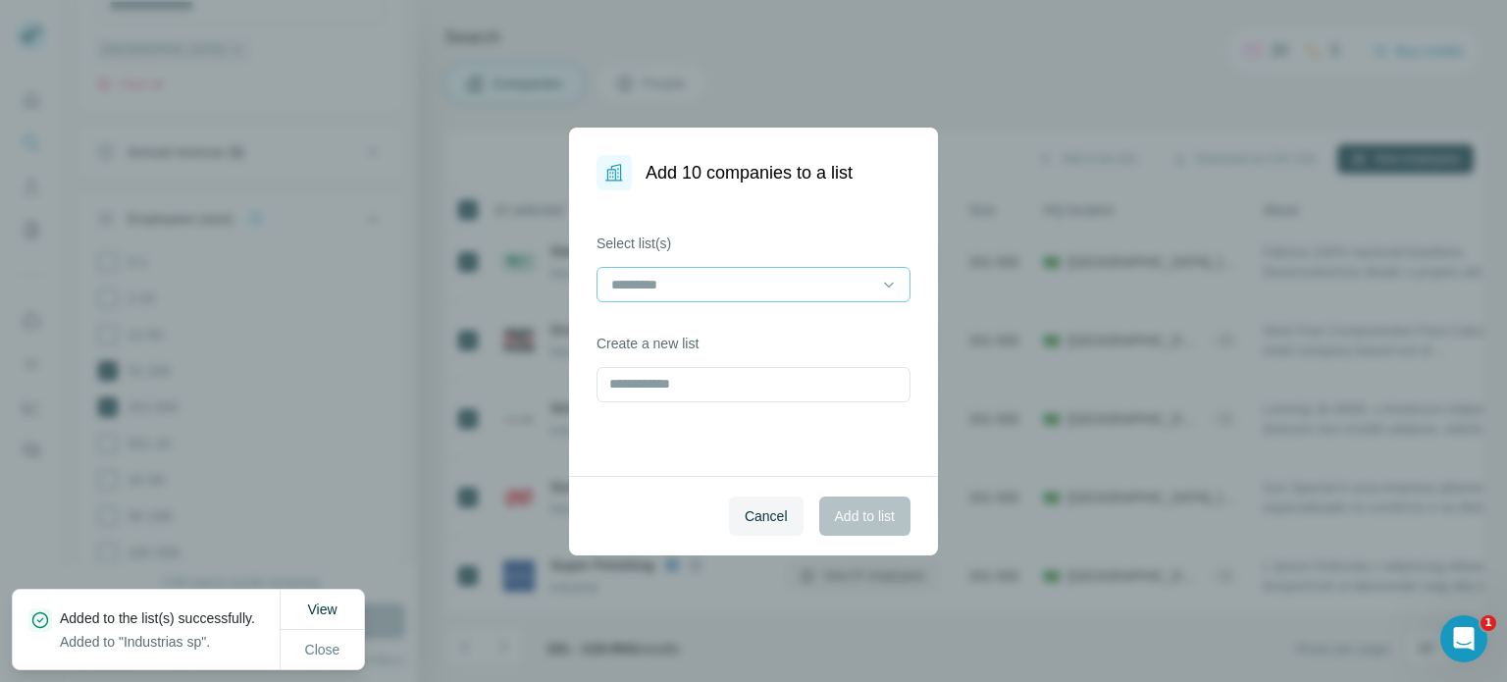
click at [757, 287] on input at bounding box center [741, 285] width 265 height 22
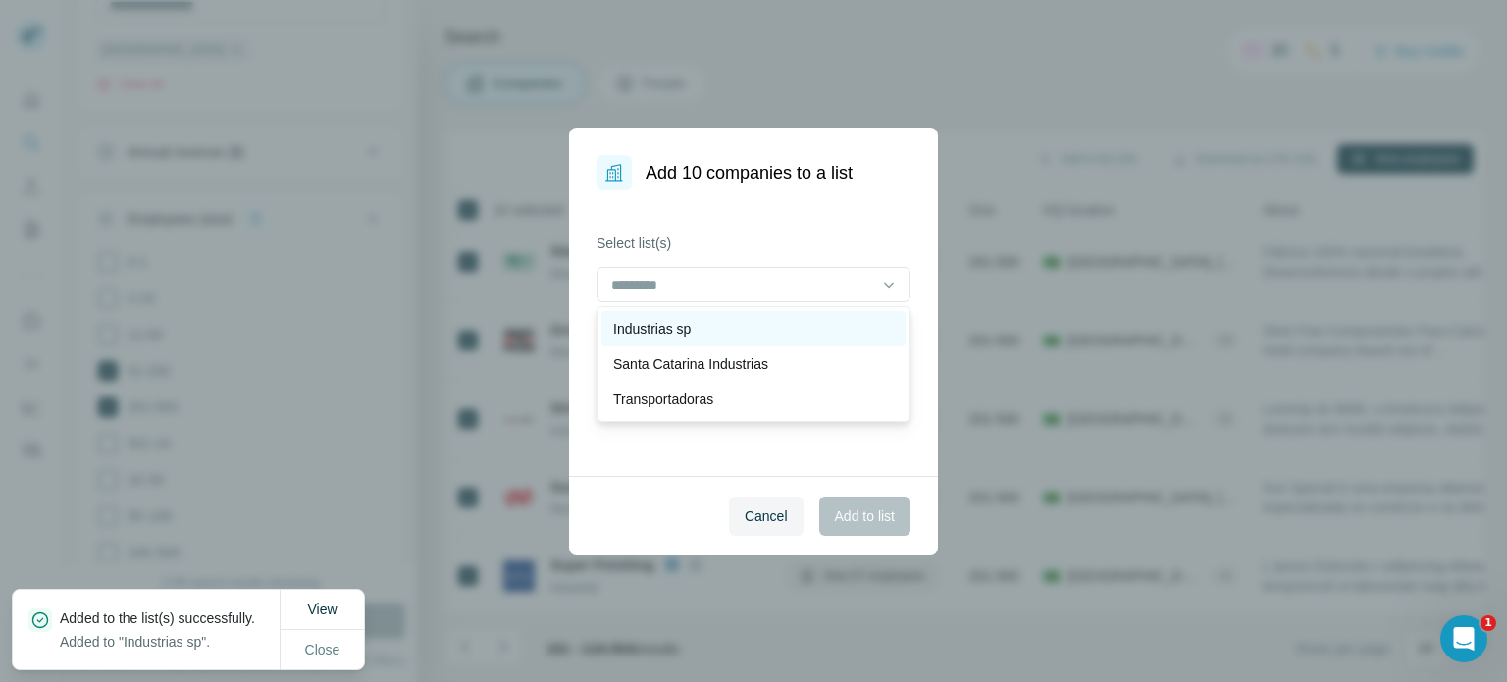
click at [705, 329] on div "Industrias sp" at bounding box center [753, 329] width 281 height 20
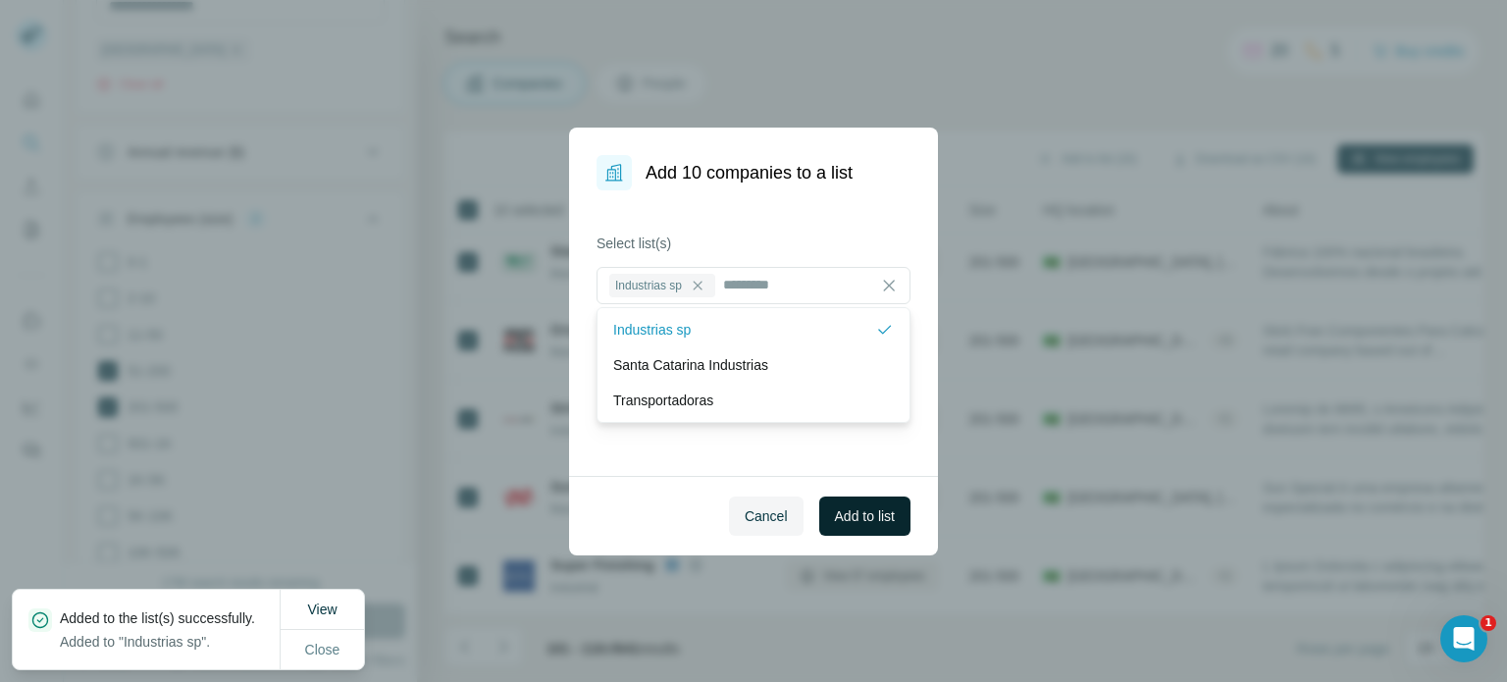
click at [840, 522] on span "Add to list" at bounding box center [865, 516] width 60 height 20
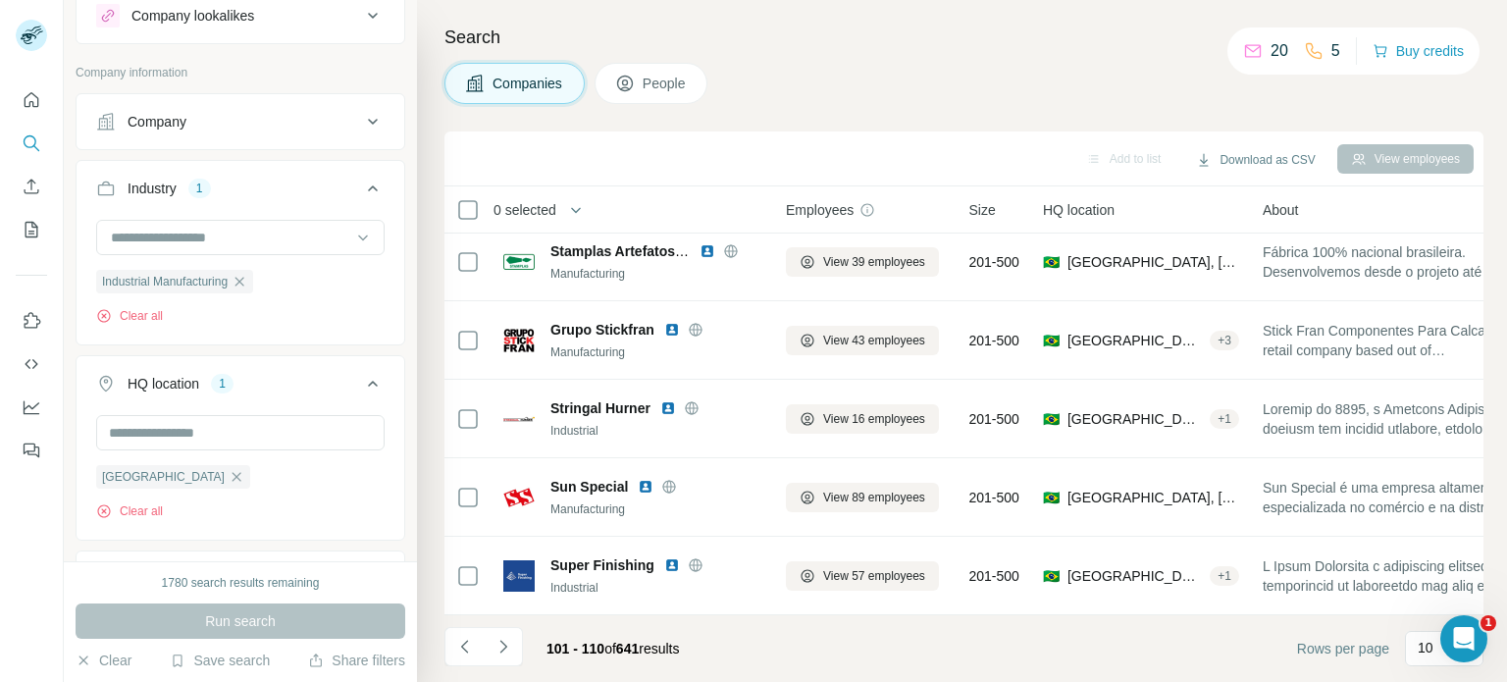
scroll to position [0, 0]
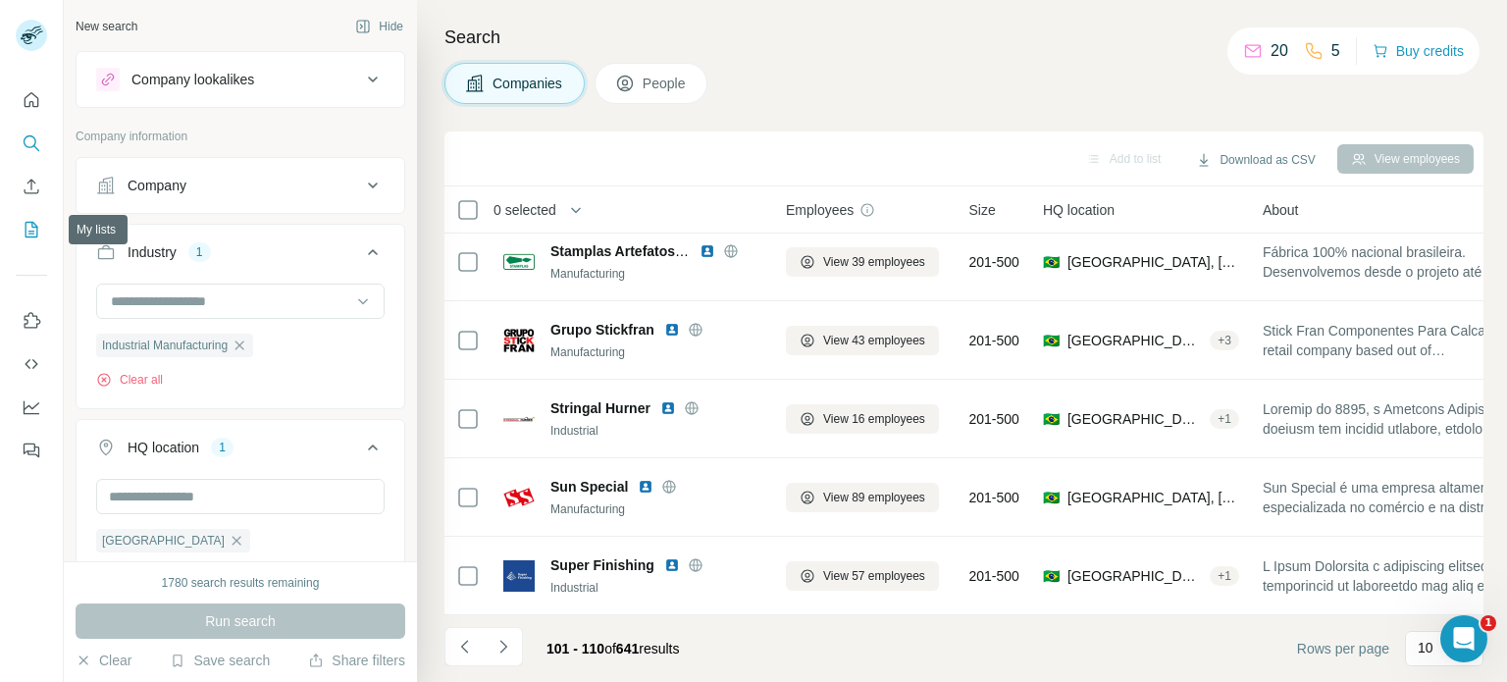
click at [33, 231] on icon "My lists" at bounding box center [33, 228] width 10 height 13
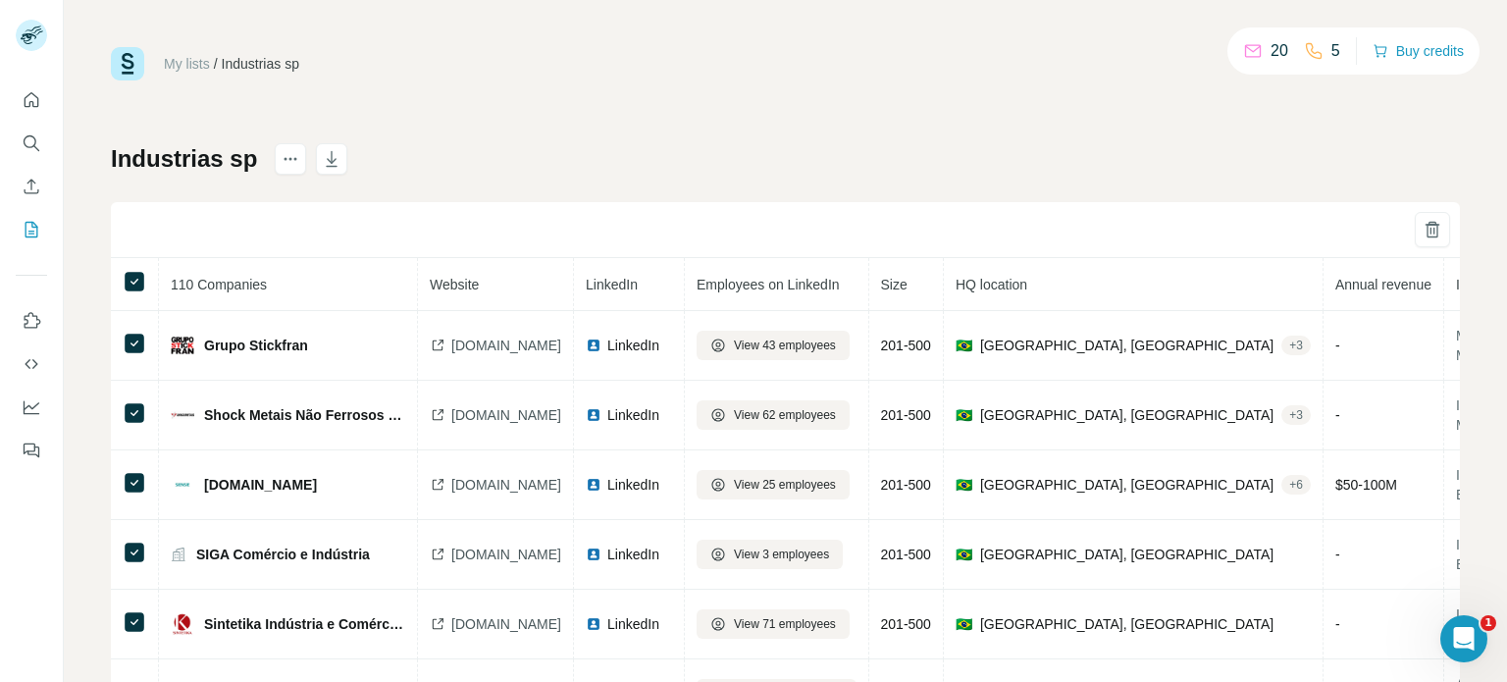
click at [350, 66] on div "My lists / Industrias sp 20 5 Buy credits" at bounding box center [785, 63] width 1349 height 33
